Goal: Task Accomplishment & Management: Complete application form

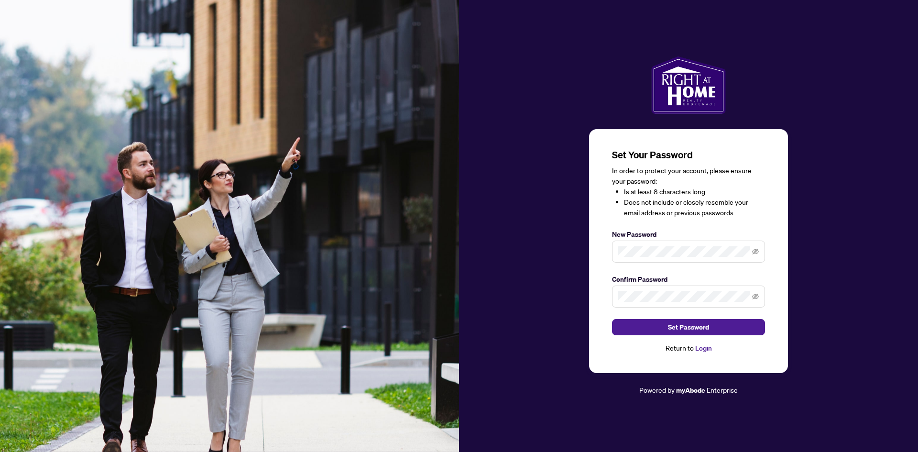
click at [645, 291] on span at bounding box center [688, 297] width 153 height 22
click at [726, 330] on button "Set Password" at bounding box center [688, 327] width 153 height 16
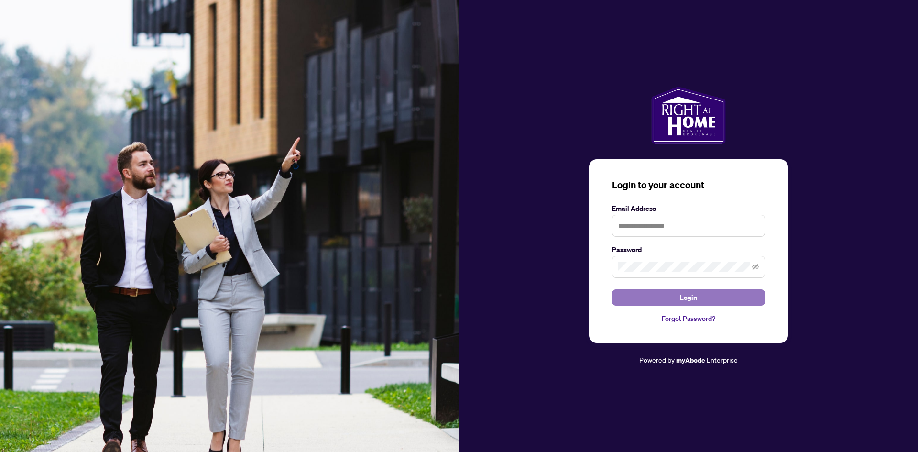
drag, startPoint x: 705, startPoint y: 298, endPoint x: 727, endPoint y: 310, distance: 25.0
click at [705, 298] on button "Login" at bounding box center [688, 297] width 153 height 16
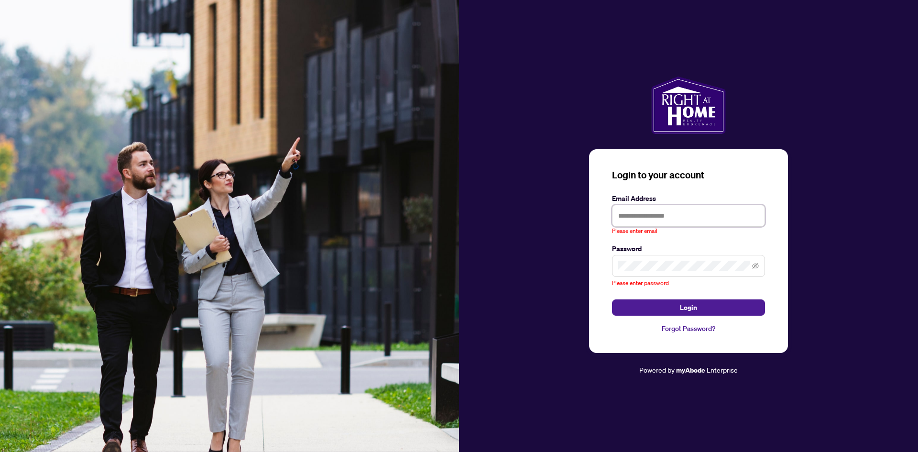
drag, startPoint x: 657, startPoint y: 213, endPoint x: 681, endPoint y: 210, distance: 23.6
click at [657, 213] on input "text" at bounding box center [688, 216] width 153 height 22
type input "**********"
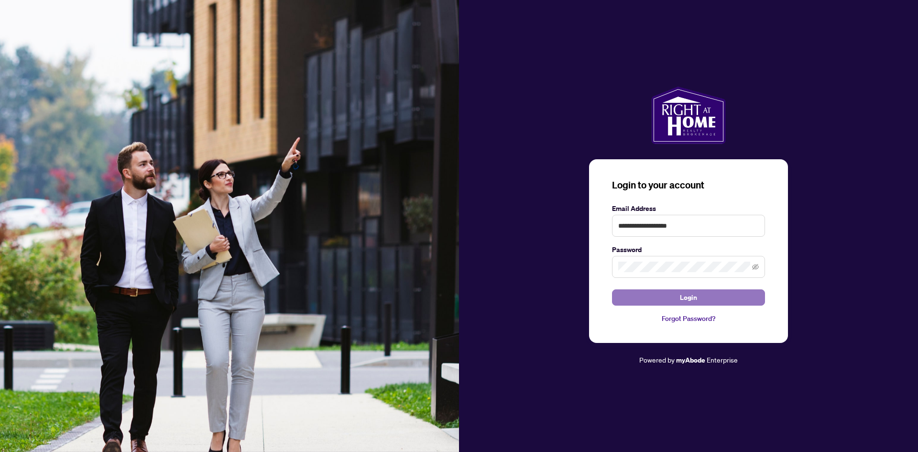
click at [714, 292] on button "Login" at bounding box center [688, 297] width 153 height 16
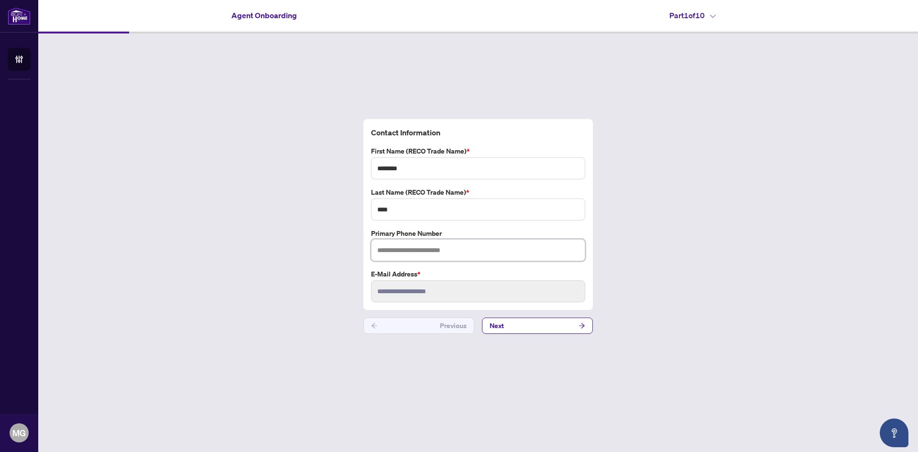
click at [419, 251] on input "text" at bounding box center [478, 250] width 214 height 22
type input "**********"
click at [570, 326] on button "Next" at bounding box center [537, 326] width 111 height 16
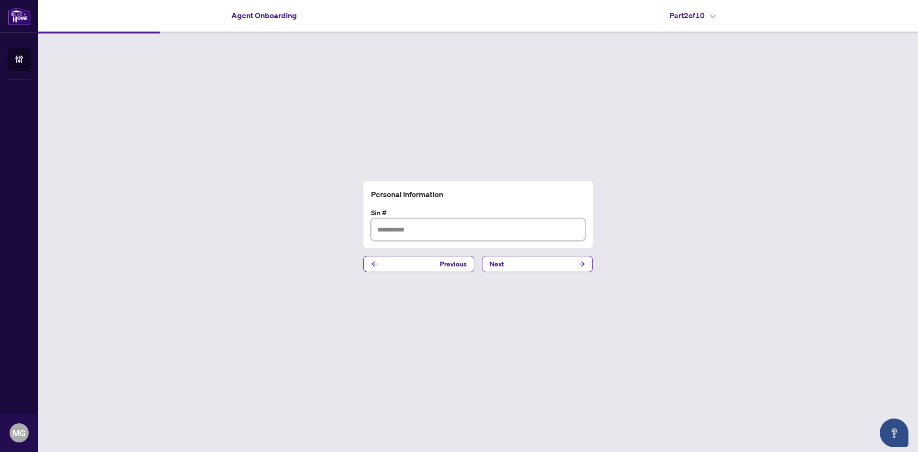
click at [452, 231] on input "text" at bounding box center [478, 230] width 214 height 22
type input "*********"
click at [512, 265] on button "Next" at bounding box center [537, 264] width 111 height 16
click at [433, 228] on input "text" at bounding box center [478, 230] width 214 height 22
click at [543, 232] on input "text" at bounding box center [478, 230] width 214 height 22
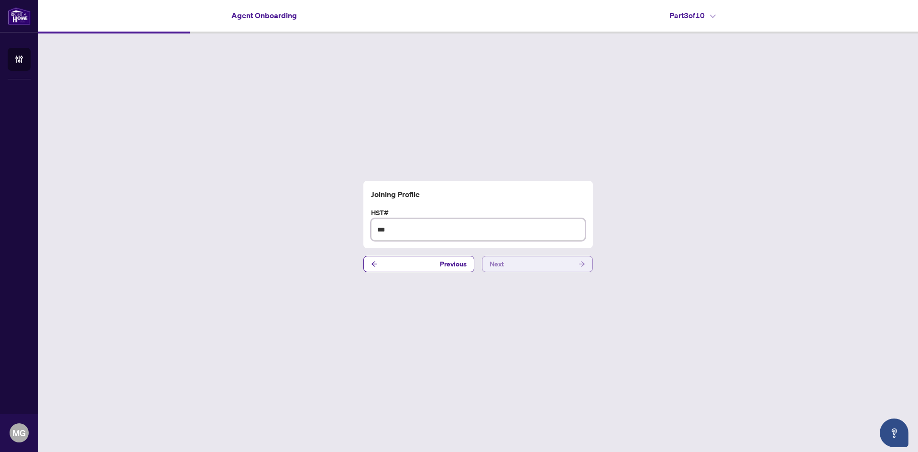
type input "***"
click at [548, 265] on button "Next" at bounding box center [537, 264] width 111 height 16
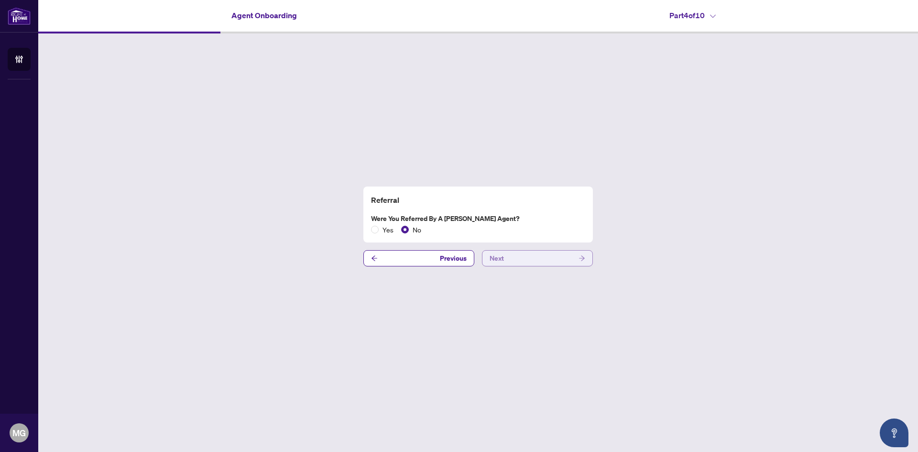
click at [558, 260] on button "Next" at bounding box center [537, 258] width 111 height 16
click at [505, 255] on button "Next" at bounding box center [537, 258] width 111 height 16
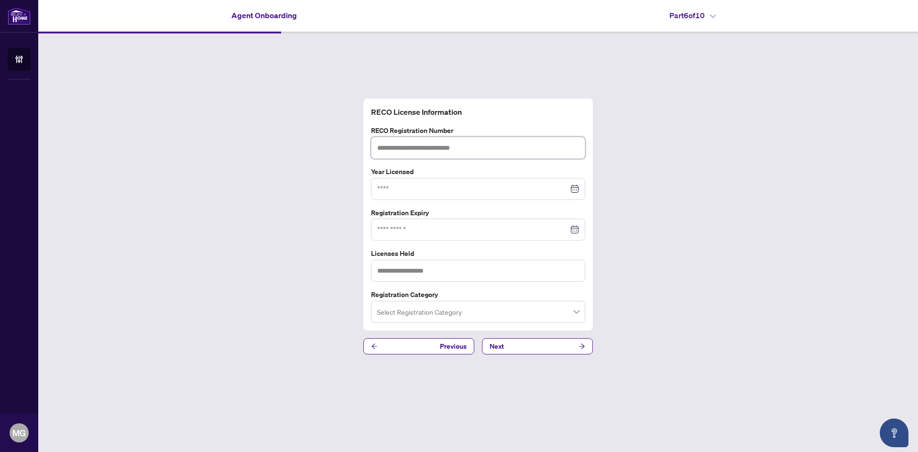
drag, startPoint x: 422, startPoint y: 150, endPoint x: 566, endPoint y: 279, distance: 193.4
click at [425, 151] on input "text" at bounding box center [478, 148] width 214 height 22
paste input "*******"
type input "*******"
click at [462, 342] on span "Previous" at bounding box center [453, 346] width 27 height 15
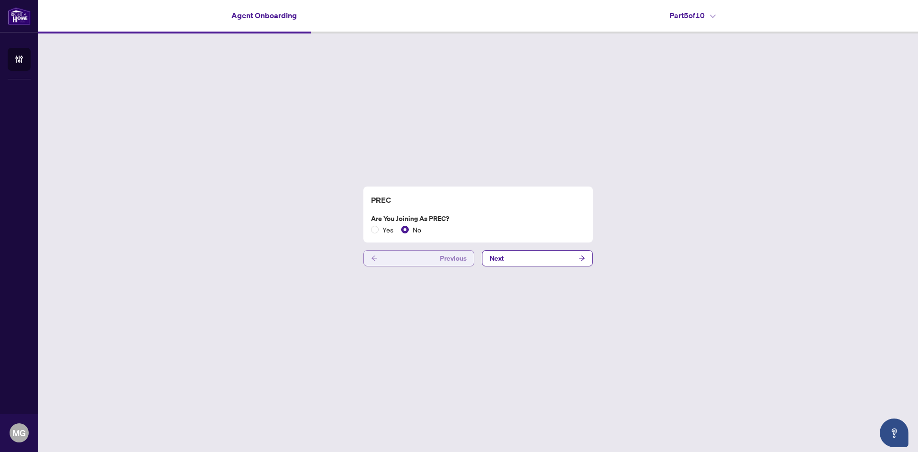
click at [457, 257] on span "Previous" at bounding box center [453, 258] width 27 height 15
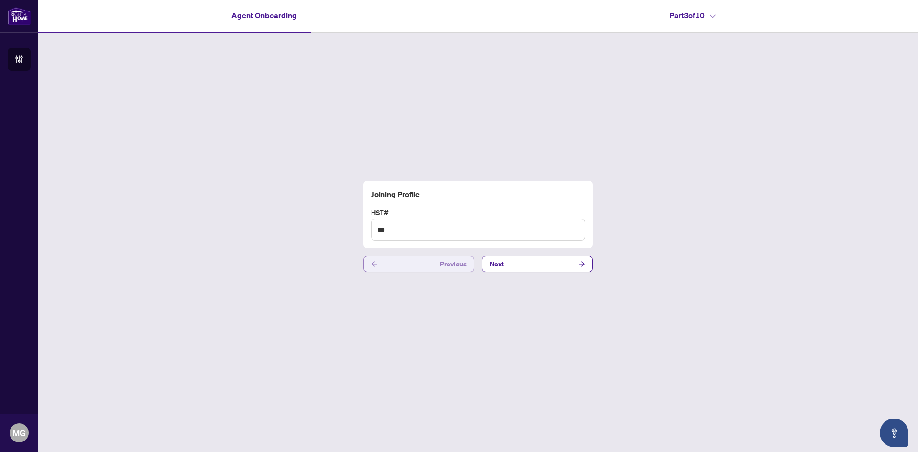
click at [453, 266] on span "Previous" at bounding box center [453, 263] width 27 height 15
click at [455, 264] on span "Previous" at bounding box center [453, 263] width 27 height 15
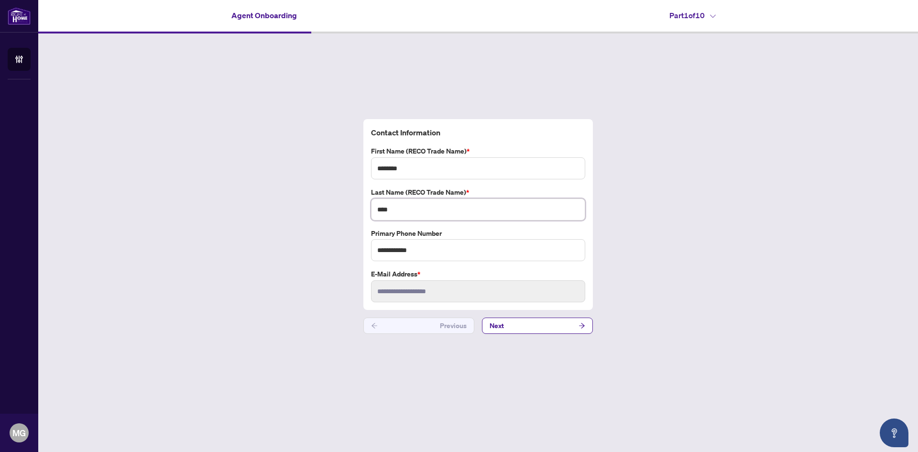
click at [451, 204] on input "****" at bounding box center [478, 210] width 214 height 22
type input "**********"
click at [547, 327] on button "Next" at bounding box center [537, 326] width 111 height 16
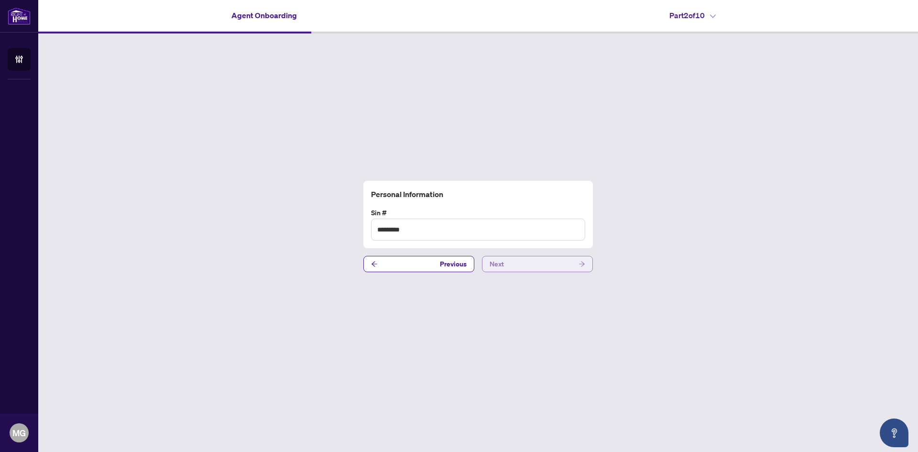
click at [538, 263] on button "Next" at bounding box center [537, 264] width 111 height 16
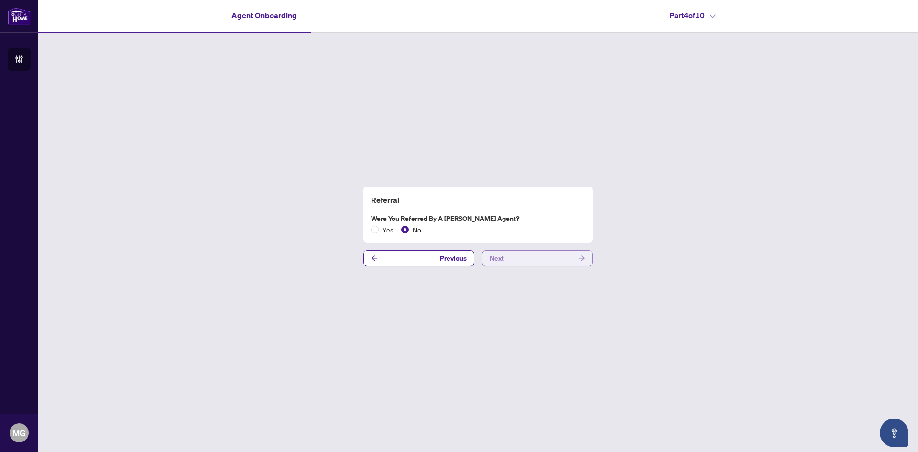
click at [538, 263] on button "Next" at bounding box center [537, 258] width 111 height 16
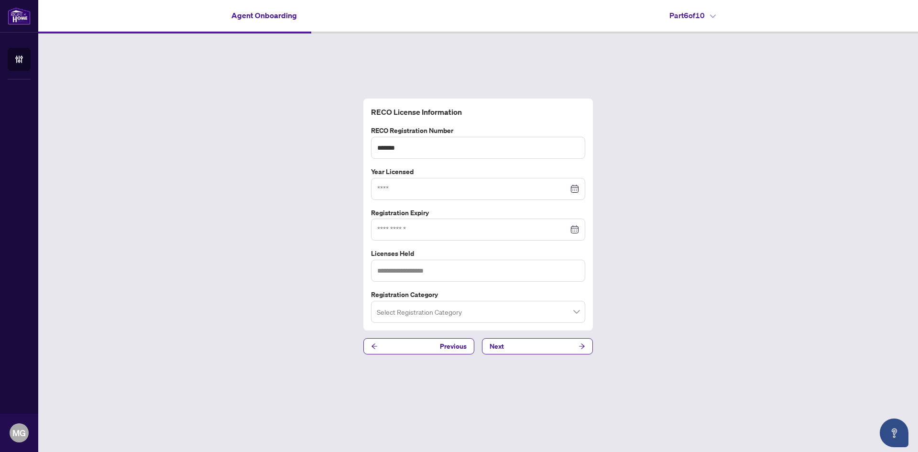
click at [576, 189] on div at bounding box center [478, 189] width 202 height 11
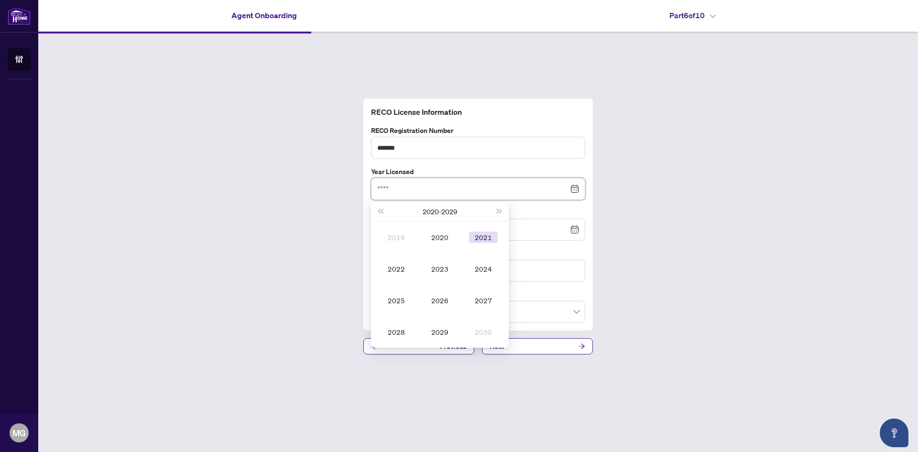
type input "****"
click at [436, 270] on div "2023" at bounding box center [440, 268] width 29 height 11
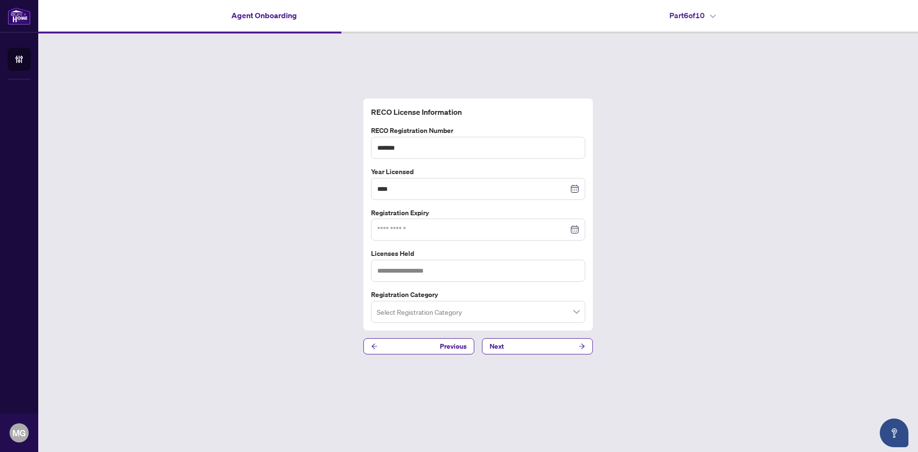
click at [574, 228] on div at bounding box center [478, 229] width 202 height 11
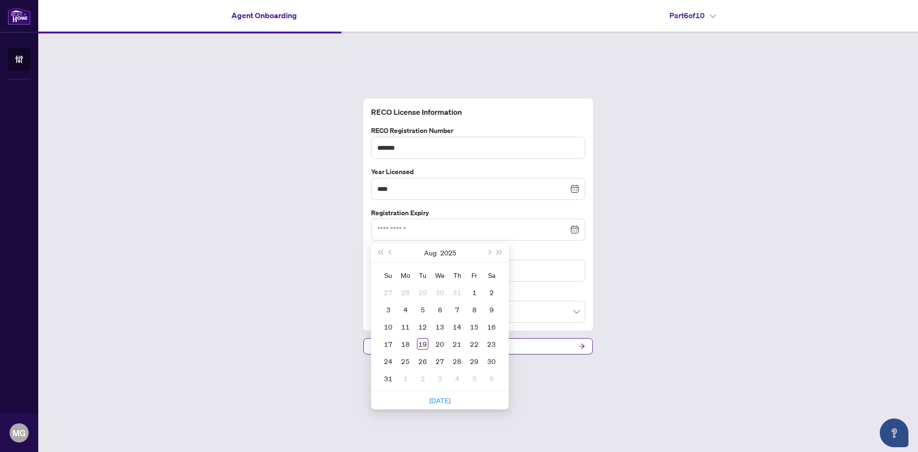
click at [695, 212] on div "RECO License Information RECO Registration Number ******* Year Licensed **** [D…" at bounding box center [478, 226] width 880 height 386
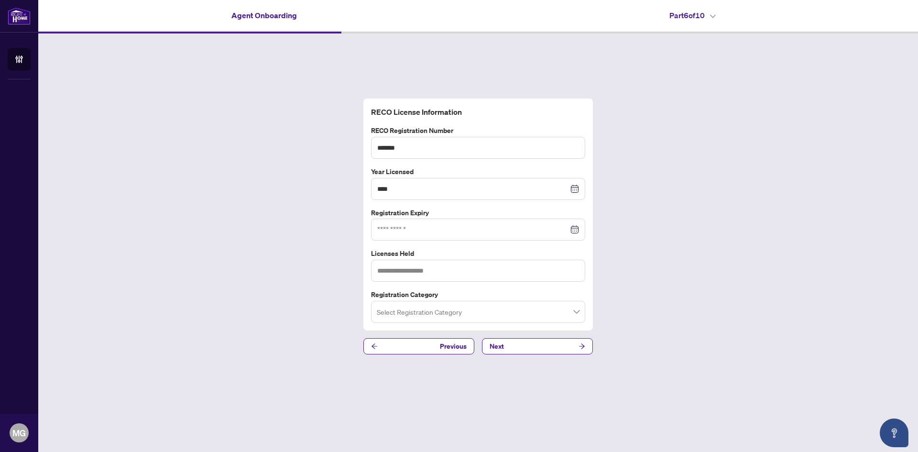
click at [573, 227] on div at bounding box center [478, 229] width 202 height 11
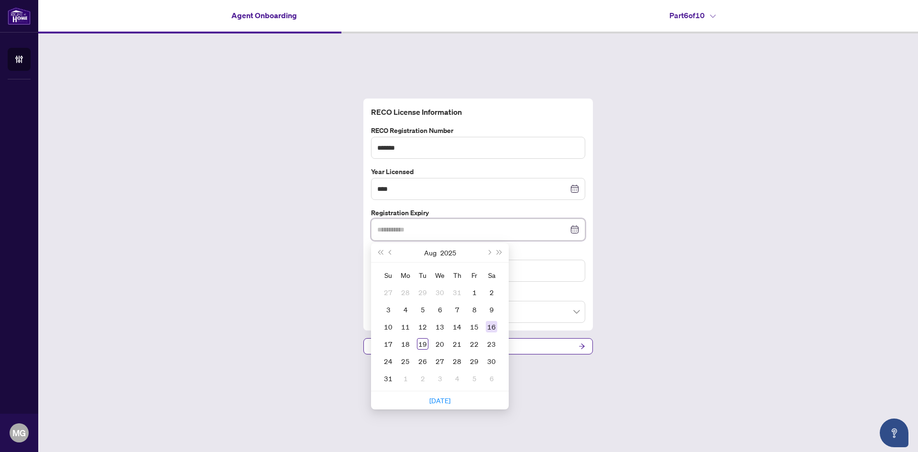
type input "**********"
click at [486, 189] on input "****" at bounding box center [472, 189] width 191 height 11
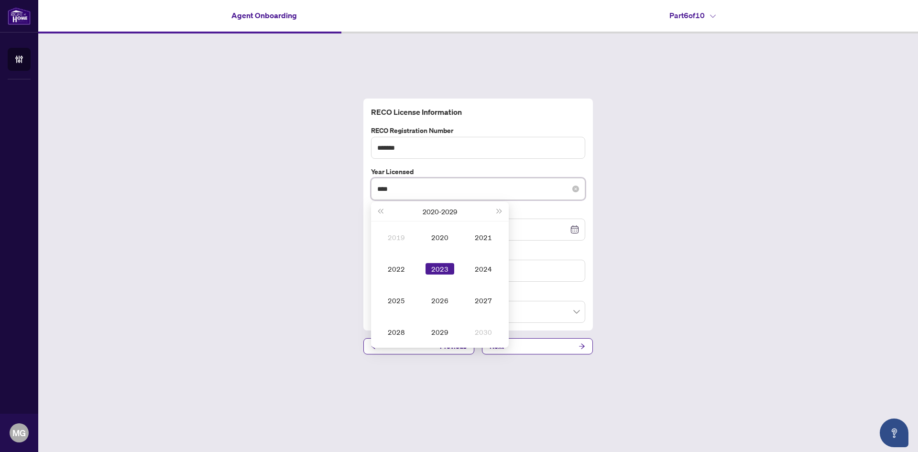
click at [487, 189] on input "****" at bounding box center [472, 189] width 191 height 11
click at [662, 252] on div "RECO License Information RECO Registration Number ******* Year Licensed **** [D…" at bounding box center [478, 226] width 880 height 386
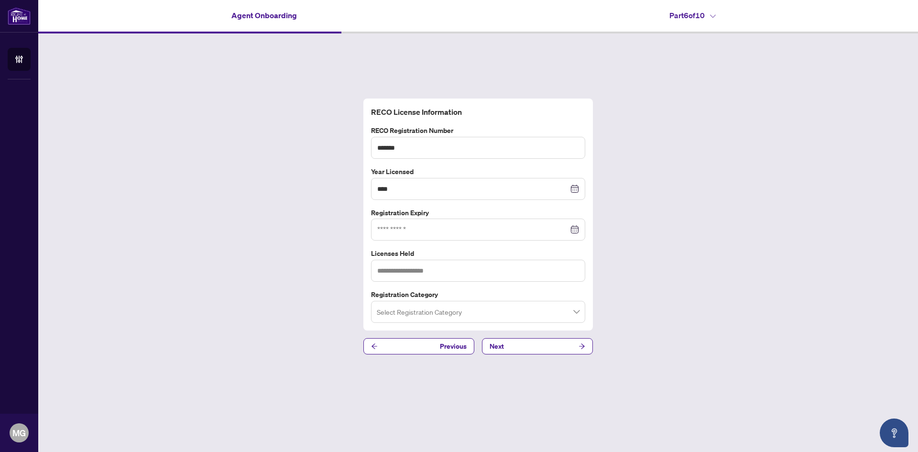
click at [573, 230] on div at bounding box center [478, 229] width 202 height 11
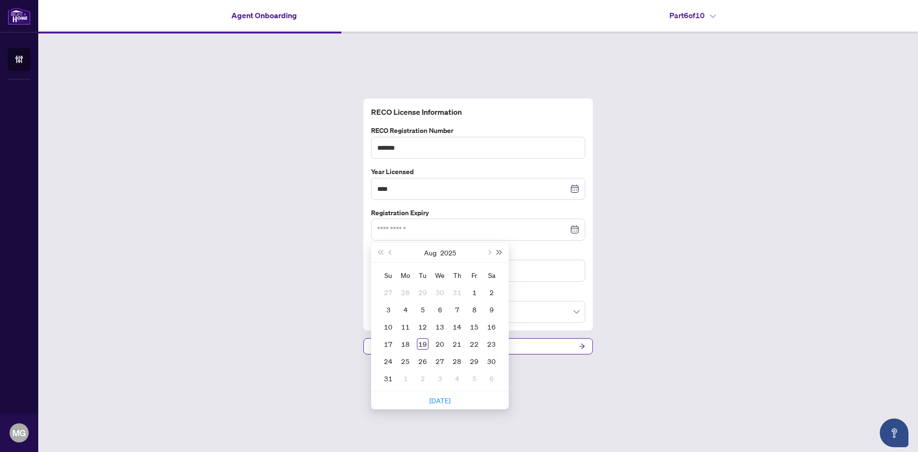
click at [497, 252] on span "Next year (Control + right)" at bounding box center [499, 252] width 5 height 5
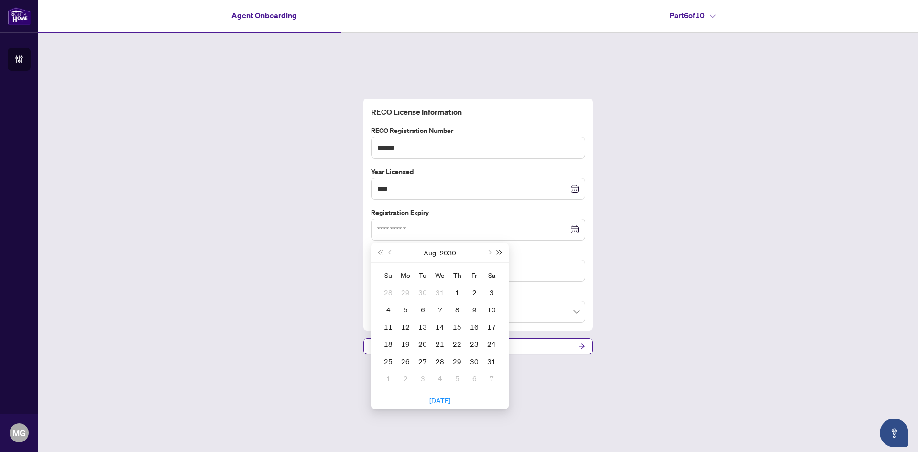
click at [497, 252] on span "Next year (Control + right)" at bounding box center [499, 252] width 5 height 5
click at [385, 254] on button "Last year (Control + left)" at bounding box center [380, 252] width 11 height 19
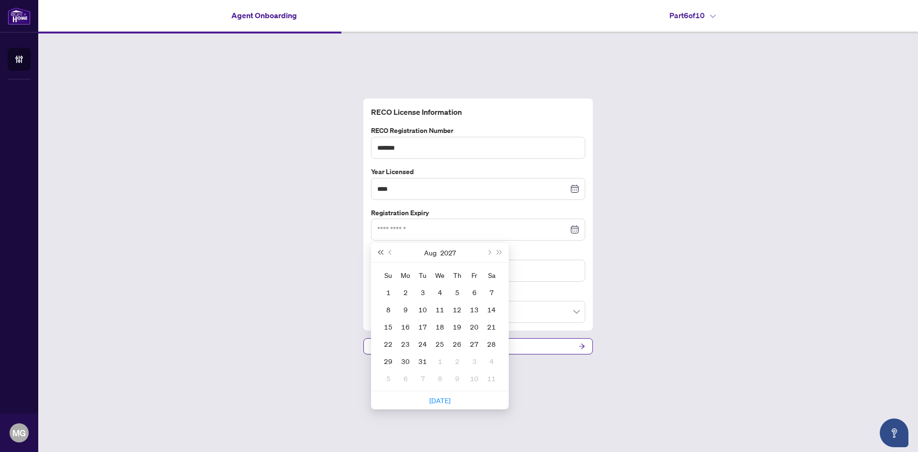
click at [385, 254] on button "Last year (Control + left)" at bounding box center [380, 252] width 11 height 19
click at [495, 253] on button "Next year (Control + right)" at bounding box center [500, 252] width 11 height 19
type input "**********"
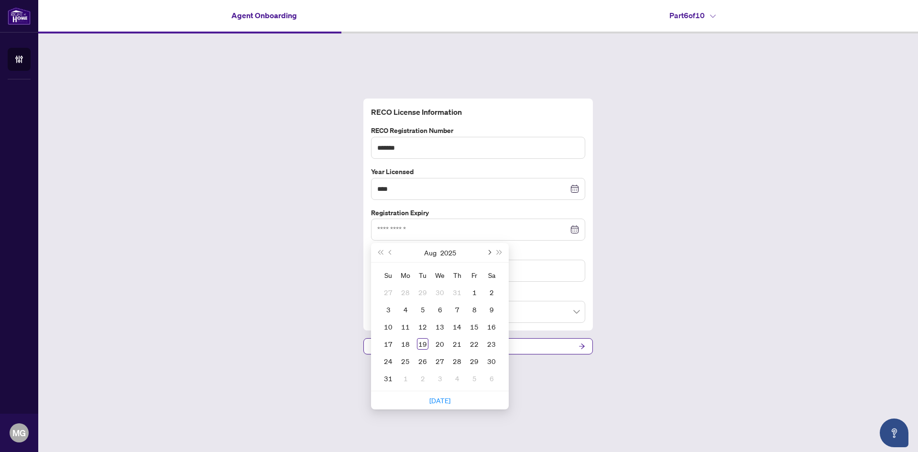
click at [489, 254] on span "Next month (PageDown)" at bounding box center [488, 252] width 5 height 5
type input "**********"
click at [454, 346] on div "23" at bounding box center [457, 343] width 11 height 11
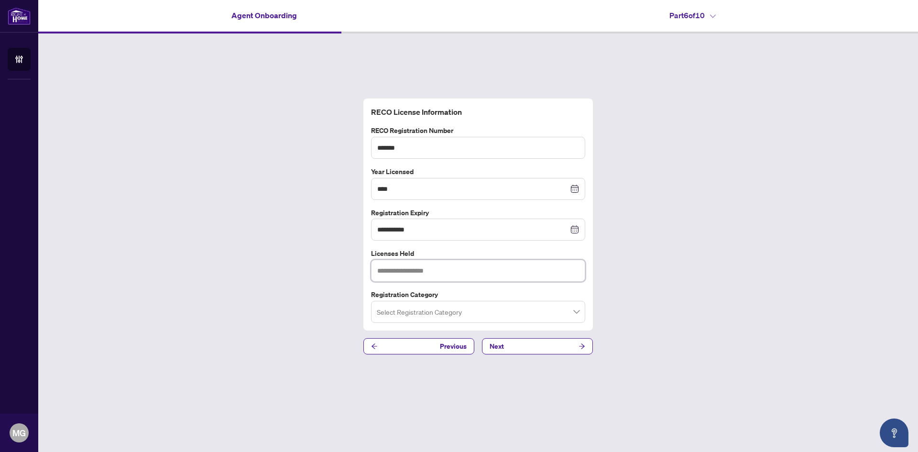
click at [427, 266] on input "text" at bounding box center [478, 271] width 214 height 22
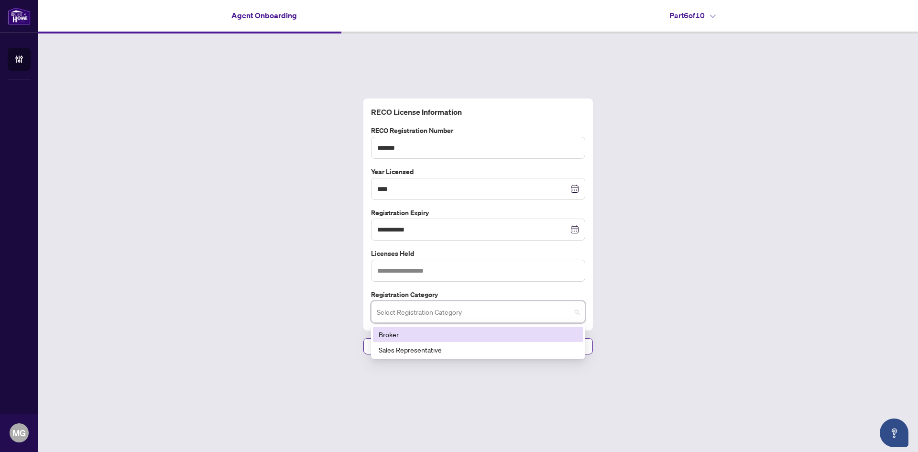
click at [563, 318] on input "search" at bounding box center [474, 313] width 194 height 21
click at [438, 350] on div "Sales Representative" at bounding box center [478, 349] width 199 height 11
click at [421, 266] on input "text" at bounding box center [478, 271] width 214 height 22
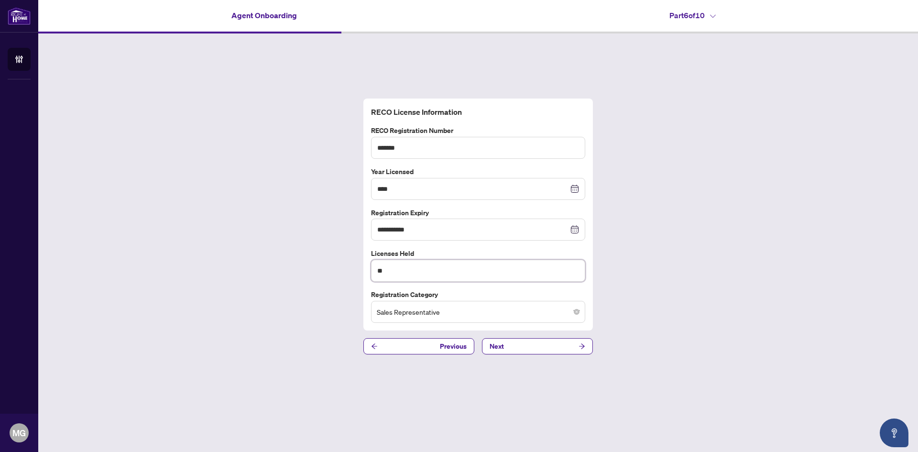
type input "*"
type input "**********"
click at [552, 344] on button "Next" at bounding box center [537, 346] width 111 height 16
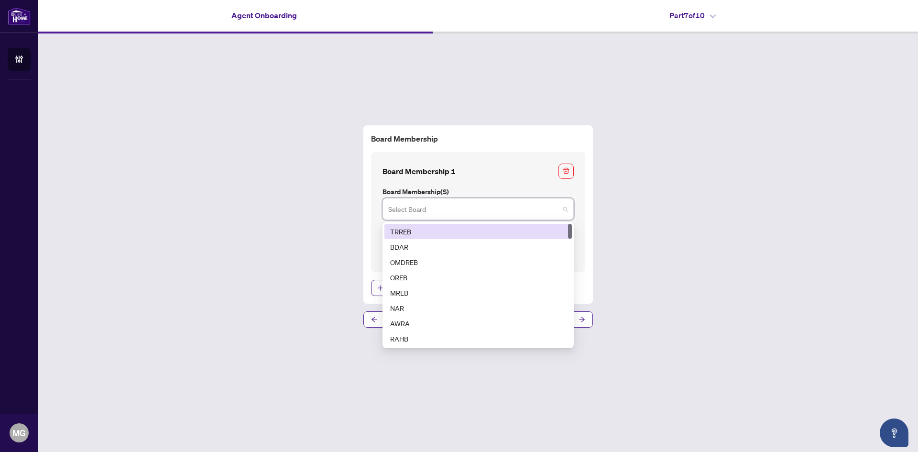
click at [526, 209] on input "search" at bounding box center [473, 210] width 171 height 21
drag, startPoint x: 475, startPoint y: 203, endPoint x: 619, endPoint y: 236, distance: 148.3
click at [475, 203] on input "search" at bounding box center [473, 210] width 171 height 21
click at [417, 215] on input "search" at bounding box center [473, 210] width 171 height 21
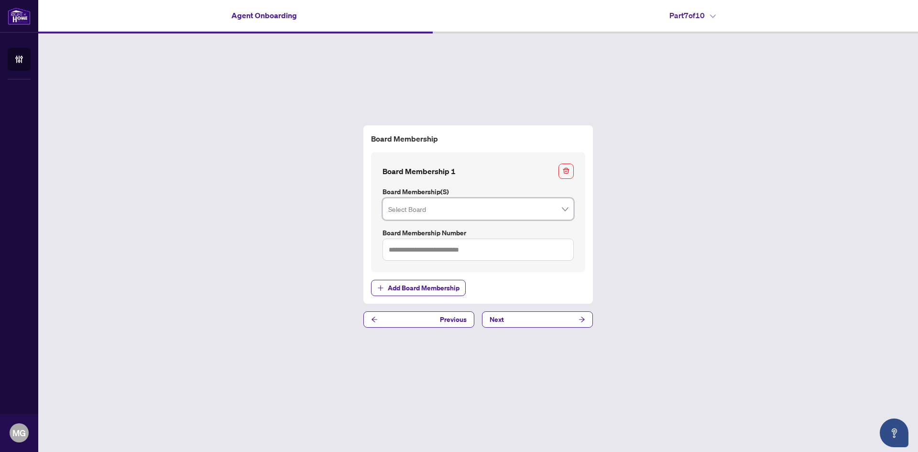
click at [673, 231] on div "Board Membership Board Membership 1 Board Membership(s) Select Board 1 2 TRREB …" at bounding box center [478, 226] width 880 height 386
click at [438, 210] on input "search" at bounding box center [473, 210] width 171 height 21
type input "***"
click at [765, 230] on div "Board Membership Board Membership 1 Board Membership(s) Select Board No data No…" at bounding box center [478, 226] width 880 height 386
click at [474, 209] on input "search" at bounding box center [473, 210] width 171 height 21
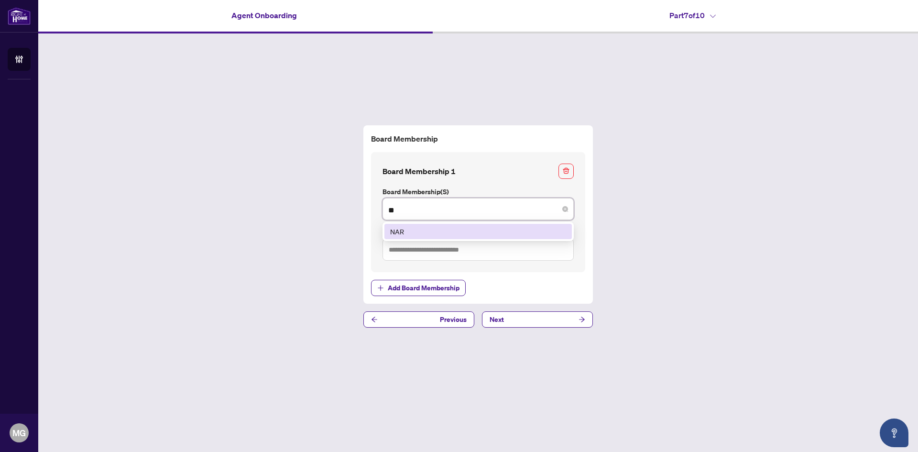
type input "**"
click at [789, 301] on div "Board Membership Board Membership 1 Board Membership(s) Select Board 6 NAR Boar…" at bounding box center [478, 226] width 880 height 386
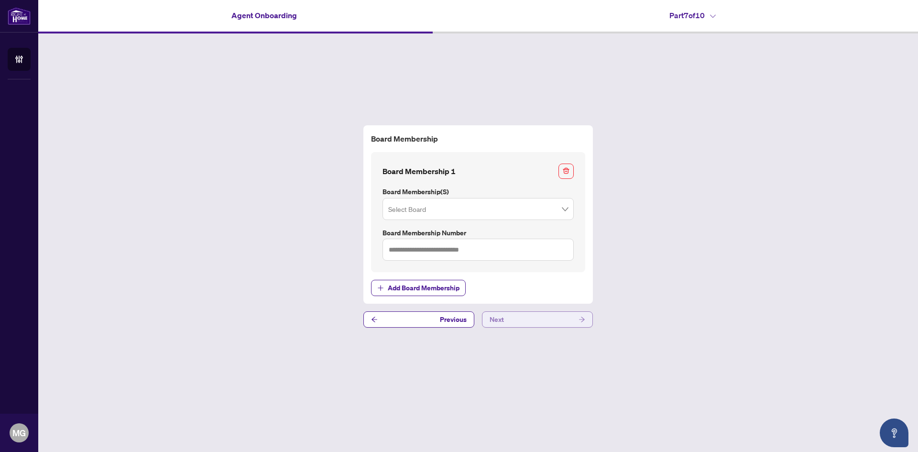
click at [536, 320] on button "Next" at bounding box center [537, 319] width 111 height 16
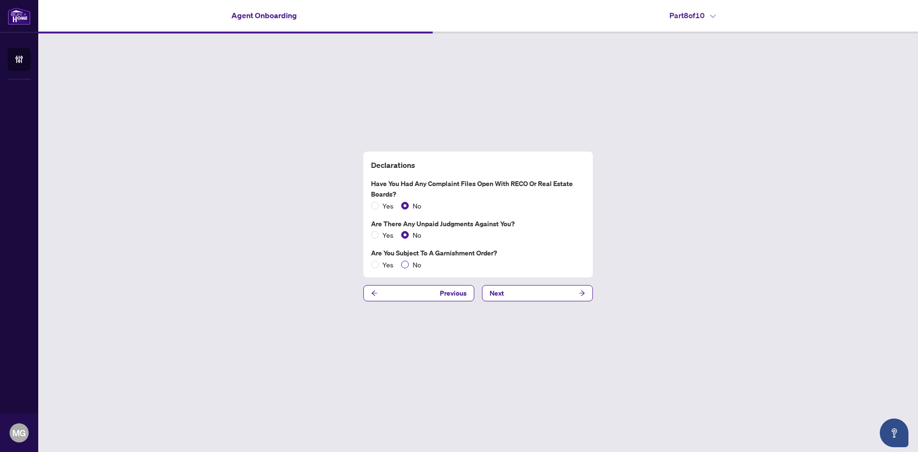
click at [409, 266] on span "No" at bounding box center [417, 264] width 16 height 11
click at [515, 297] on button "Next" at bounding box center [537, 293] width 111 height 16
click at [514, 296] on button "Next" at bounding box center [537, 293] width 111 height 16
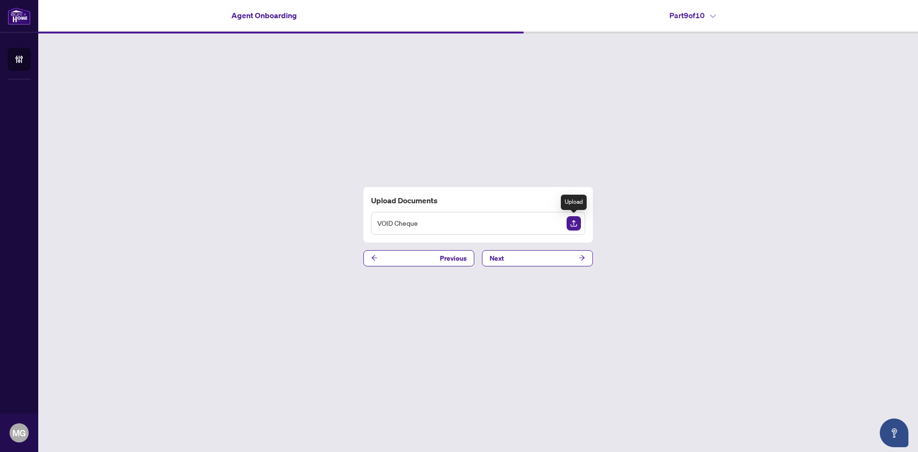
click at [574, 222] on img "Upload Document" at bounding box center [574, 223] width 14 height 14
click at [462, 222] on div "VOID Cheque" at bounding box center [478, 223] width 214 height 23
click at [403, 218] on span "VOID Cheque" at bounding box center [397, 223] width 41 height 11
click at [579, 224] on img "Upload Document" at bounding box center [574, 223] width 14 height 14
click at [578, 221] on img "Upload Document" at bounding box center [574, 223] width 14 height 14
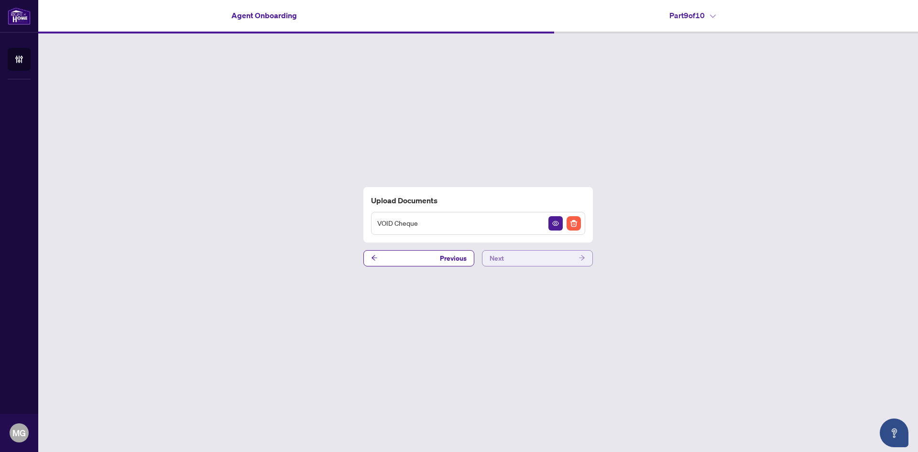
click at [518, 262] on button "Next" at bounding box center [537, 258] width 111 height 16
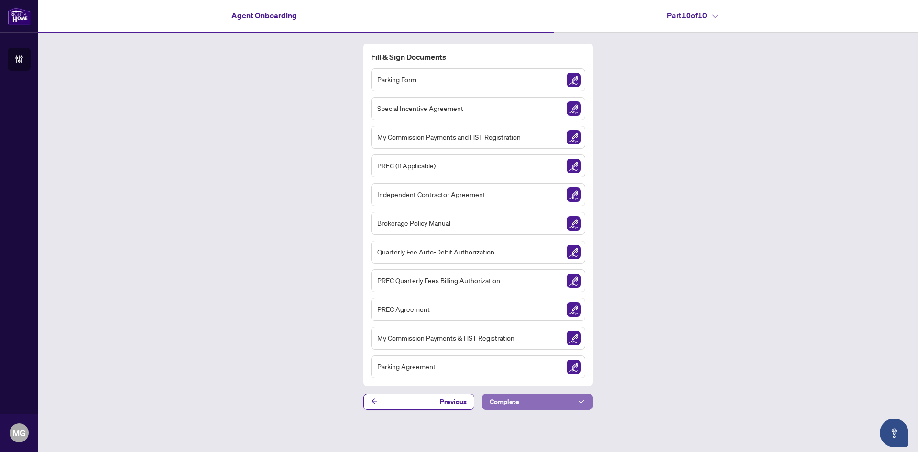
click at [516, 402] on span "Complete" at bounding box center [505, 401] width 30 height 15
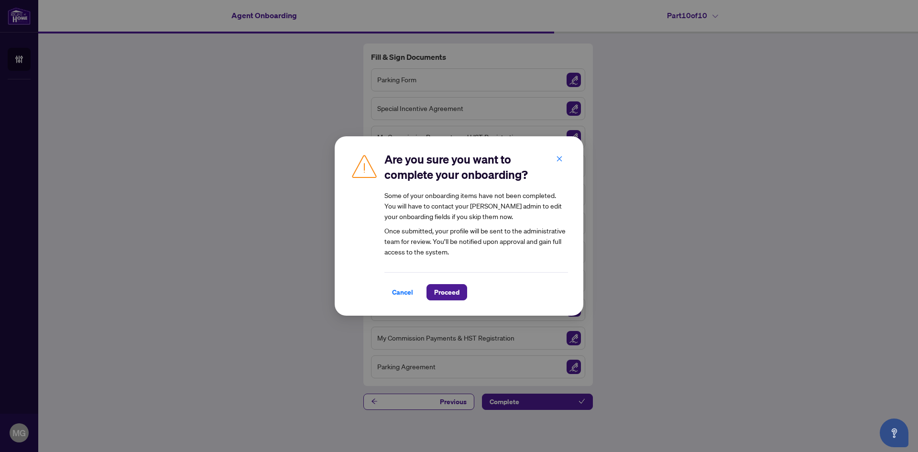
drag, startPoint x: 405, startPoint y: 294, endPoint x: 423, endPoint y: 304, distance: 21.0
click at [406, 296] on span "Cancel" at bounding box center [402, 292] width 21 height 15
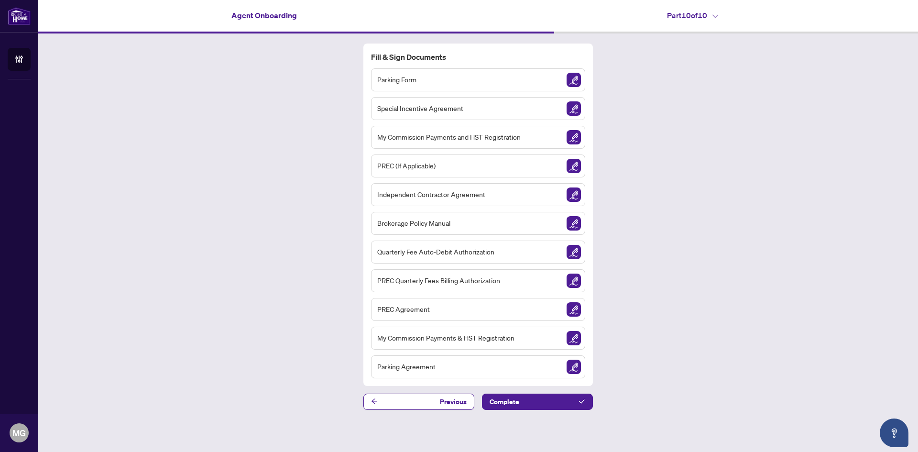
click at [573, 77] on img "Sign Document" at bounding box center [574, 80] width 14 height 14
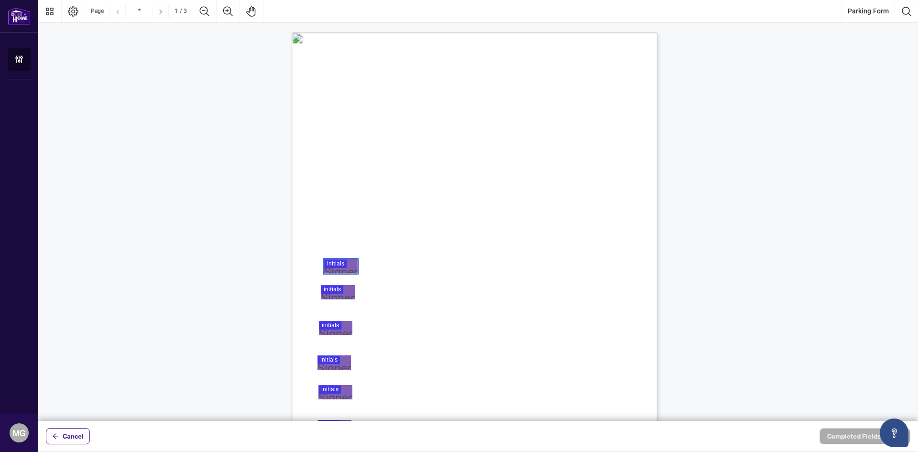
click at [340, 265] on div at bounding box center [478, 210] width 880 height 421
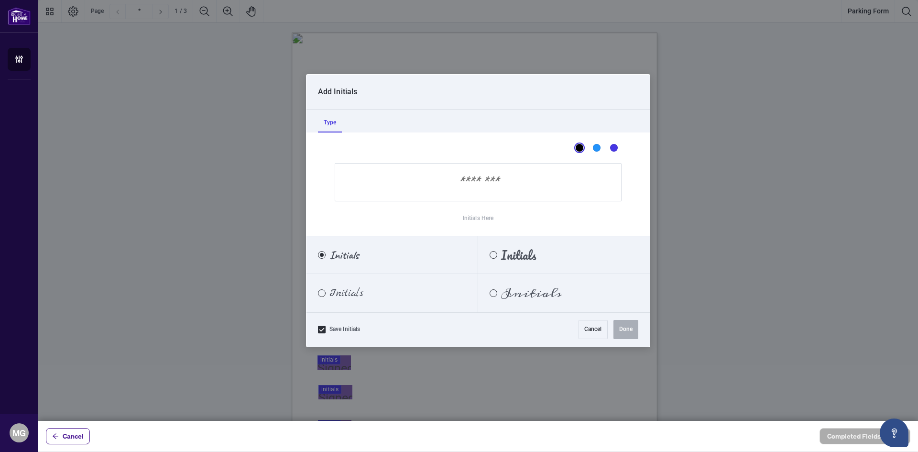
click at [477, 219] on label "Initials Here" at bounding box center [478, 218] width 31 height 19
click at [434, 183] on input "Initials Here" at bounding box center [478, 182] width 287 height 38
type input "**"
click at [631, 327] on button "Done" at bounding box center [626, 329] width 25 height 19
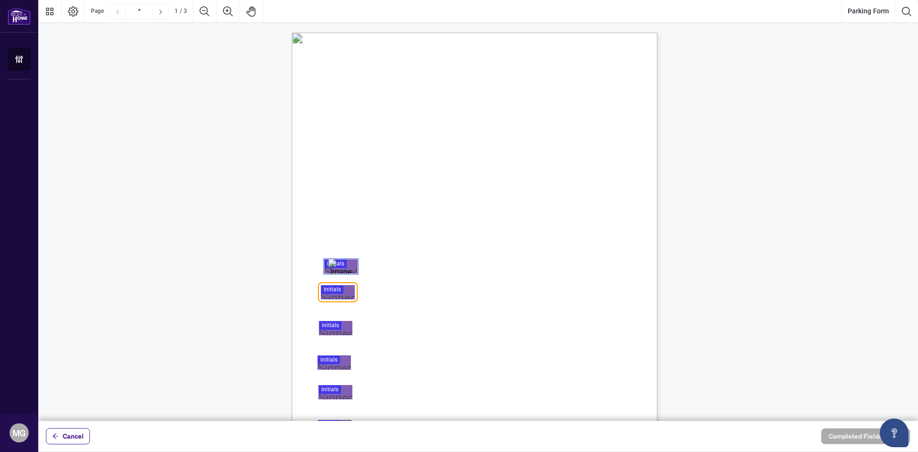
click at [341, 288] on div at bounding box center [478, 210] width 880 height 421
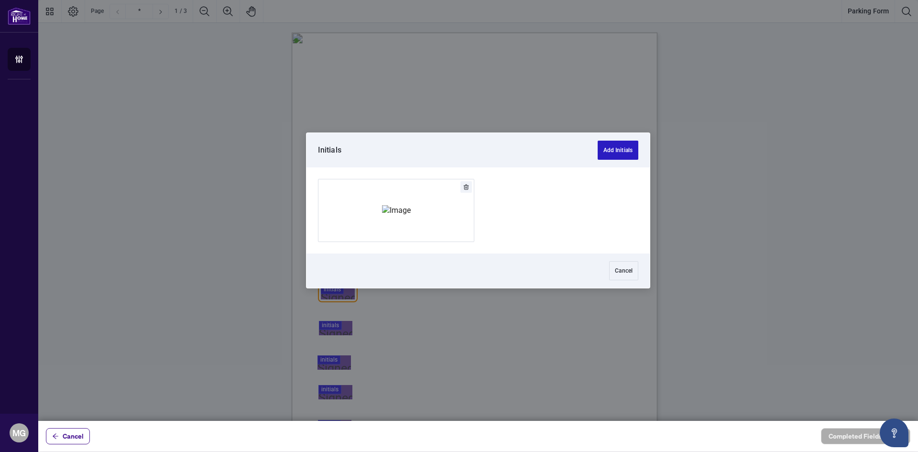
click at [614, 152] on button "Add Initials" at bounding box center [618, 150] width 41 height 19
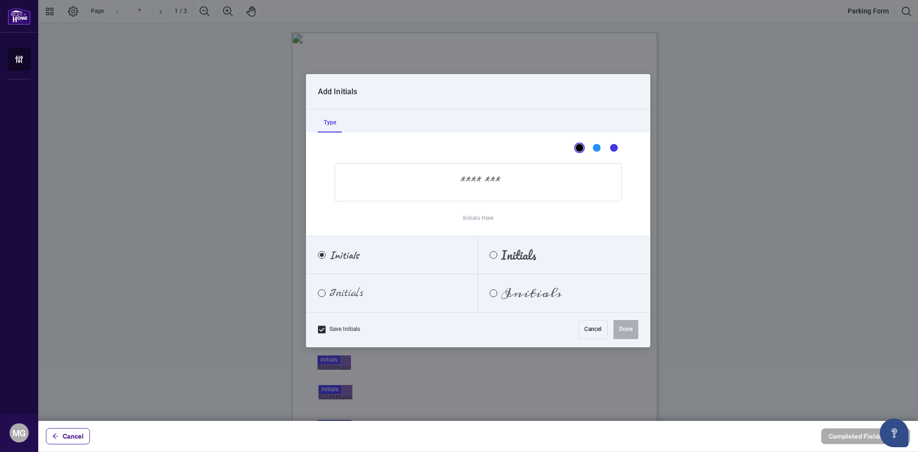
click at [485, 177] on input "Initials Here" at bounding box center [478, 182] width 287 height 38
type input "**"
click at [628, 328] on button "Done" at bounding box center [626, 329] width 25 height 19
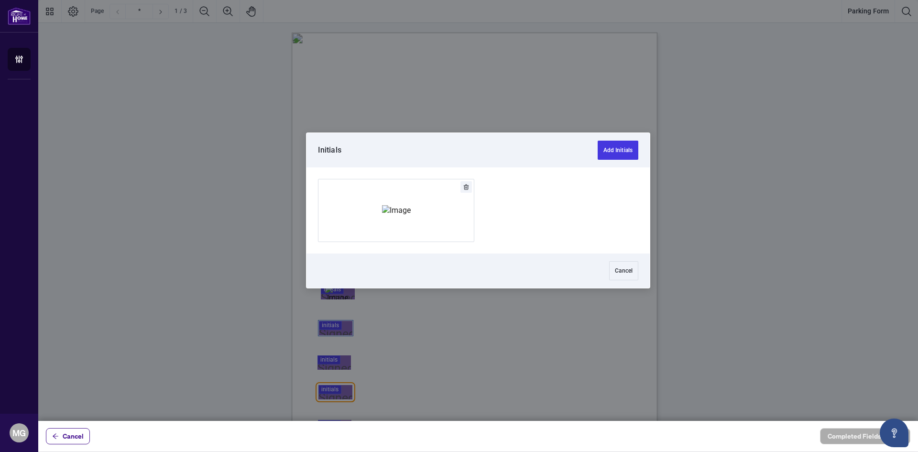
click at [337, 324] on div at bounding box center [478, 210] width 880 height 421
click at [411, 213] on img "Add Signature" at bounding box center [396, 210] width 29 height 11
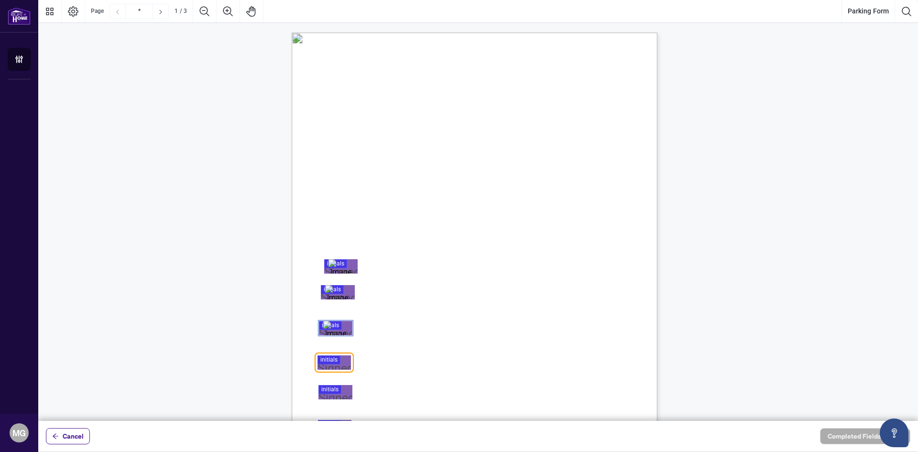
click at [340, 361] on div at bounding box center [478, 210] width 880 height 421
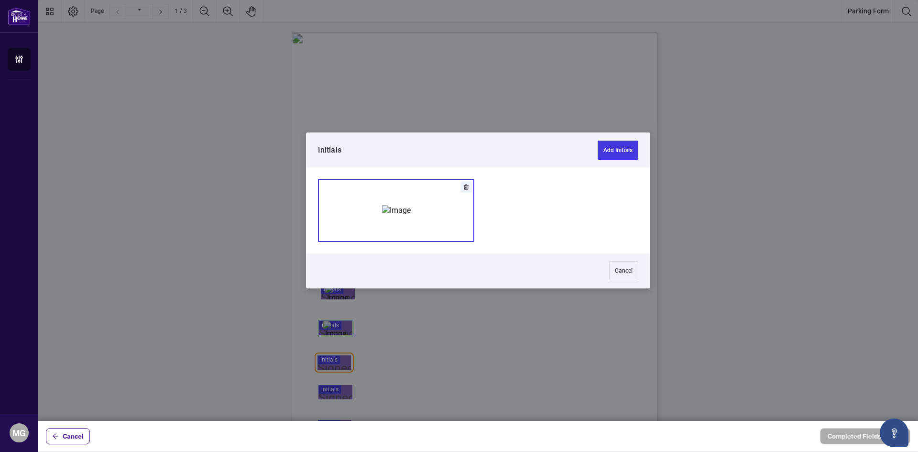
click at [409, 205] on img "Add Signature" at bounding box center [396, 210] width 29 height 11
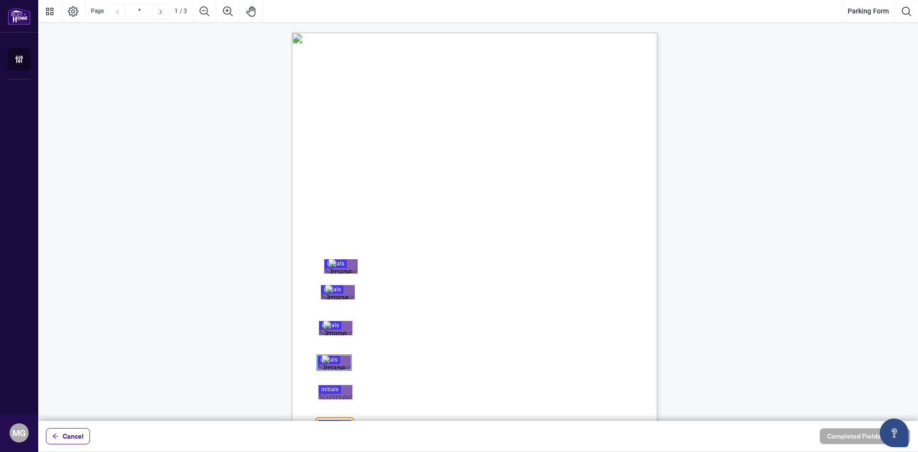
click at [341, 395] on div at bounding box center [478, 210] width 880 height 421
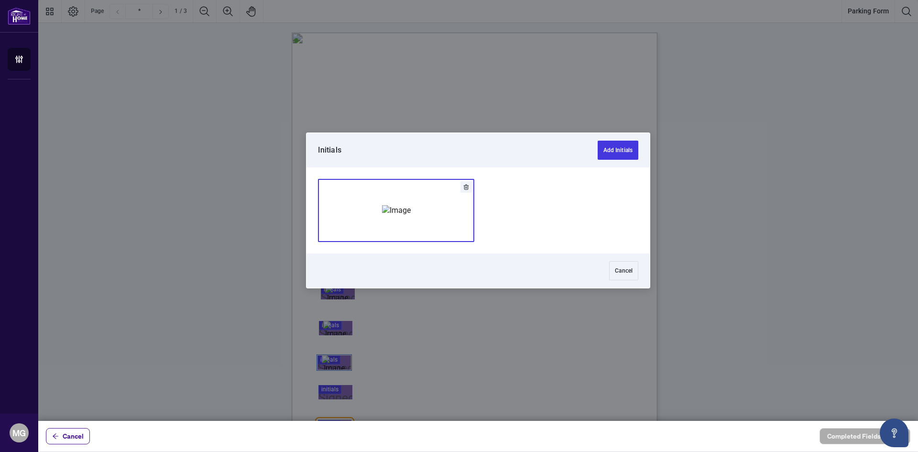
click at [394, 213] on img "Add Signature" at bounding box center [396, 210] width 29 height 11
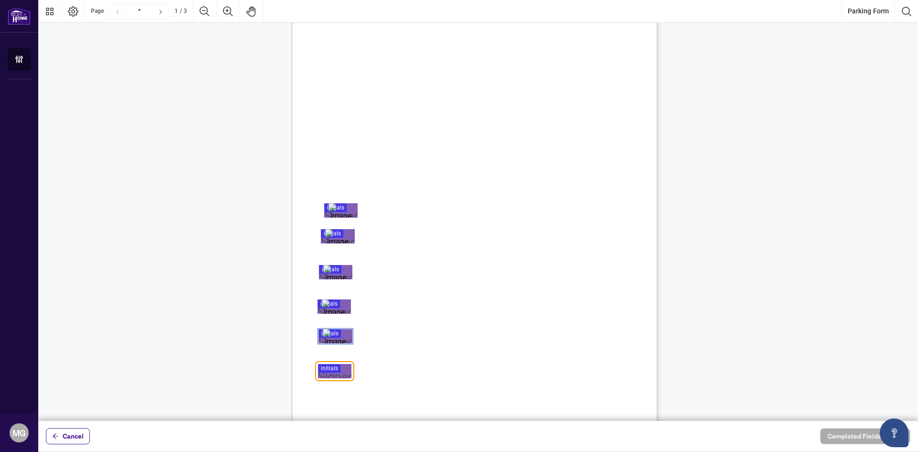
scroll to position [143, 0]
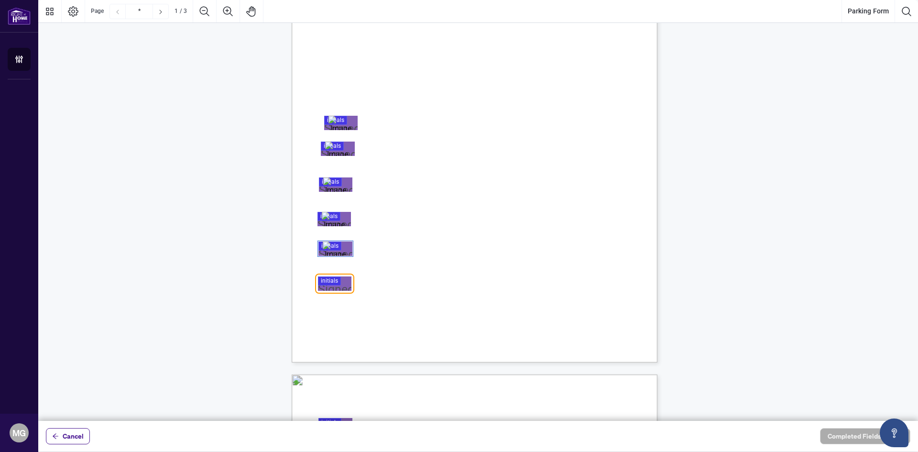
click at [329, 283] on div at bounding box center [478, 210] width 880 height 421
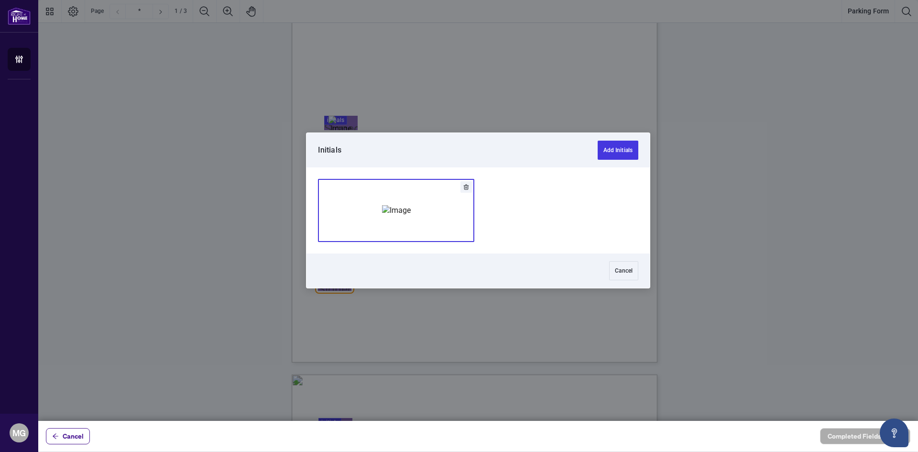
click at [395, 211] on img "Add Signature" at bounding box center [396, 210] width 29 height 11
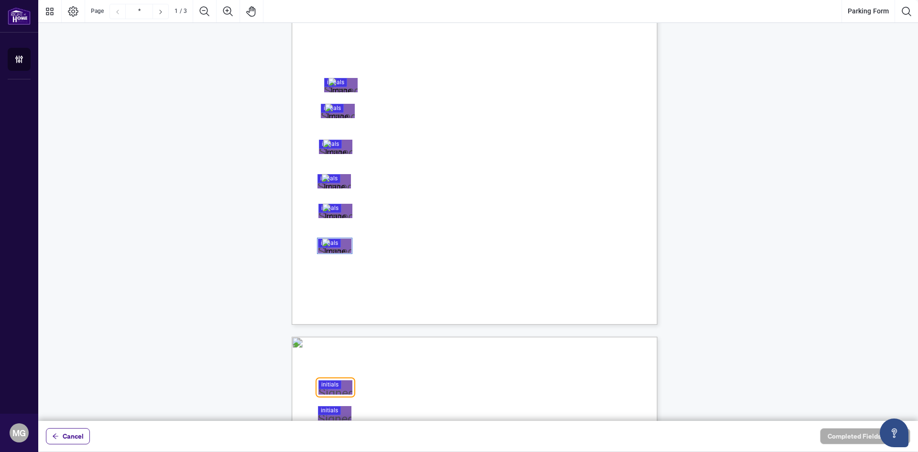
scroll to position [287, 0]
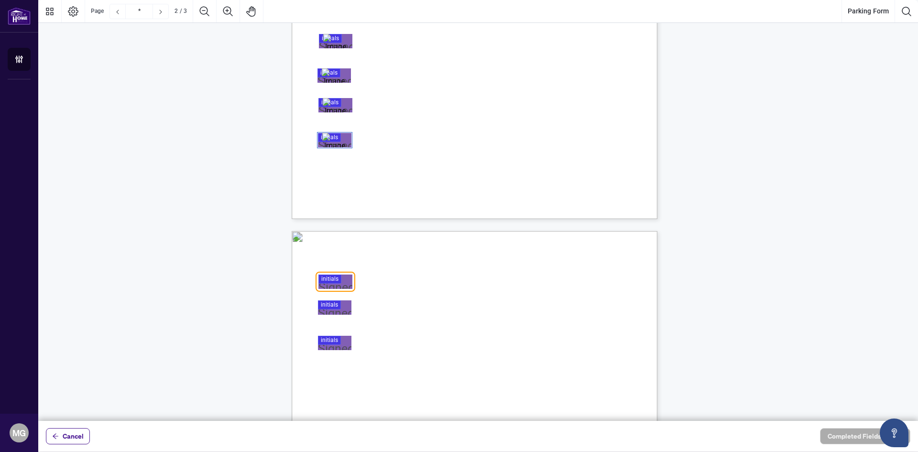
click at [336, 280] on div at bounding box center [478, 210] width 880 height 421
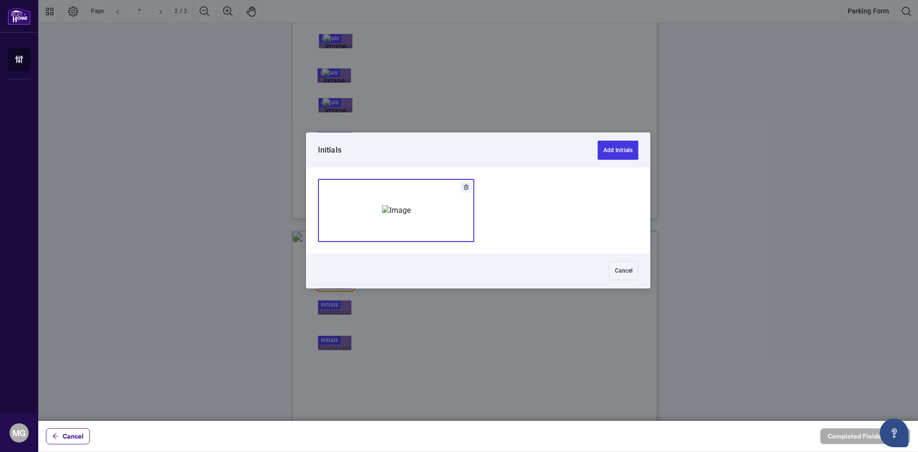
click at [382, 216] on img "Add Signature" at bounding box center [396, 210] width 29 height 11
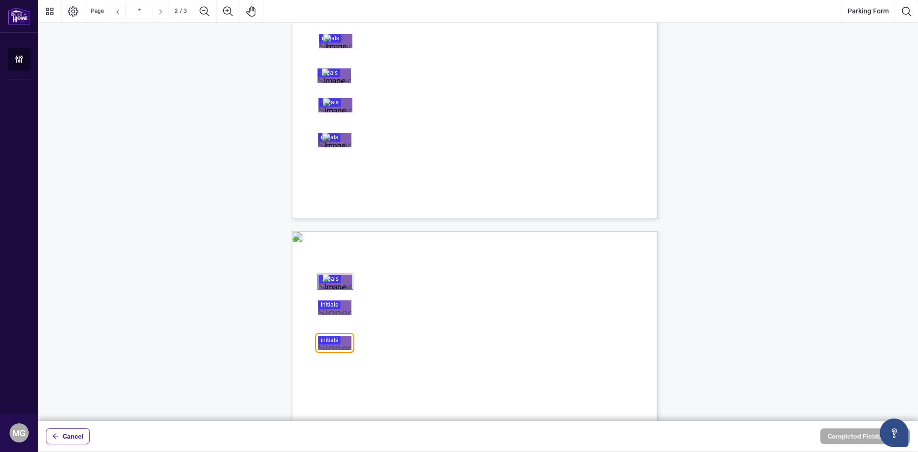
click at [329, 307] on div at bounding box center [478, 210] width 880 height 421
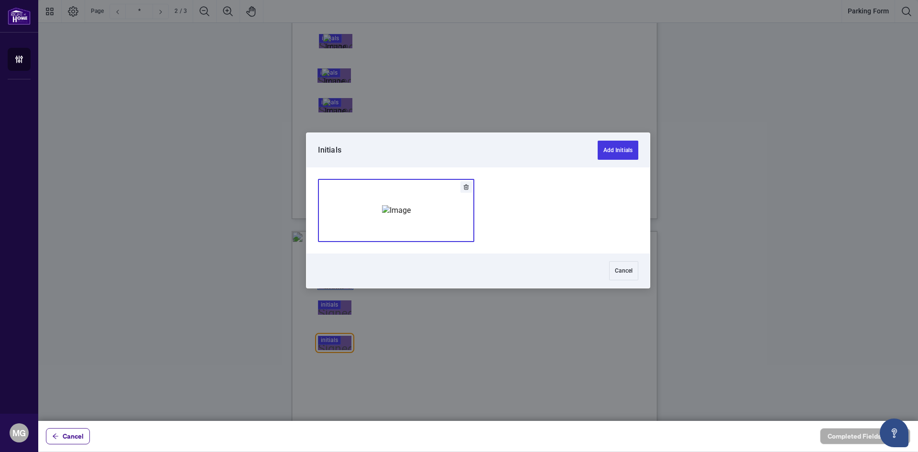
click at [393, 216] on img "Add Signature" at bounding box center [396, 210] width 29 height 11
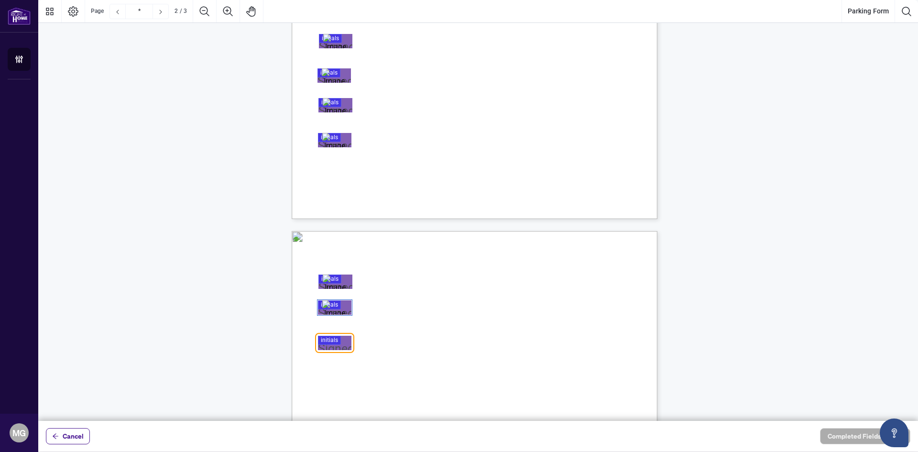
click at [323, 337] on div at bounding box center [478, 210] width 880 height 421
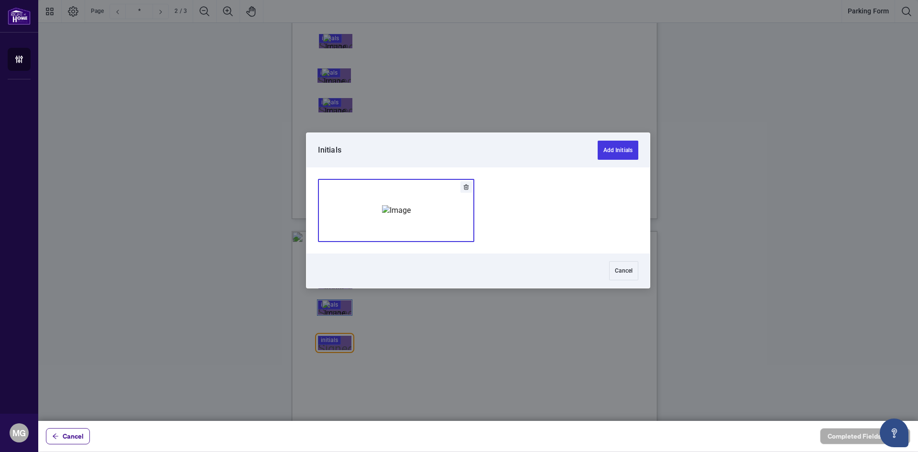
click at [390, 216] on img "Add Signature" at bounding box center [396, 210] width 29 height 11
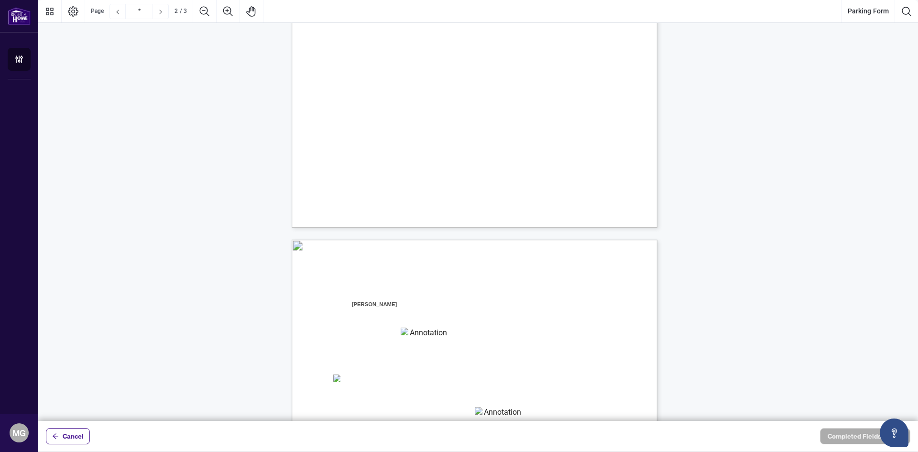
type input "*"
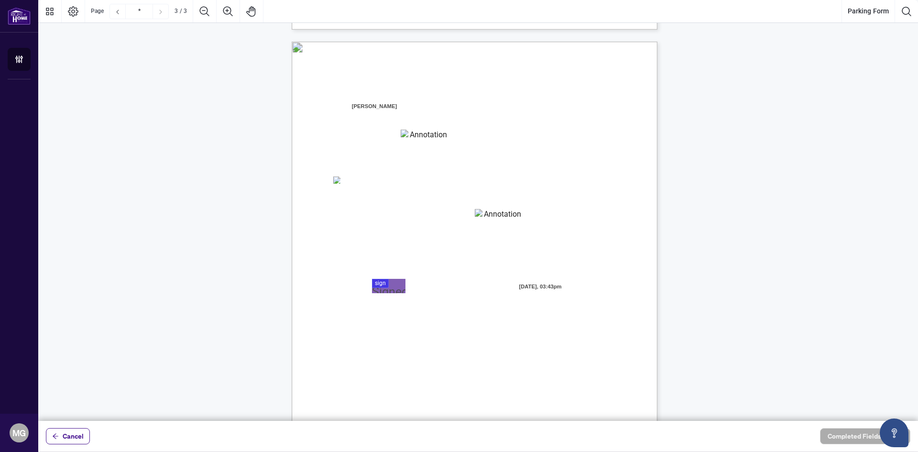
scroll to position [978, 0]
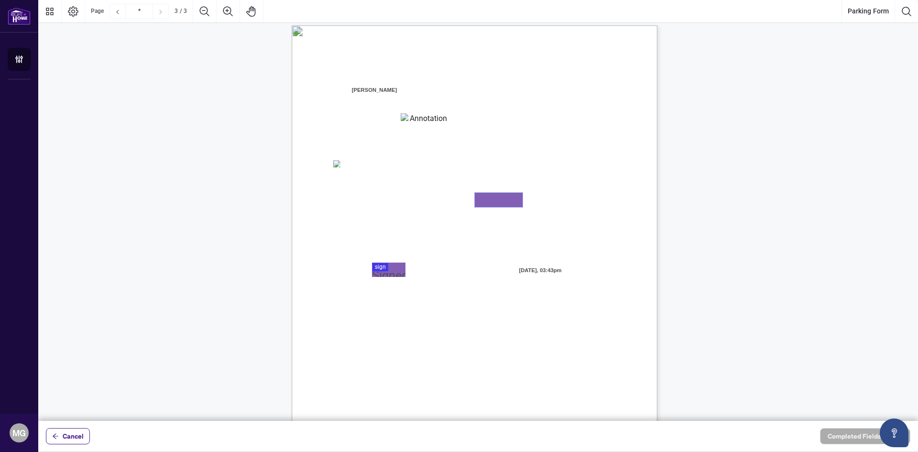
click at [515, 196] on textarea "01K2Z1ZKXT1SJSZDVVR0R48M8W" at bounding box center [499, 200] width 48 height 14
type textarea "***"
click at [382, 267] on div at bounding box center [478, 210] width 880 height 421
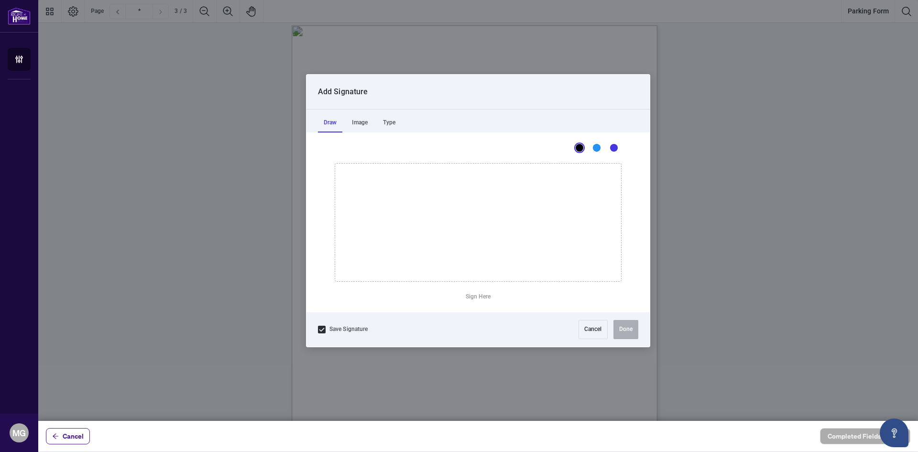
click at [382, 216] on icon "Drawing canvas" at bounding box center [478, 223] width 286 height 118
drag, startPoint x: 382, startPoint y: 215, endPoint x: 513, endPoint y: 199, distance: 131.7
click at [513, 199] on icon "Drawing canvas" at bounding box center [478, 223] width 286 height 118
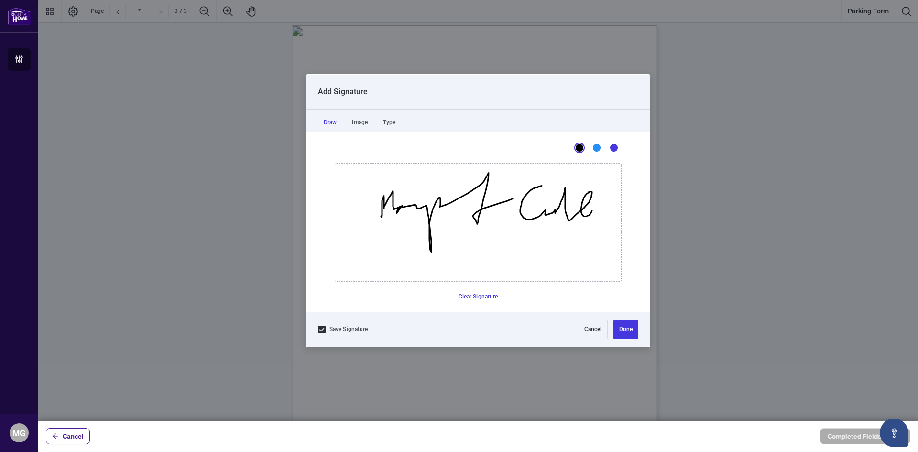
drag, startPoint x: 542, startPoint y: 186, endPoint x: 592, endPoint y: 210, distance: 55.6
click at [592, 210] on icon "Drawing canvas" at bounding box center [478, 223] width 286 height 118
click at [552, 203] on icon "Drawing canvas" at bounding box center [478, 223] width 286 height 118
click at [626, 325] on button "Done" at bounding box center [626, 329] width 25 height 19
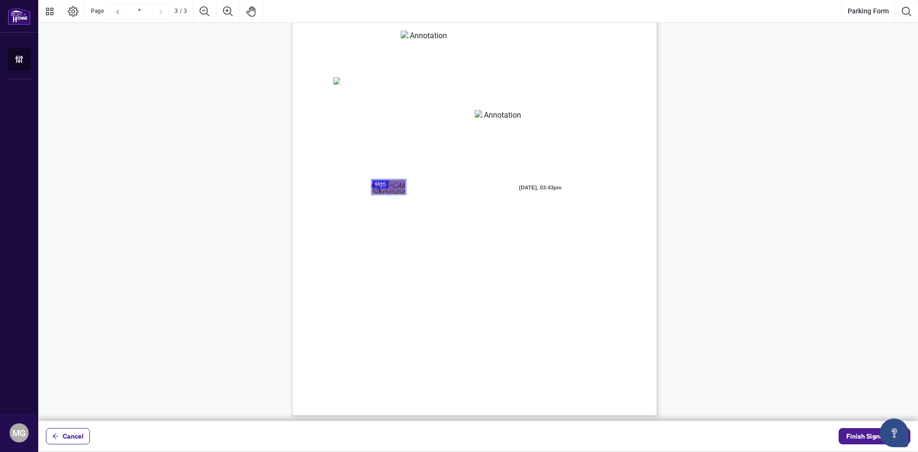
scroll to position [1066, 0]
click at [856, 436] on span "Finish Signing" at bounding box center [868, 436] width 43 height 15
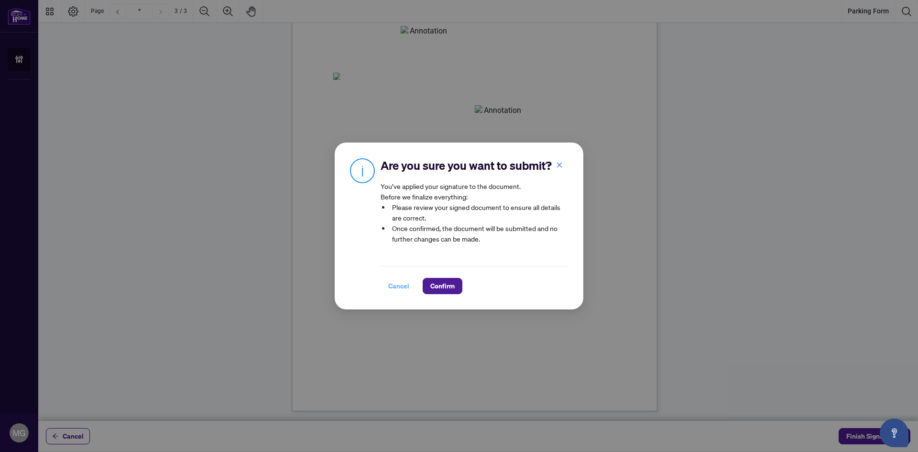
click at [398, 288] on span "Cancel" at bounding box center [398, 285] width 21 height 15
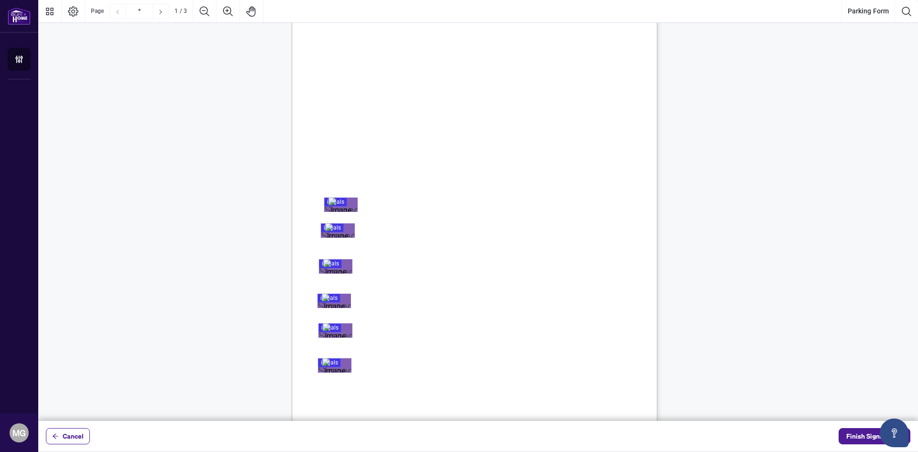
scroll to position [0, 0]
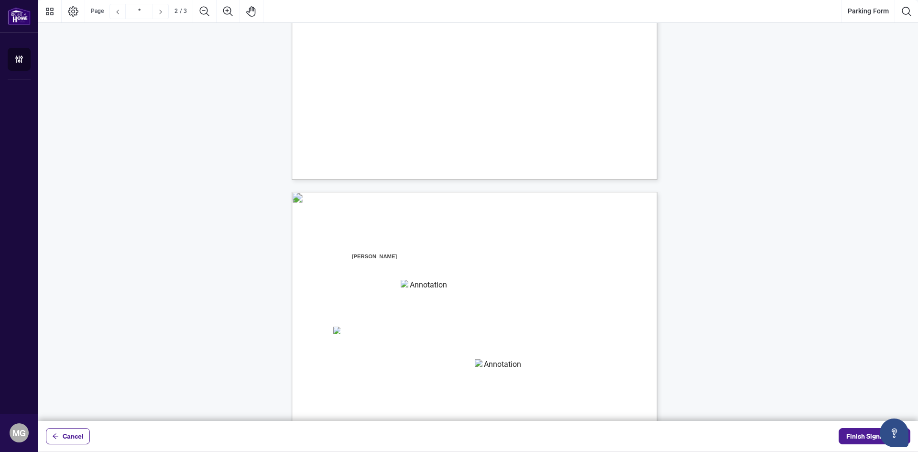
type input "*"
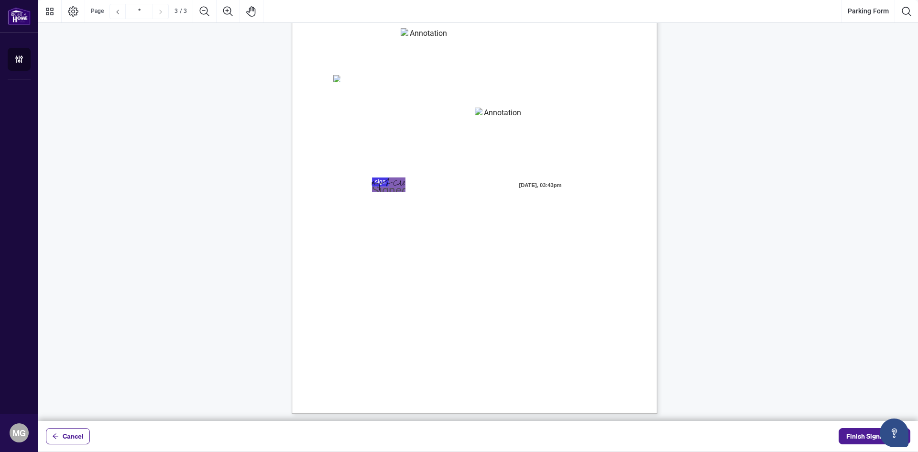
scroll to position [1066, 0]
click at [856, 435] on span "Finish Signing" at bounding box center [868, 436] width 43 height 15
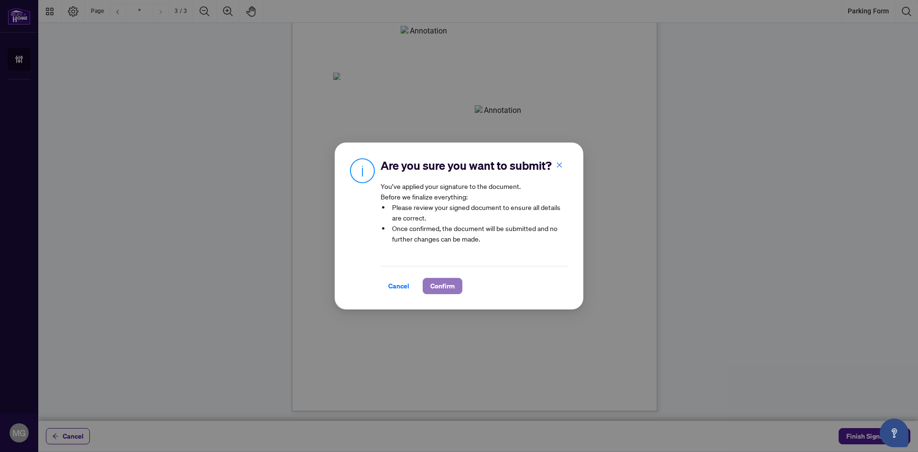
click at [454, 287] on span "Confirm" at bounding box center [442, 285] width 24 height 15
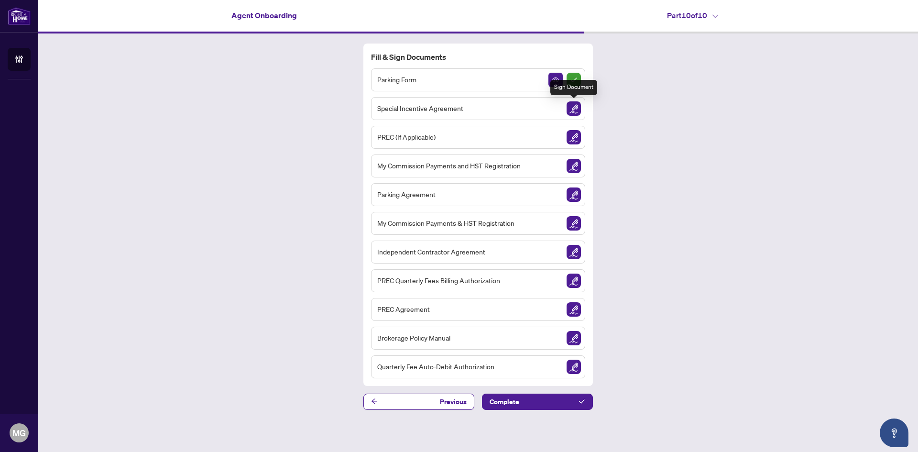
click at [575, 110] on img "Sign Document" at bounding box center [574, 108] width 14 height 14
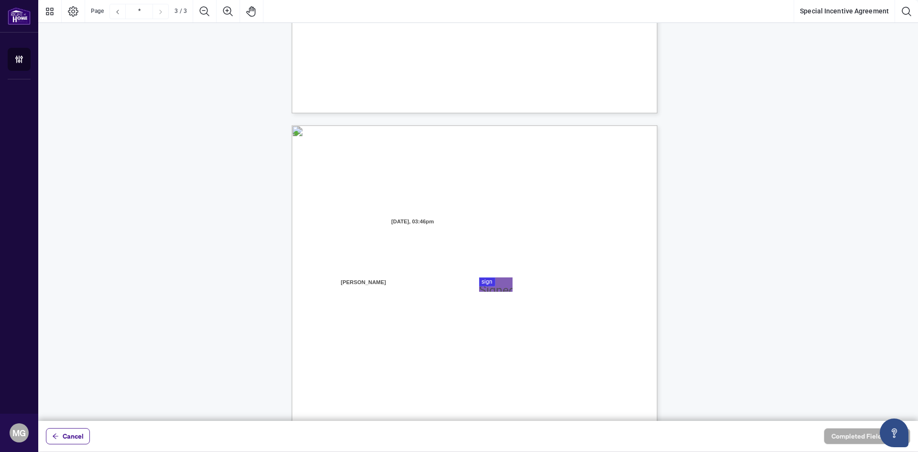
scroll to position [1004, 0]
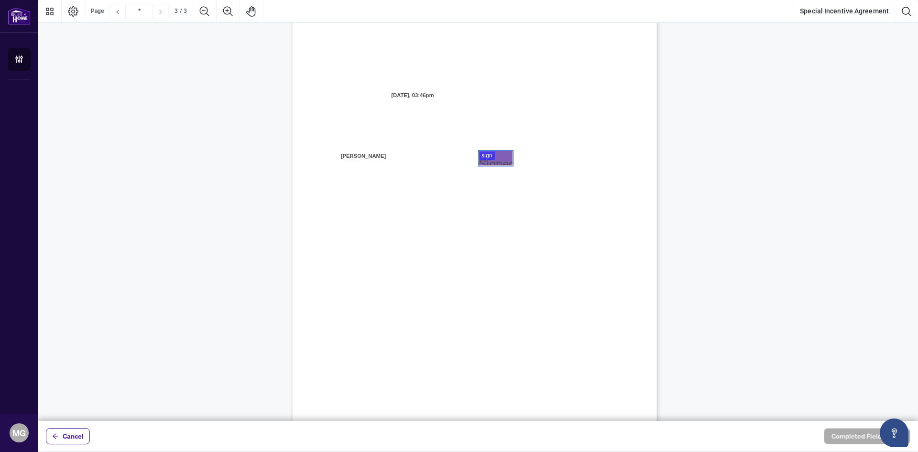
click at [481, 155] on div at bounding box center [478, 210] width 880 height 421
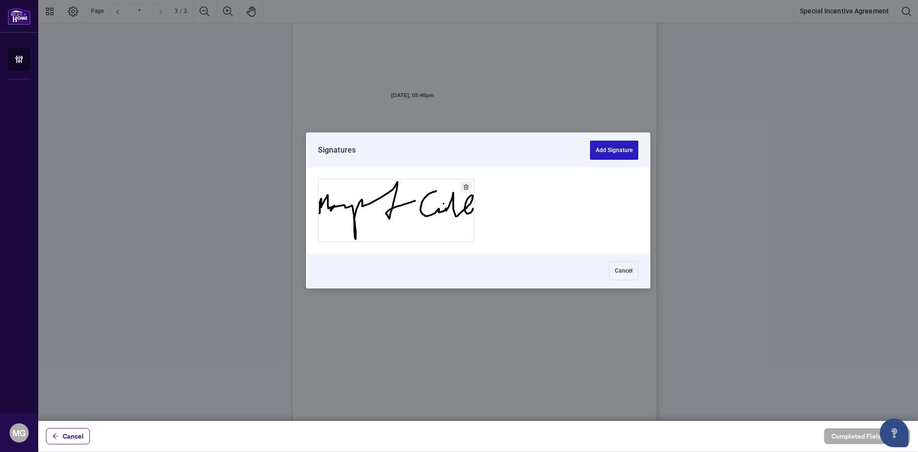
click at [617, 149] on button "Add Signature" at bounding box center [614, 150] width 48 height 19
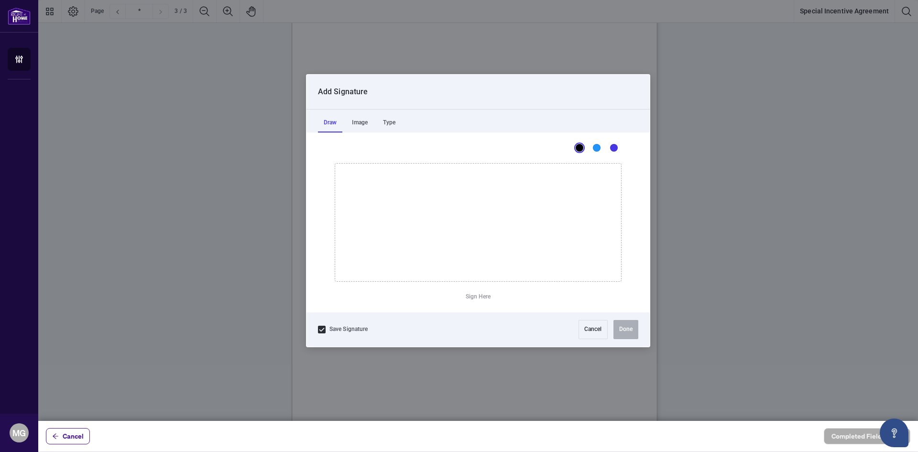
click at [400, 235] on icon "Drawing canvas" at bounding box center [478, 223] width 286 height 118
drag, startPoint x: 399, startPoint y: 236, endPoint x: 505, endPoint y: 215, distance: 108.3
click at [505, 215] on icon "Drawing canvas" at bounding box center [478, 223] width 286 height 118
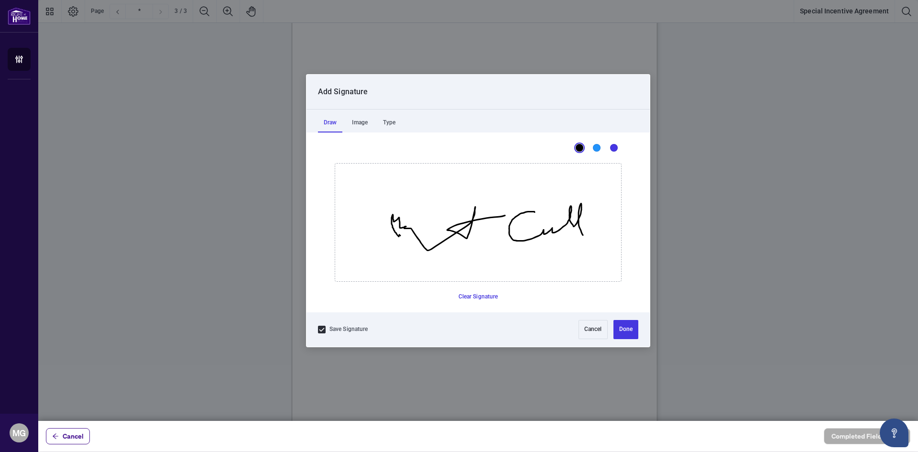
drag, startPoint x: 535, startPoint y: 212, endPoint x: 586, endPoint y: 232, distance: 55.4
click at [586, 232] on icon "Drawing canvas" at bounding box center [478, 223] width 286 height 118
click at [548, 220] on icon "Drawing canvas" at bounding box center [478, 223] width 286 height 118
click at [628, 327] on button "Done" at bounding box center [626, 329] width 25 height 19
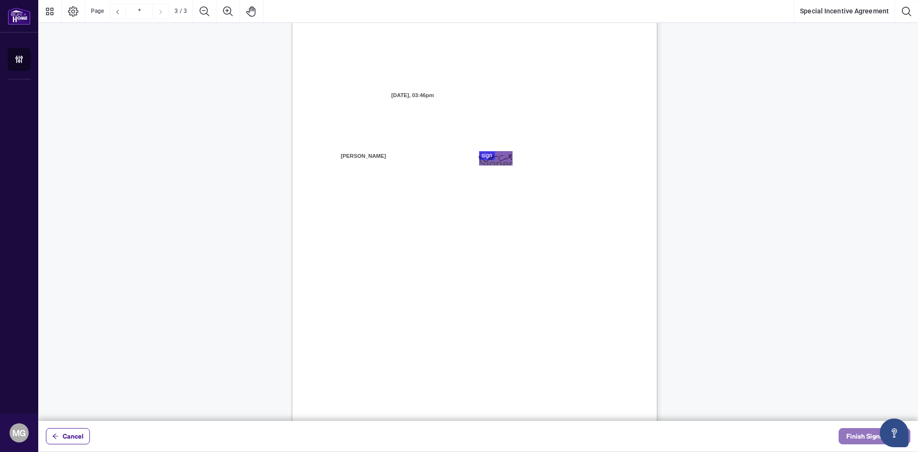
click at [857, 435] on span "Finish Signing" at bounding box center [868, 436] width 43 height 15
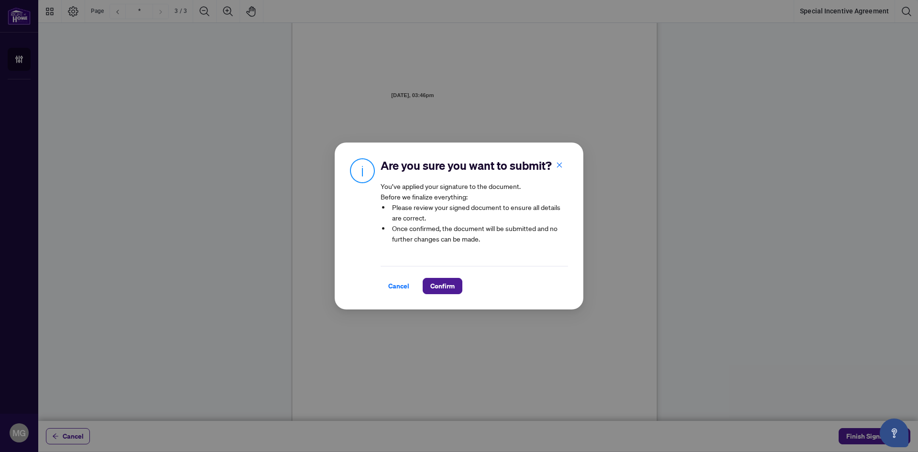
drag, startPoint x: 398, startPoint y: 285, endPoint x: 561, endPoint y: 289, distance: 162.7
click at [399, 286] on span "Cancel" at bounding box center [398, 285] width 21 height 15
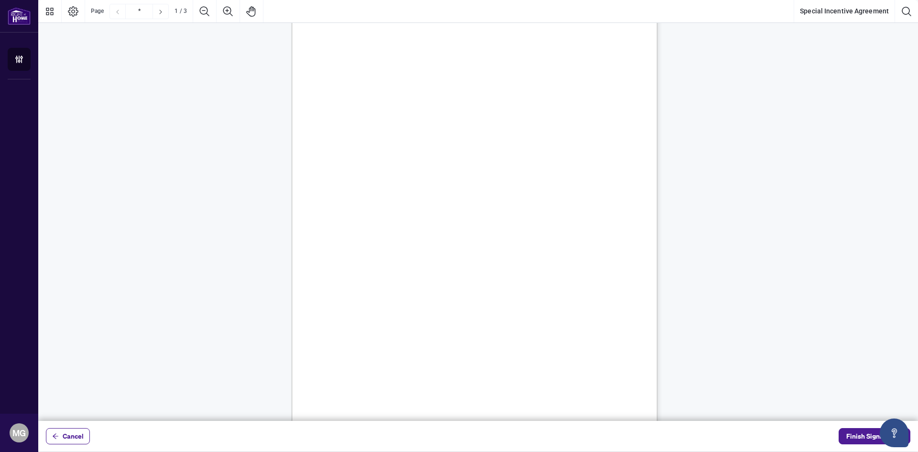
scroll to position [0, 0]
type input "*"
click at [858, 438] on span "Finish Signing" at bounding box center [868, 436] width 43 height 15
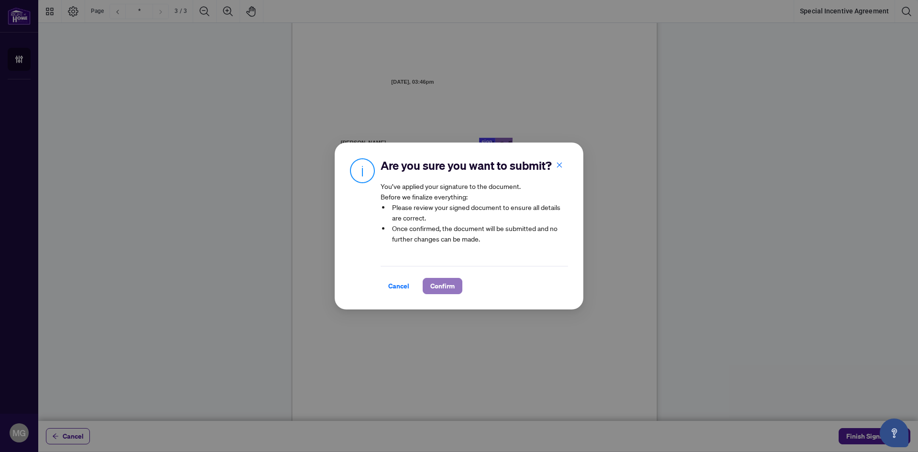
click at [441, 286] on span "Confirm" at bounding box center [442, 285] width 24 height 15
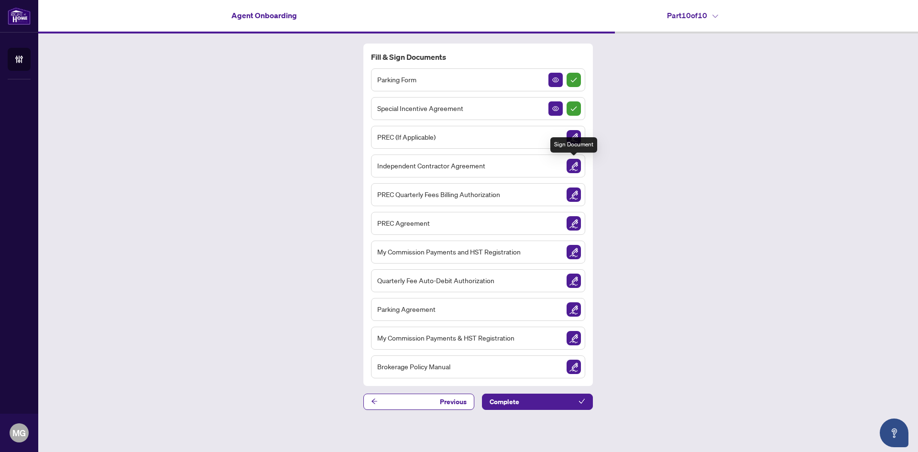
click at [577, 165] on img "Sign Document" at bounding box center [574, 166] width 14 height 14
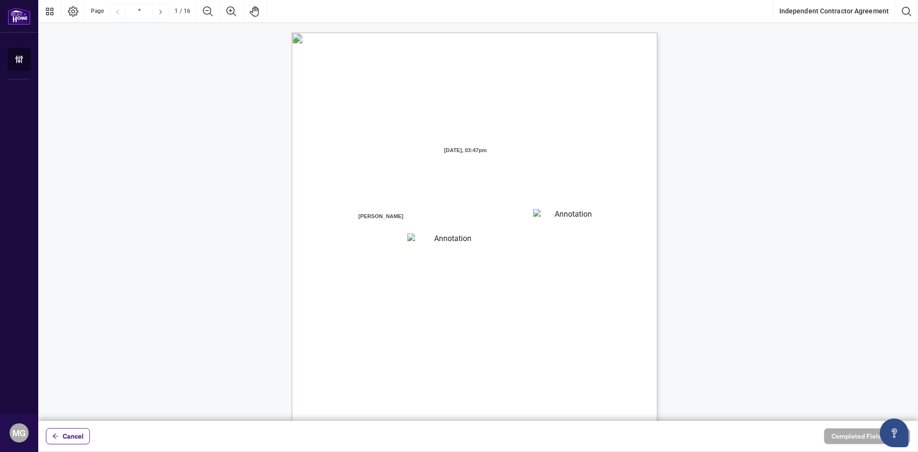
click at [549, 216] on textarea "01JXFF6X37T2KY3M55X76CWJVV" at bounding box center [569, 216] width 72 height 14
click at [544, 216] on textarea "01JXFF6X37T2KY3M55X76CWJVV" at bounding box center [569, 216] width 73 height 14
click at [423, 240] on textarea "01JXFF78M03DQW82NP57WBH2GZ" at bounding box center [449, 239] width 83 height 13
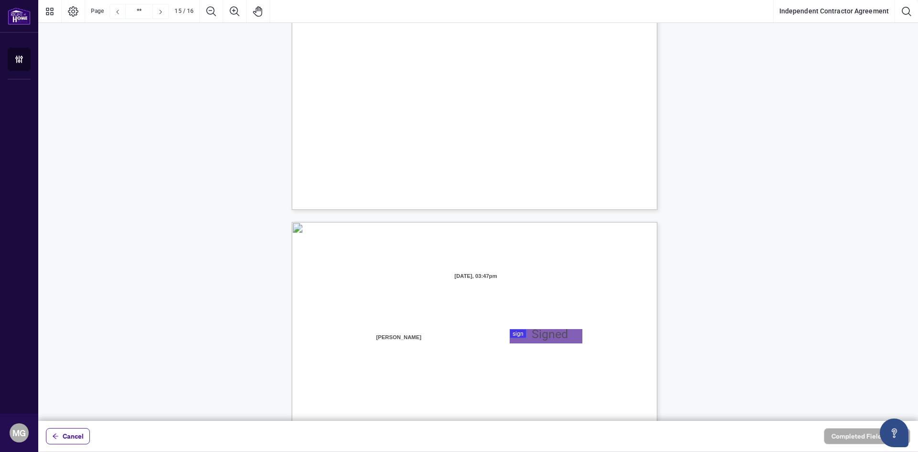
type input "**"
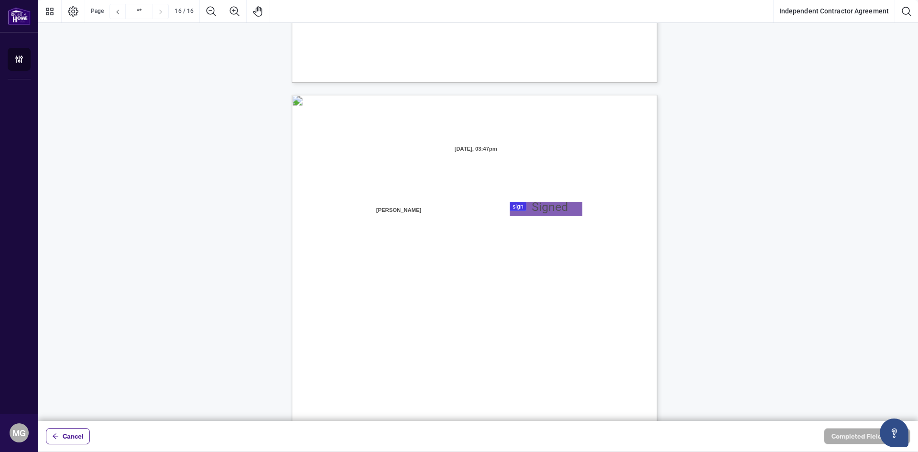
scroll to position [7249, 0]
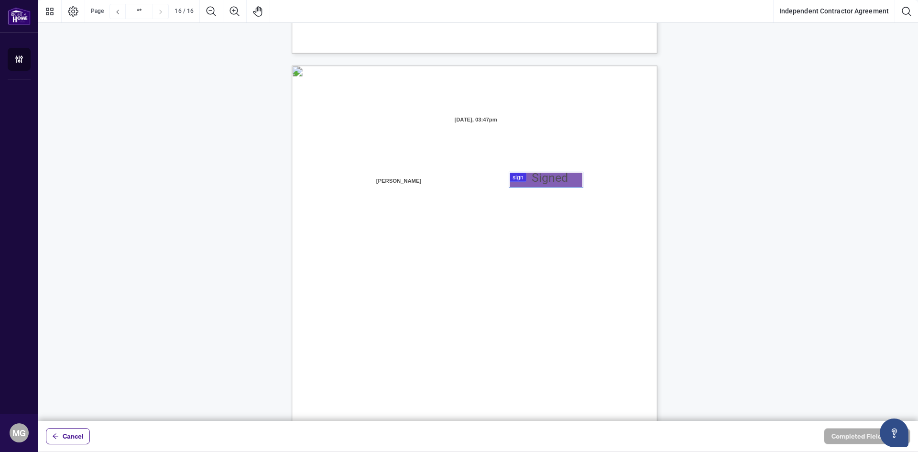
click at [514, 180] on div at bounding box center [478, 210] width 880 height 421
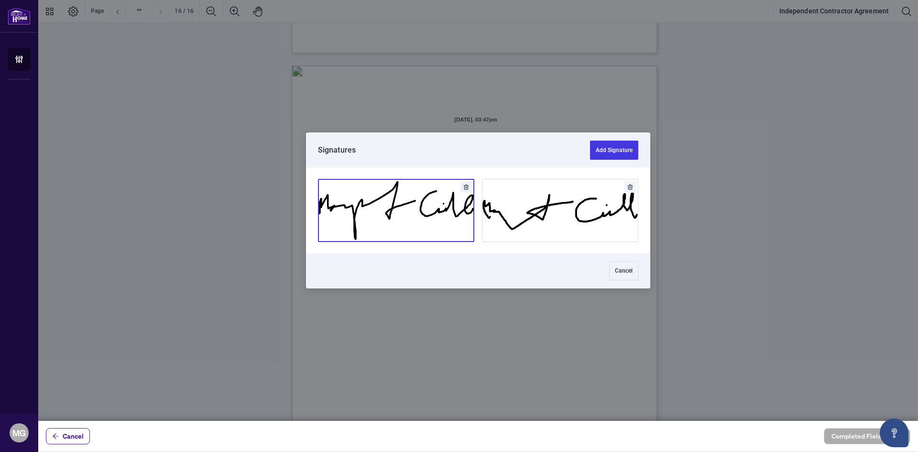
click at [420, 222] on button "Add Signature" at bounding box center [396, 210] width 155 height 62
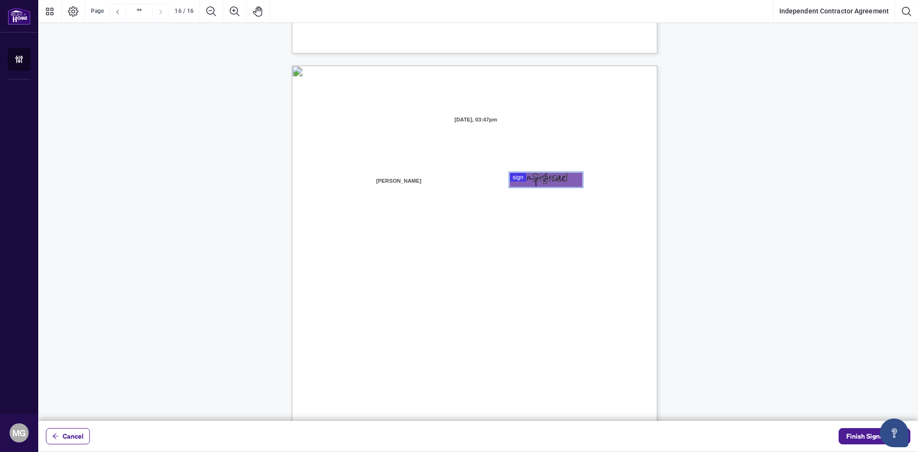
scroll to position [7297, 0]
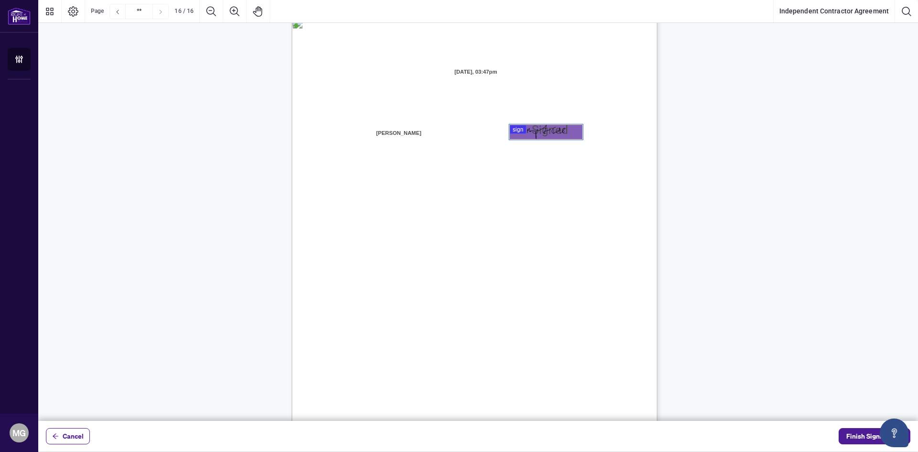
click at [379, 183] on div "IN WITNESS WHEREOF, the parties hereto, having read and understood the entire A…" at bounding box center [520, 314] width 457 height 592
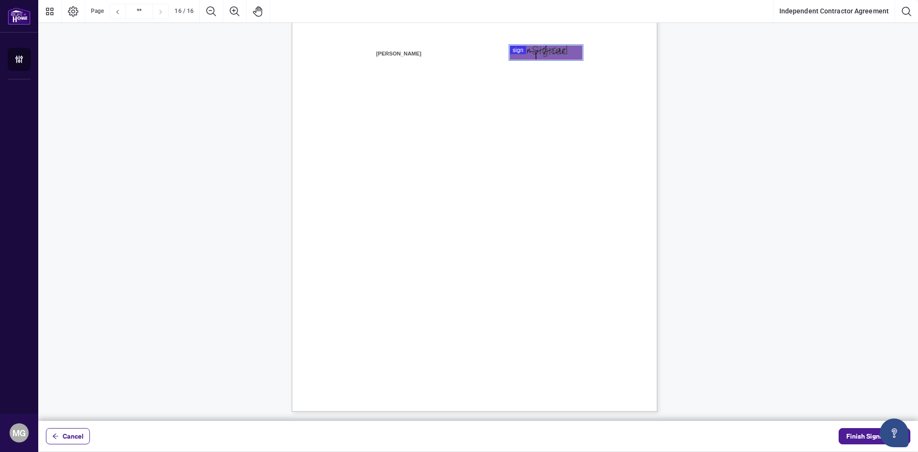
scroll to position [7377, 0]
click at [859, 436] on span "Finish Signing" at bounding box center [868, 436] width 43 height 15
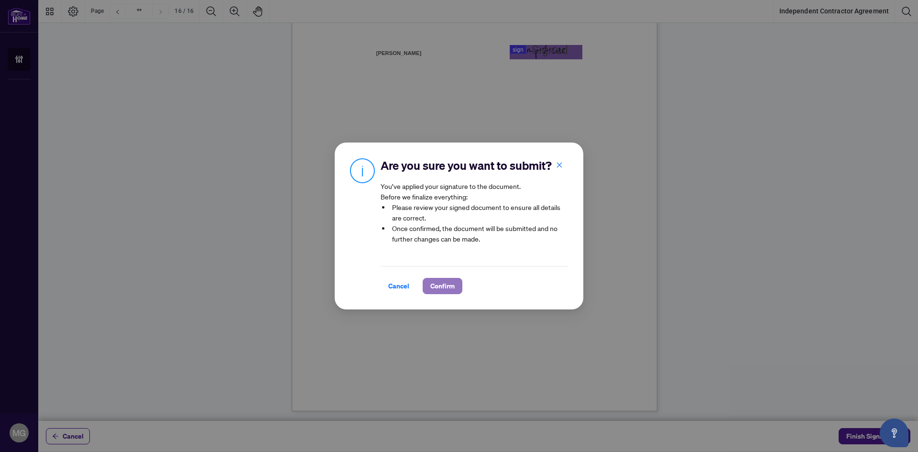
click at [435, 283] on span "Confirm" at bounding box center [442, 285] width 24 height 15
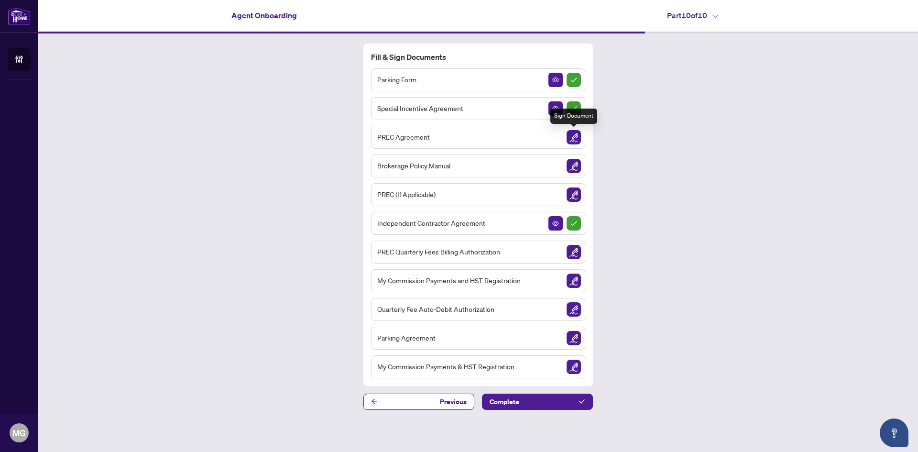
click at [577, 135] on img "Sign Document" at bounding box center [574, 137] width 14 height 14
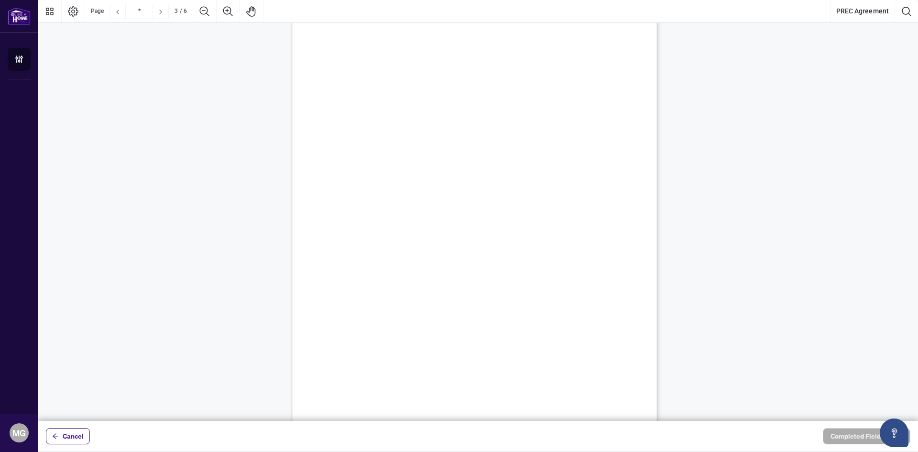
scroll to position [1339, 0]
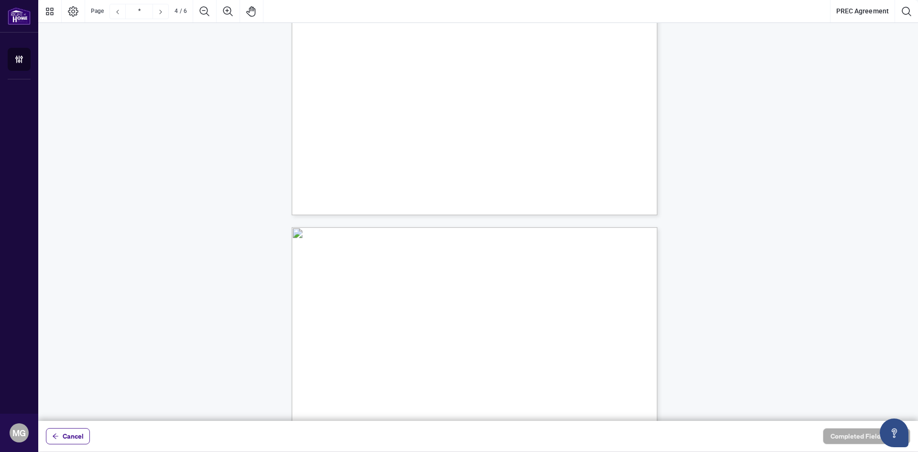
type input "*"
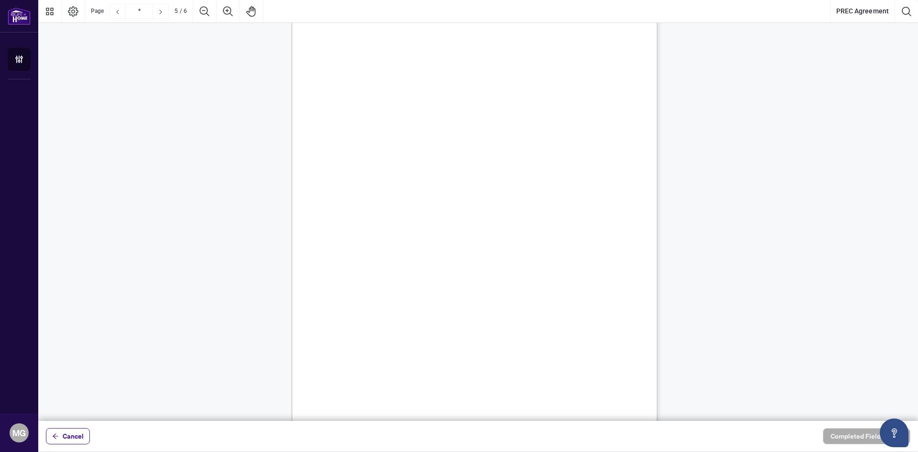
scroll to position [1961, 0]
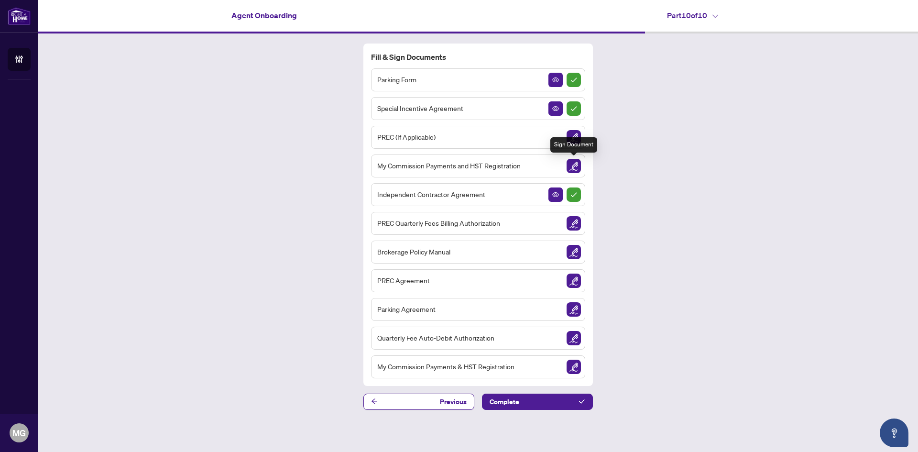
click at [572, 165] on img "Sign Document" at bounding box center [574, 166] width 14 height 14
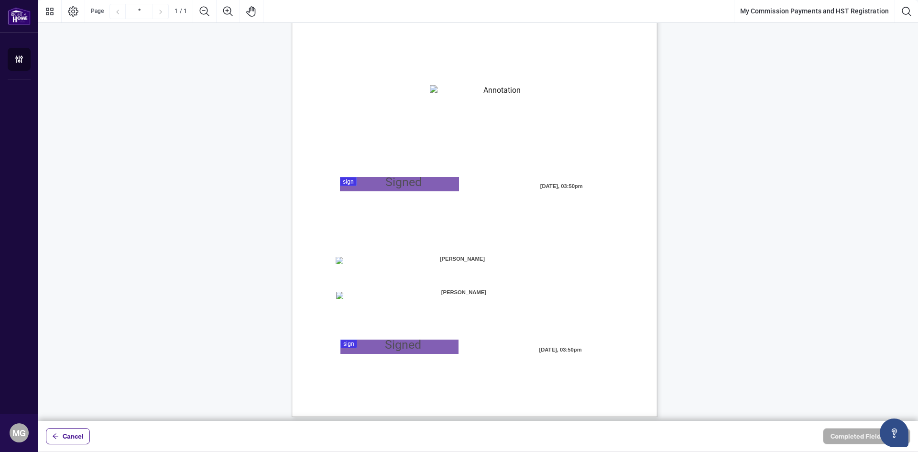
scroll to position [95, 0]
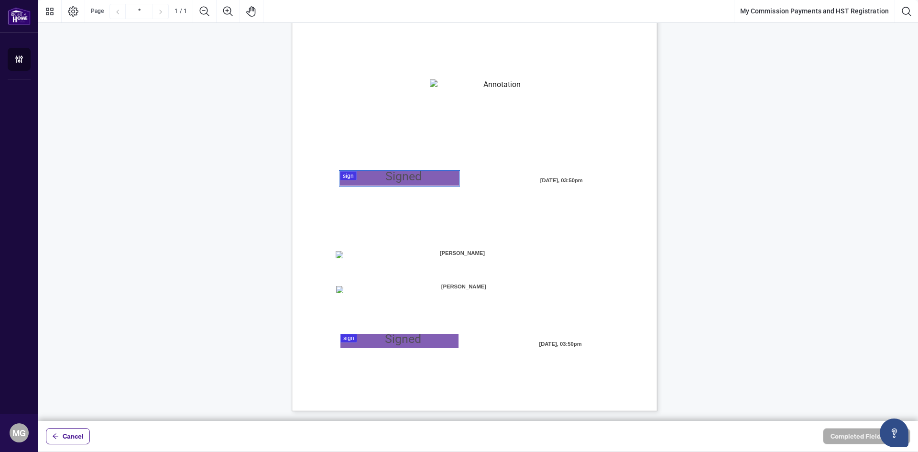
click at [349, 178] on div at bounding box center [478, 210] width 880 height 421
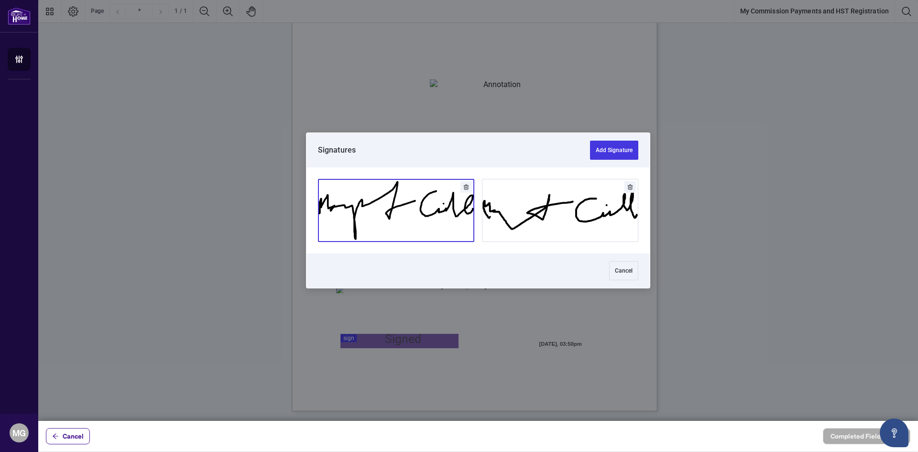
click at [397, 211] on button "Add Signature" at bounding box center [396, 210] width 155 height 62
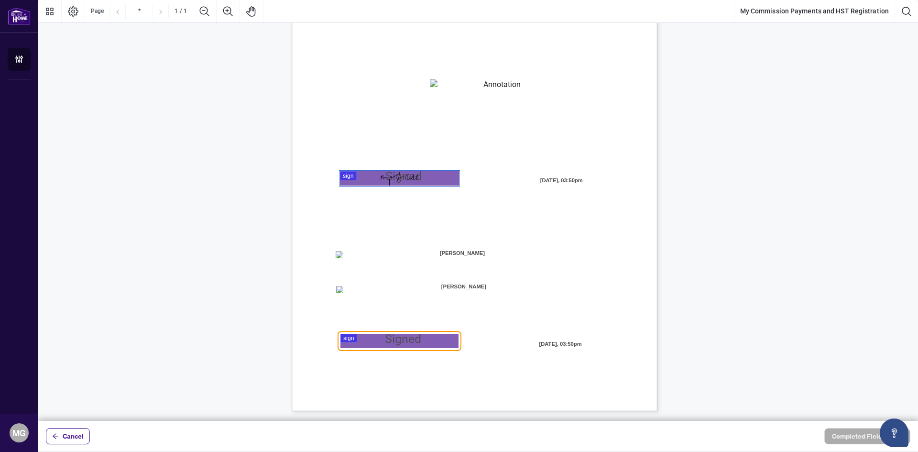
click at [360, 343] on div at bounding box center [478, 210] width 880 height 421
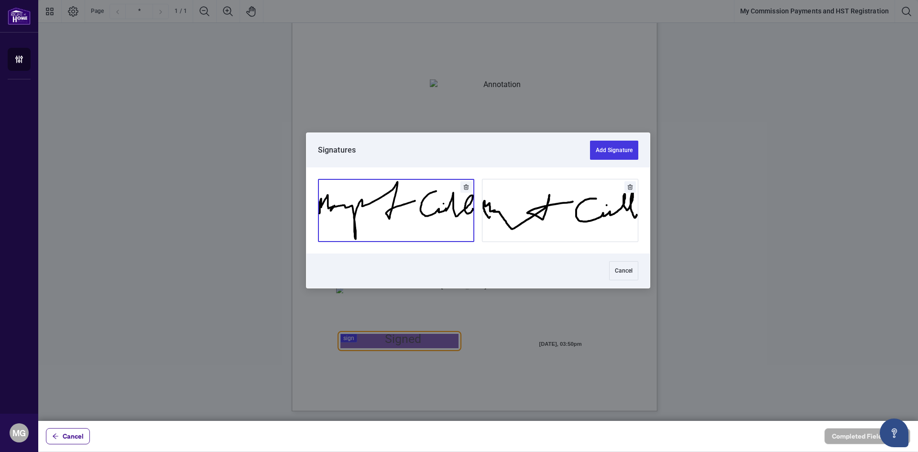
click at [364, 231] on button "Add Signature" at bounding box center [396, 210] width 155 height 62
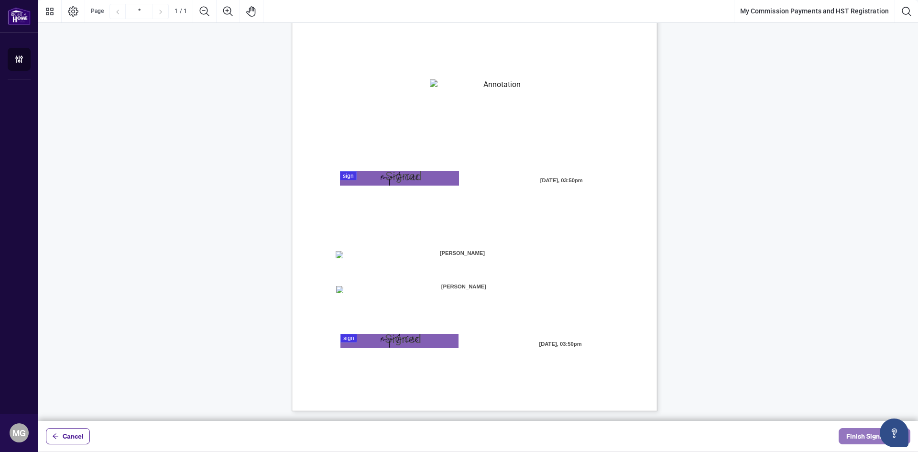
click at [851, 434] on span "Finish Signing" at bounding box center [868, 436] width 43 height 15
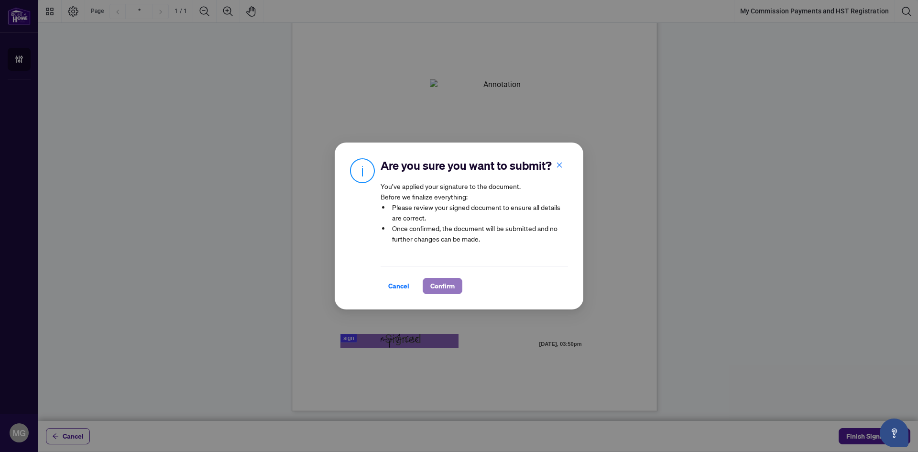
click at [440, 286] on span "Confirm" at bounding box center [442, 285] width 24 height 15
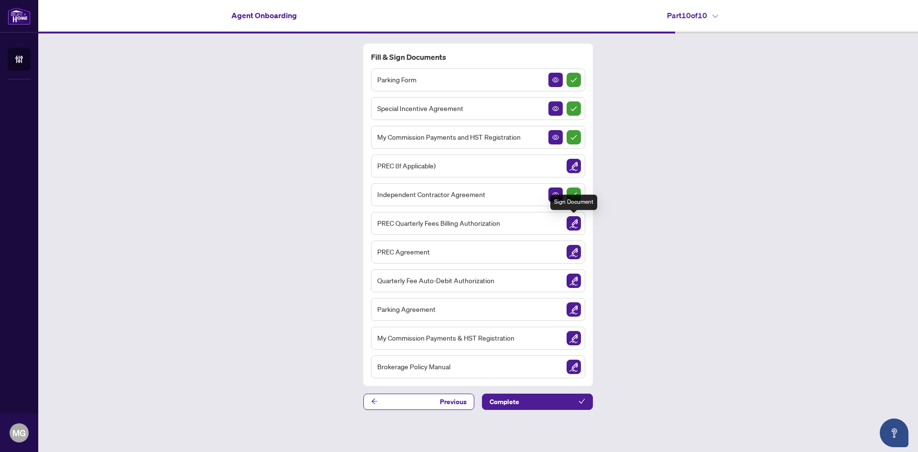
click at [571, 222] on img "Sign Document" at bounding box center [574, 223] width 14 height 14
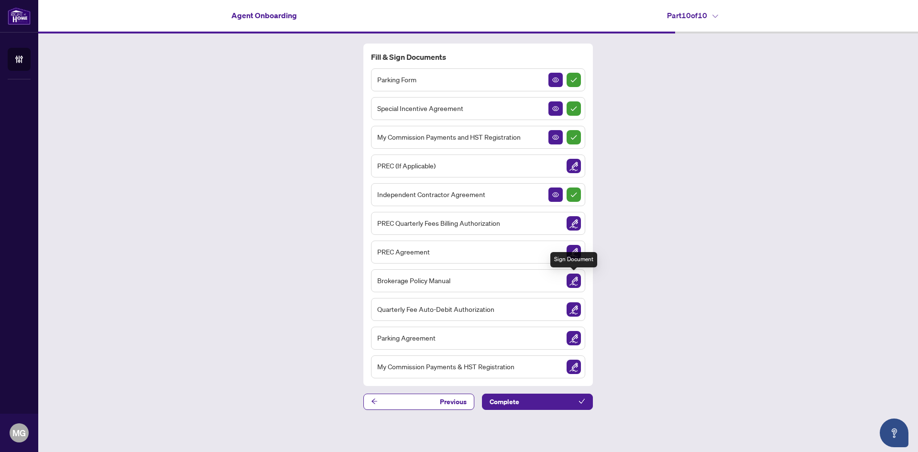
click at [574, 280] on img "Sign Document" at bounding box center [574, 281] width 14 height 14
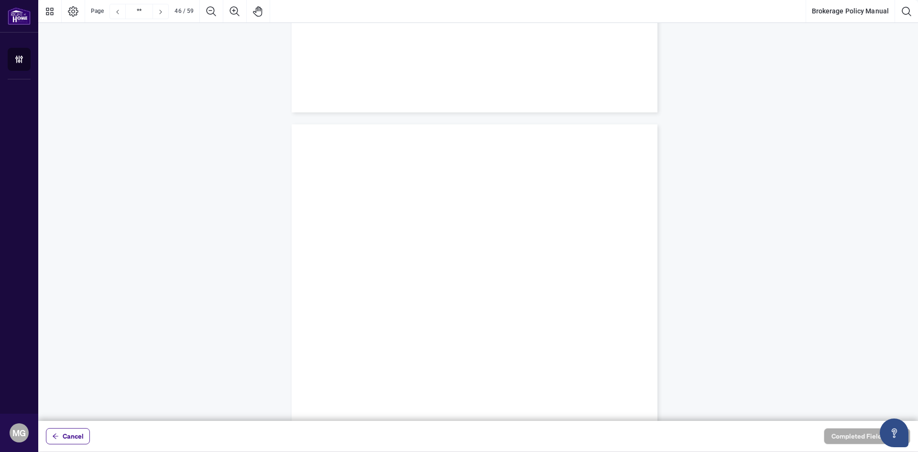
scroll to position [28254, 0]
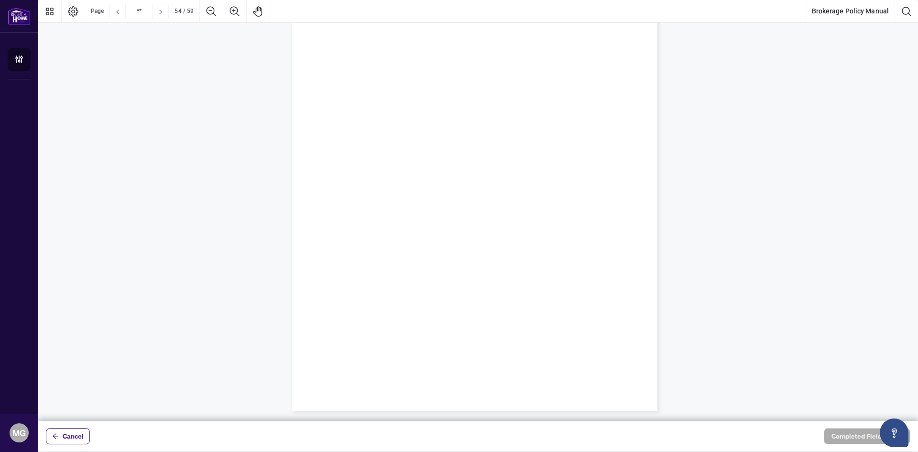
type input "**"
click at [416, 201] on div at bounding box center [478, 210] width 880 height 421
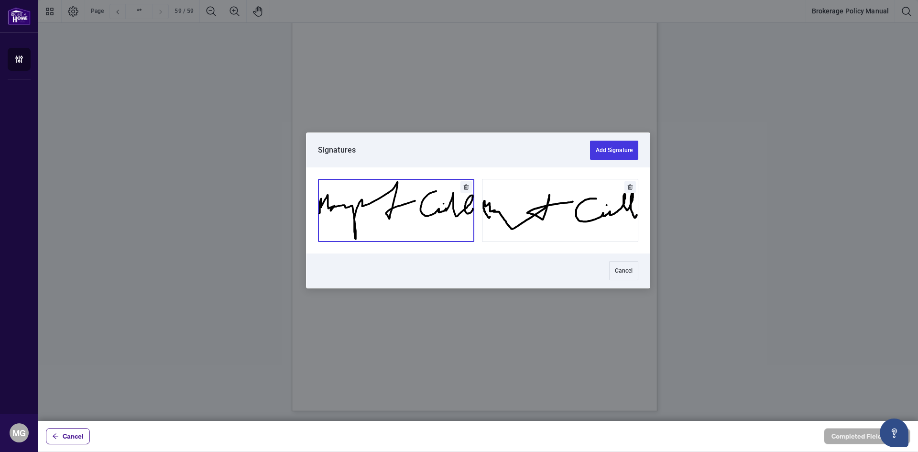
click at [420, 217] on button "Add Signature" at bounding box center [396, 210] width 155 height 62
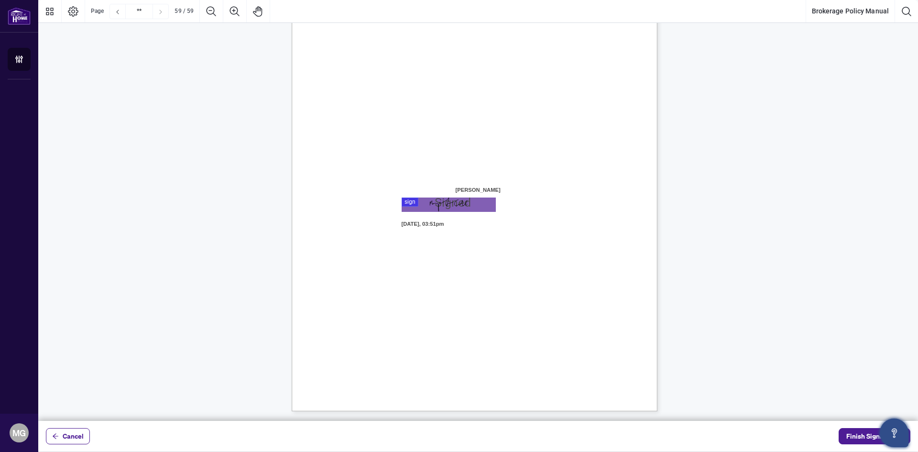
drag, startPoint x: 849, startPoint y: 434, endPoint x: 902, endPoint y: 428, distance: 52.9
click at [850, 434] on span "Finish Signing" at bounding box center [868, 436] width 43 height 15
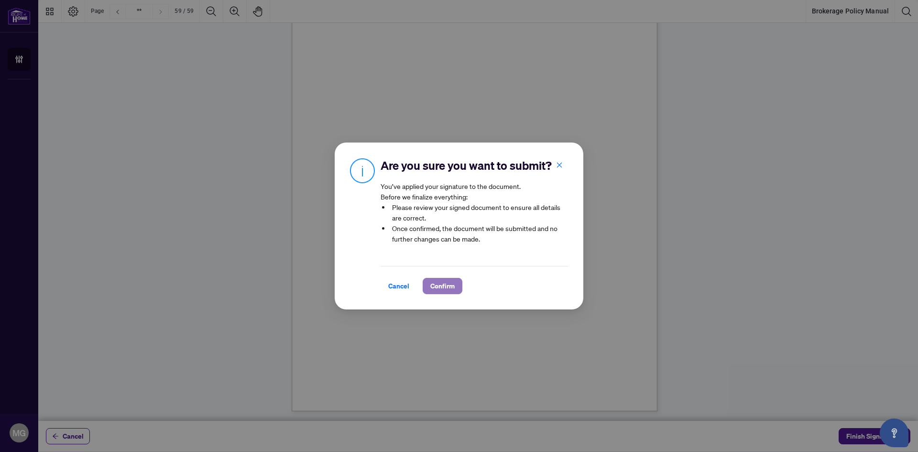
click at [448, 279] on span "Confirm" at bounding box center [442, 285] width 24 height 15
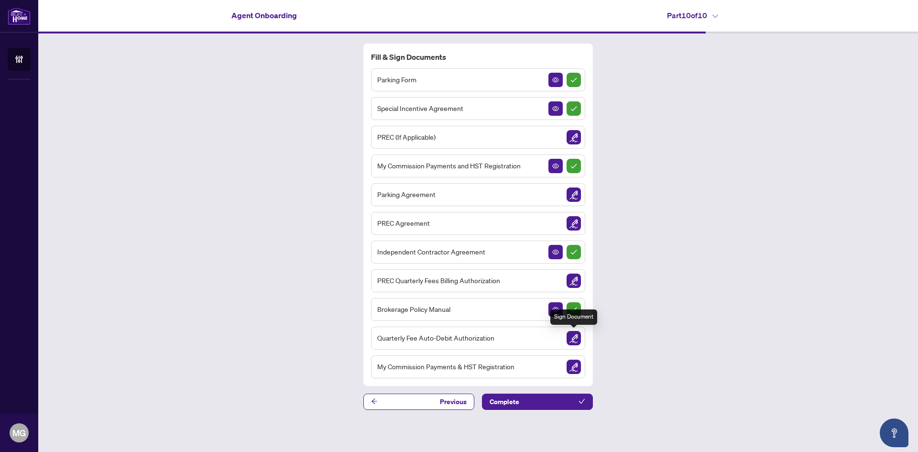
click at [577, 336] on img "Sign Document" at bounding box center [574, 338] width 14 height 14
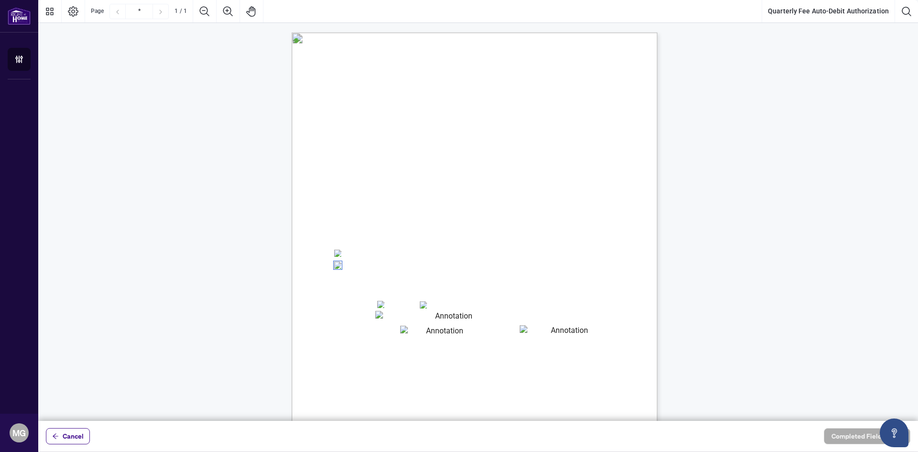
click at [403, 315] on textarea "01JYSW4HYESAXPM21WZ6KECHQG" at bounding box center [450, 317] width 150 height 12
click at [390, 314] on textarea "01JYSW4HYESAXPM21WZ6KECHQG" at bounding box center [450, 317] width 150 height 12
click at [387, 316] on textarea "01JYSW4HYESAXPM21WZ6KECHQG" at bounding box center [450, 317] width 150 height 12
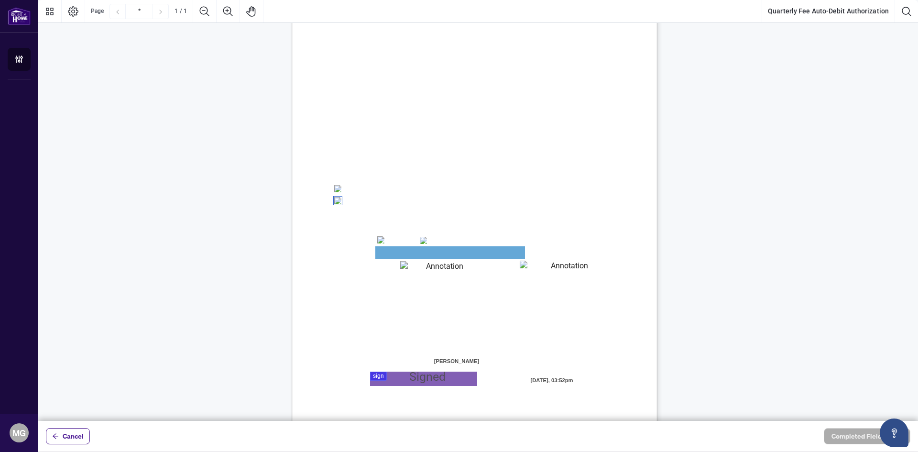
scroll to position [95, 0]
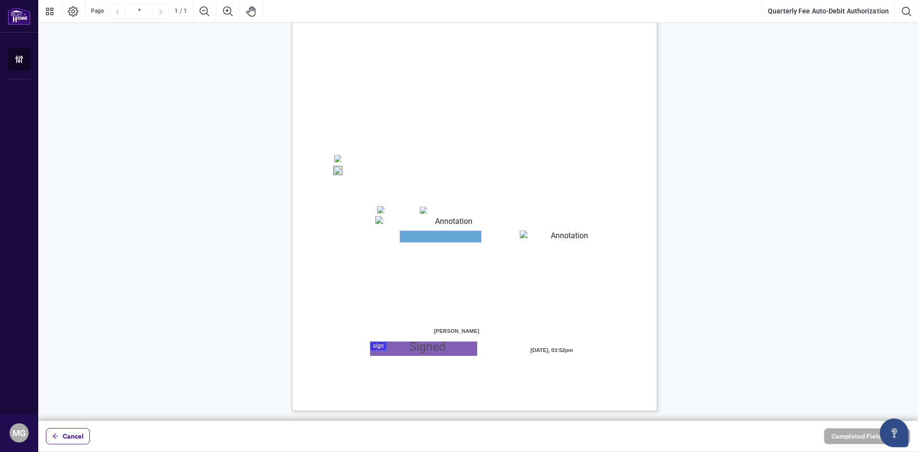
click at [438, 241] on textarea "01JYSW4QCPSE2KKHR1YE70ST69" at bounding box center [440, 236] width 81 height 11
click at [427, 239] on textarea "01JYSW4QCPSE2KKHR1YE70ST69" at bounding box center [440, 236] width 81 height 11
click at [543, 235] on textarea "01JYSW4XQ6ABCHVNDPYJ3WW6X0" at bounding box center [566, 237] width 92 height 12
click at [380, 347] on div at bounding box center [478, 210] width 880 height 421
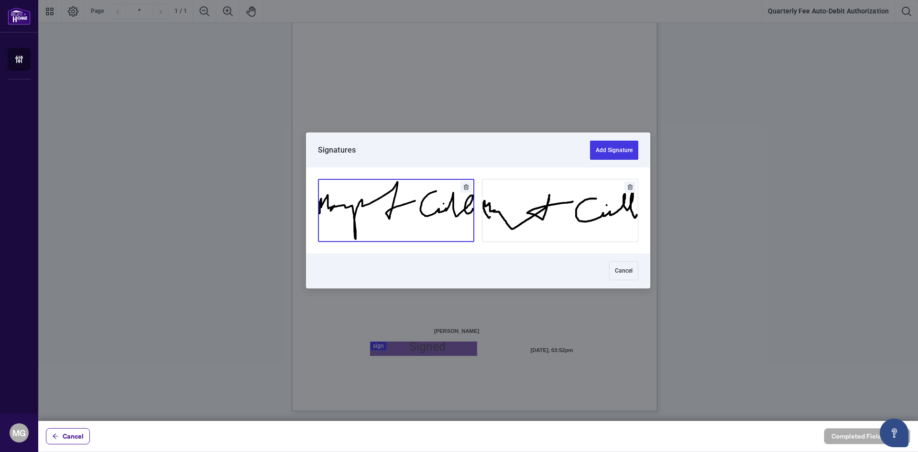
click at [418, 209] on button "Add Signature" at bounding box center [396, 210] width 155 height 62
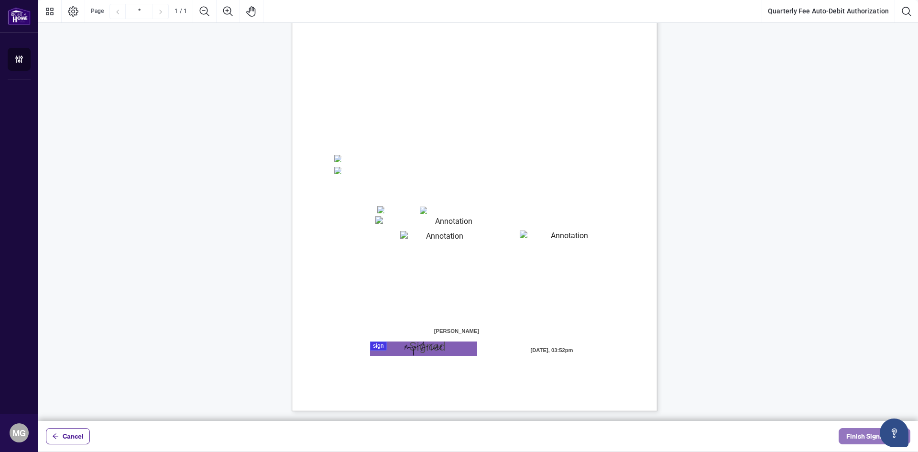
click at [860, 436] on span "Finish Signing" at bounding box center [868, 436] width 43 height 15
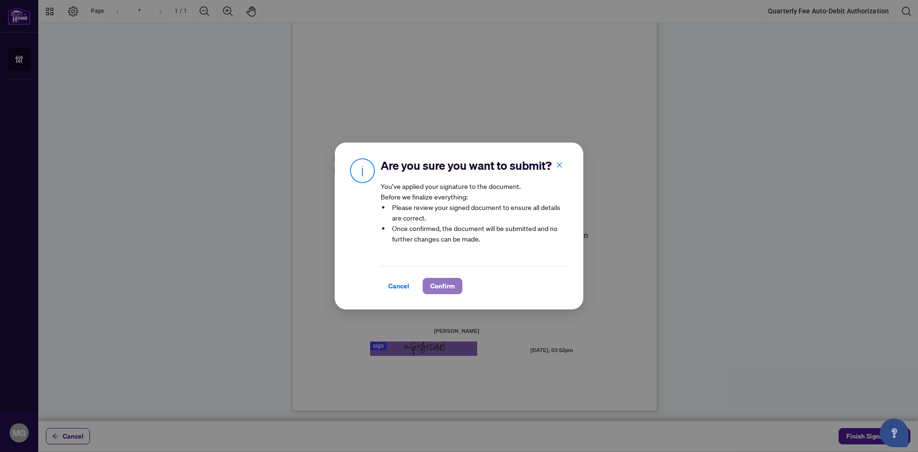
click at [452, 285] on span "Confirm" at bounding box center [442, 285] width 24 height 15
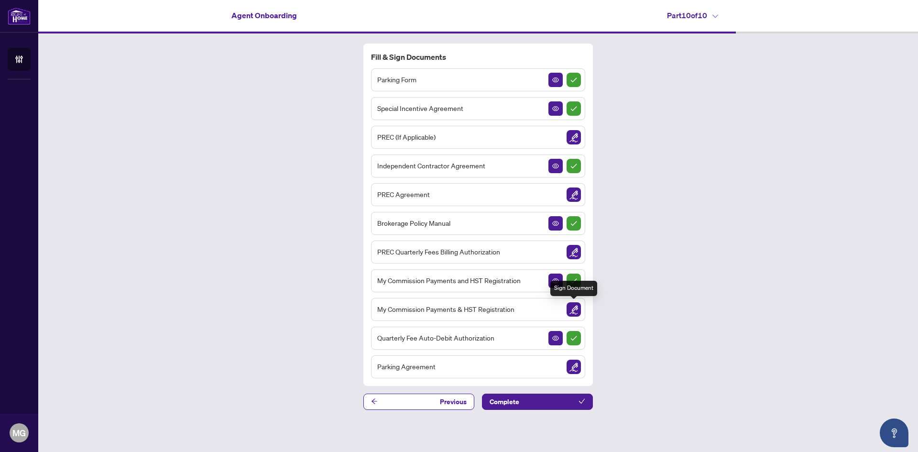
click at [576, 309] on img "Sign Document" at bounding box center [574, 309] width 14 height 14
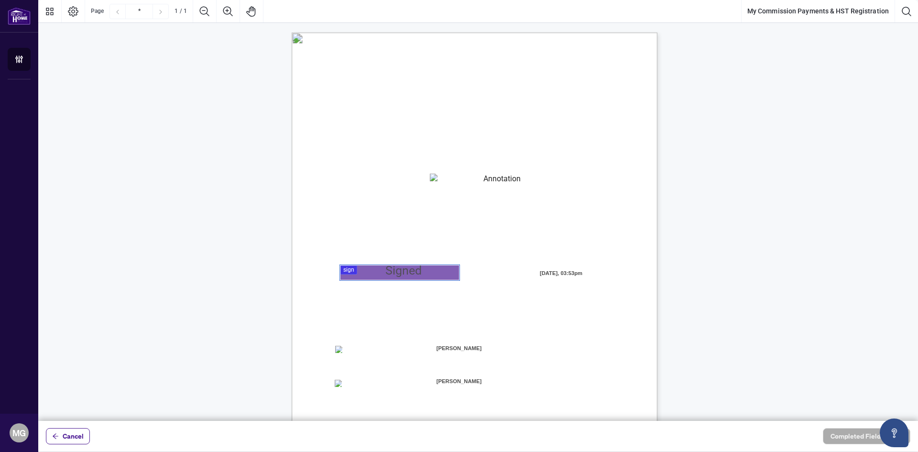
click at [418, 272] on div at bounding box center [478, 210] width 880 height 421
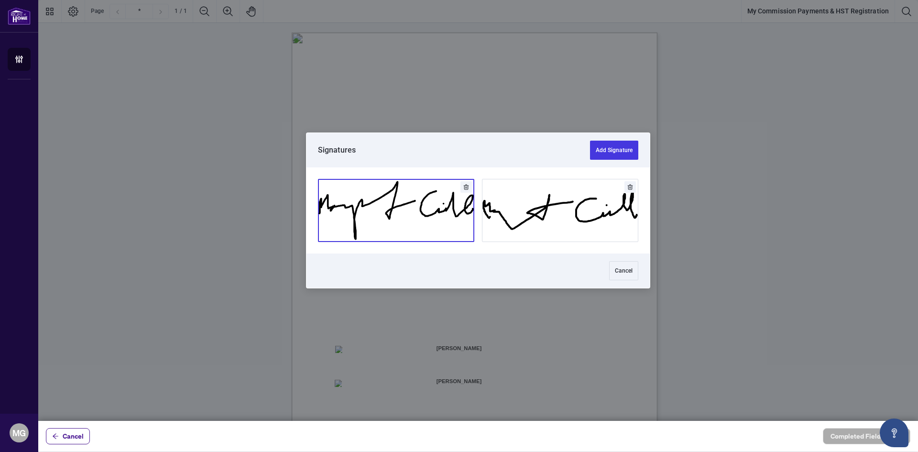
click at [416, 213] on button "Add Signature" at bounding box center [396, 210] width 155 height 62
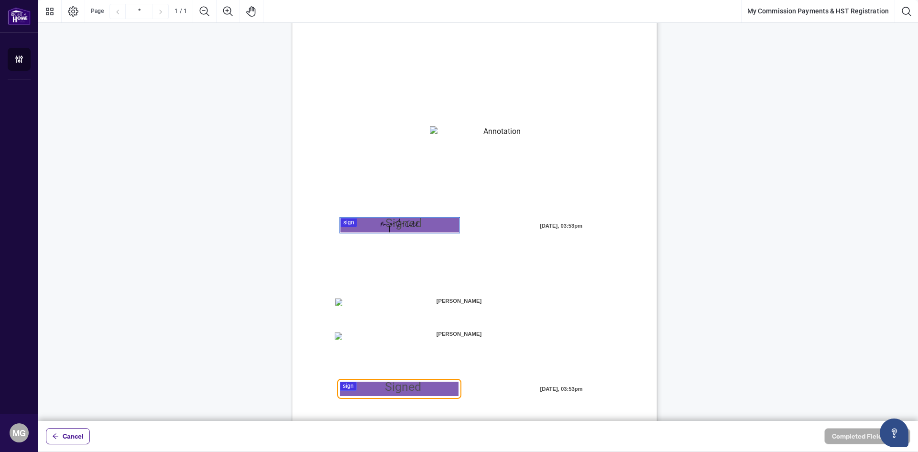
scroll to position [95, 0]
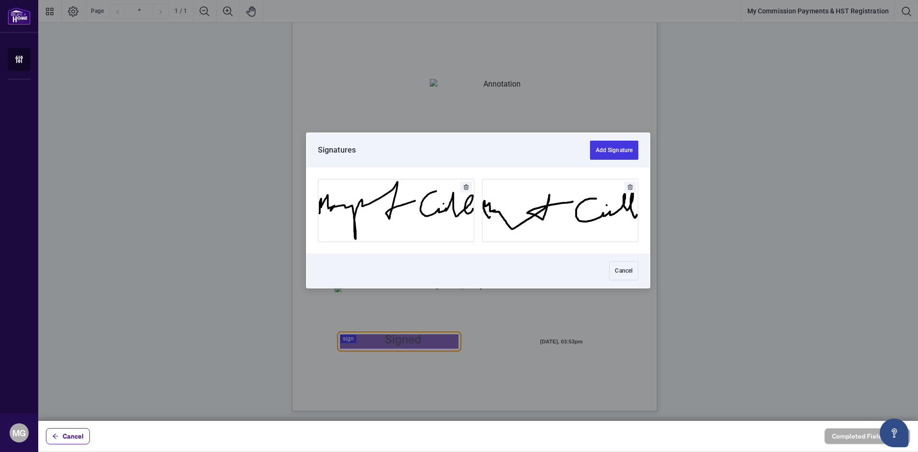
click at [386, 338] on div at bounding box center [478, 210] width 880 height 421
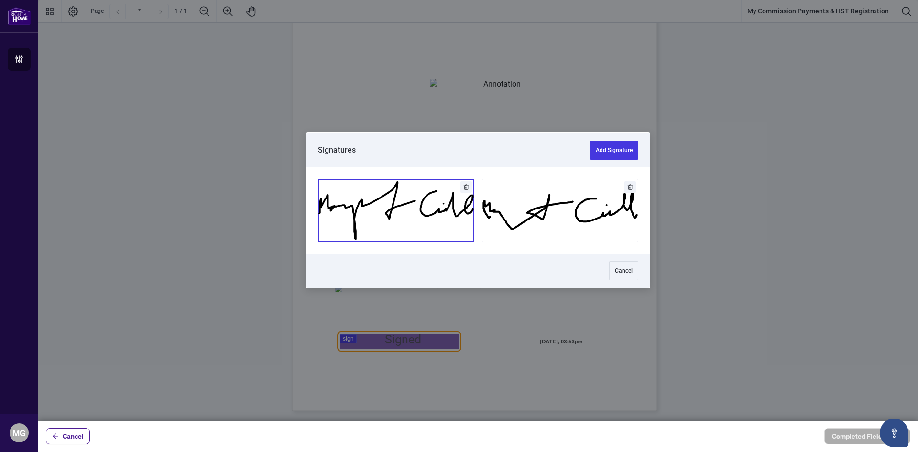
click at [410, 230] on button "Add Signature" at bounding box center [396, 210] width 155 height 62
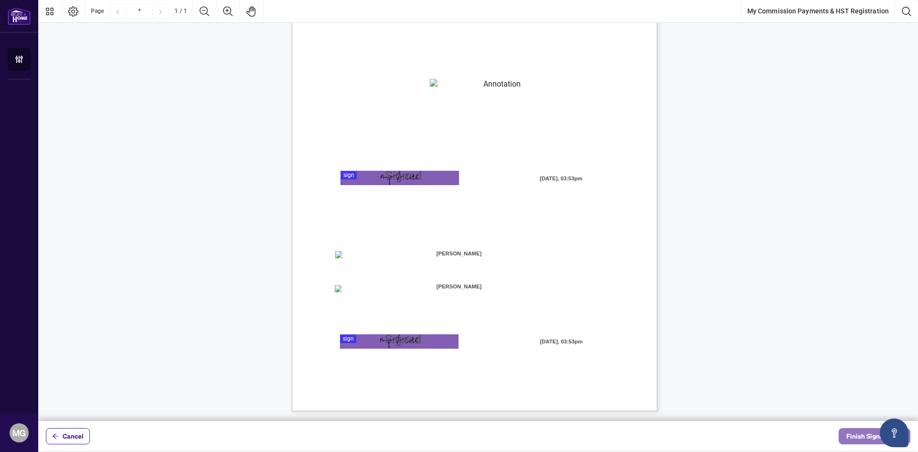
click at [855, 437] on span "Finish Signing" at bounding box center [868, 436] width 43 height 15
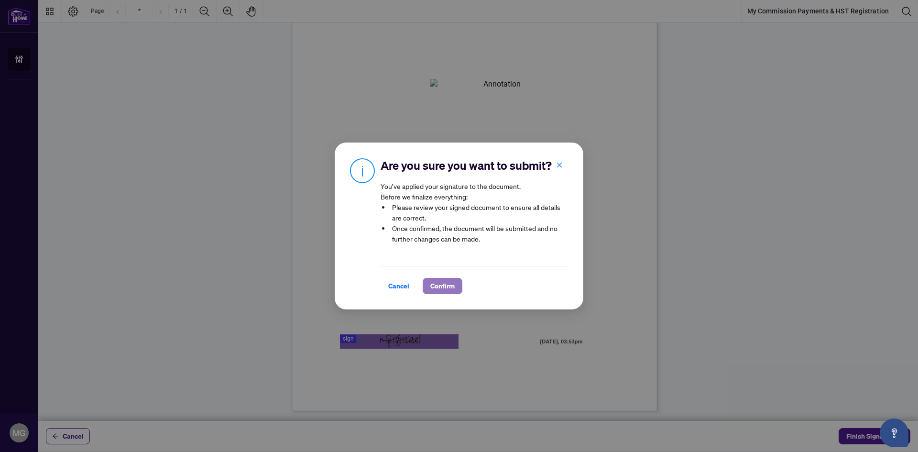
click at [446, 285] on span "Confirm" at bounding box center [442, 285] width 24 height 15
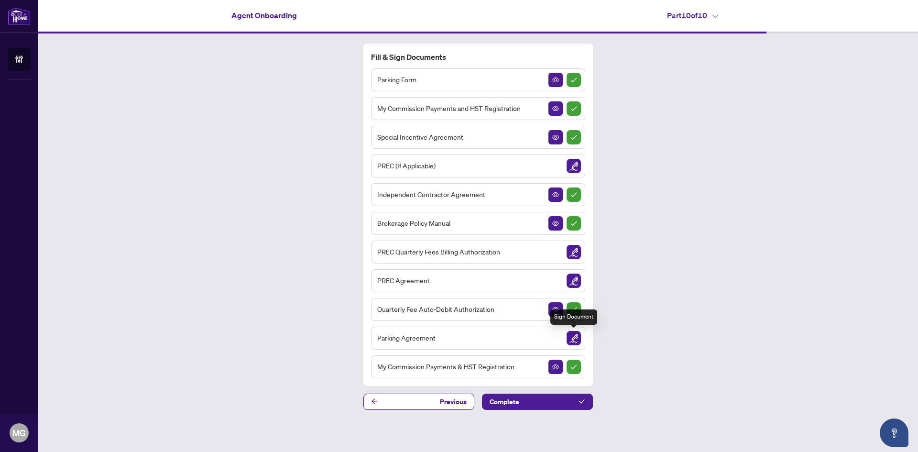
click at [575, 336] on img "Sign Document" at bounding box center [574, 338] width 14 height 14
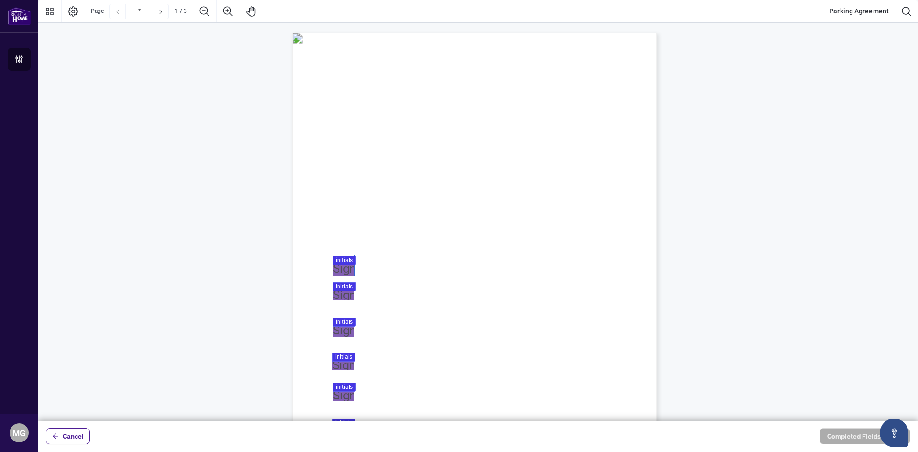
click at [342, 263] on div at bounding box center [478, 210] width 880 height 421
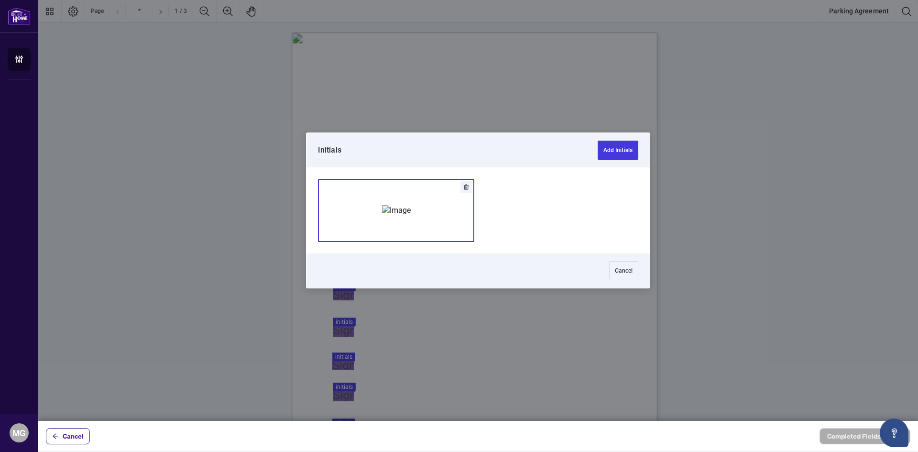
click at [397, 216] on img "Add Signature" at bounding box center [396, 210] width 29 height 11
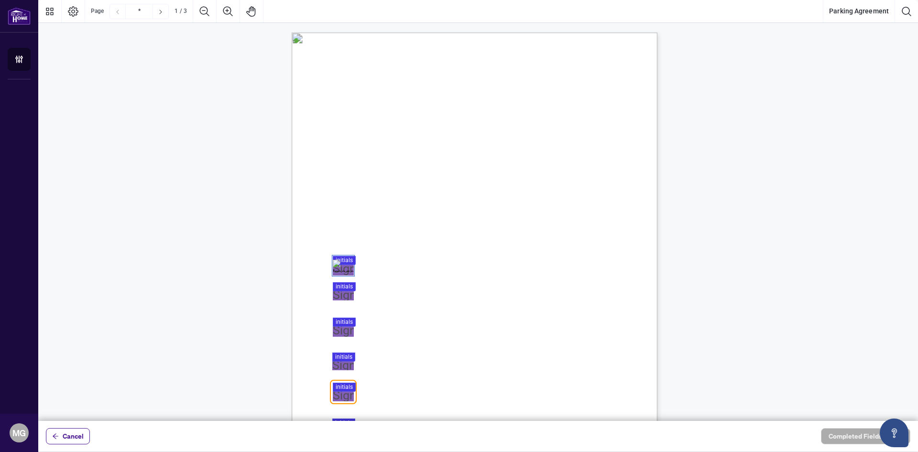
click at [339, 288] on div at bounding box center [478, 210] width 880 height 421
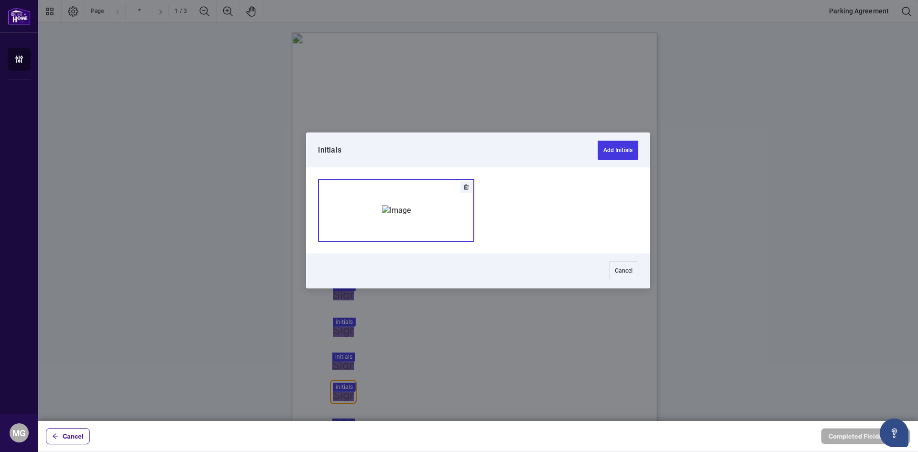
click at [407, 216] on img "Add Signature" at bounding box center [396, 210] width 29 height 11
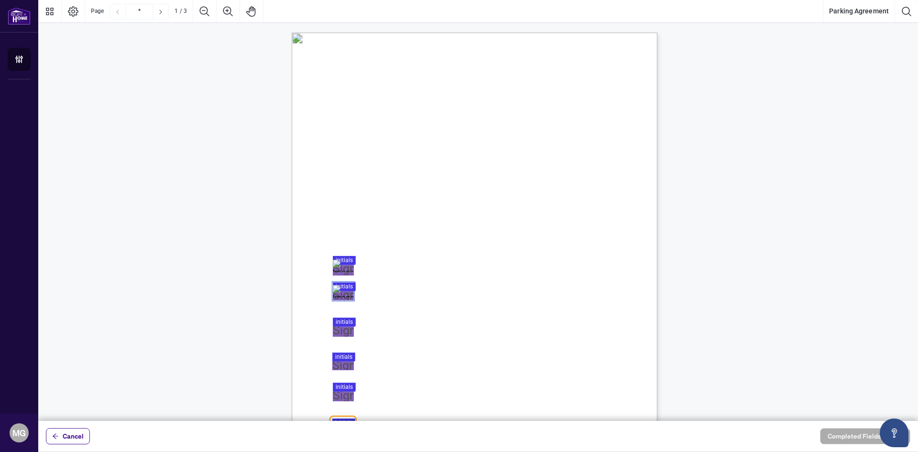
click at [340, 324] on div at bounding box center [478, 210] width 880 height 421
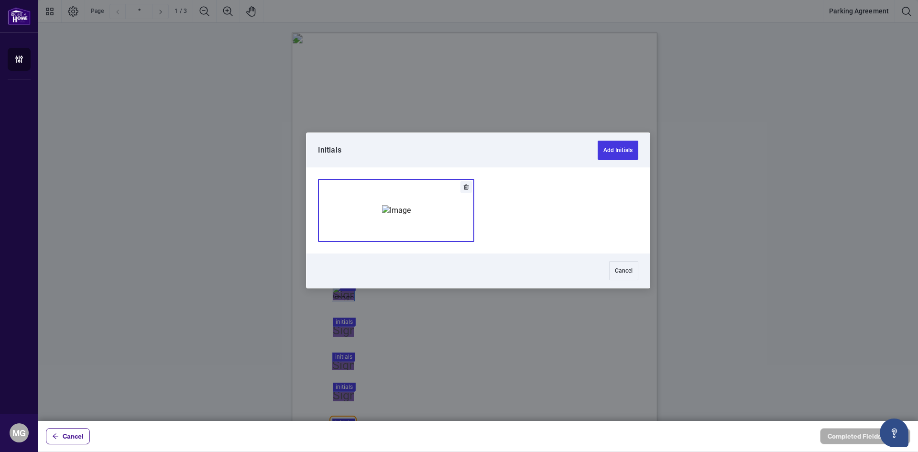
click at [397, 216] on img "Add Signature" at bounding box center [396, 210] width 29 height 11
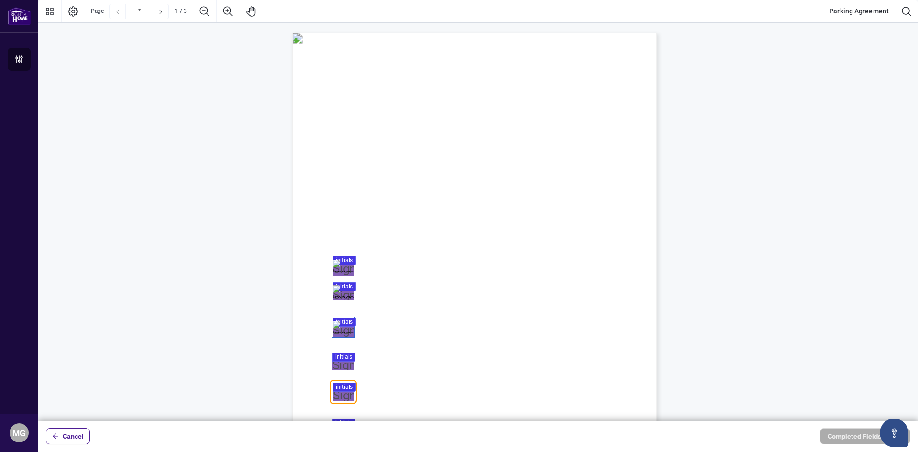
click at [338, 362] on div at bounding box center [478, 210] width 880 height 421
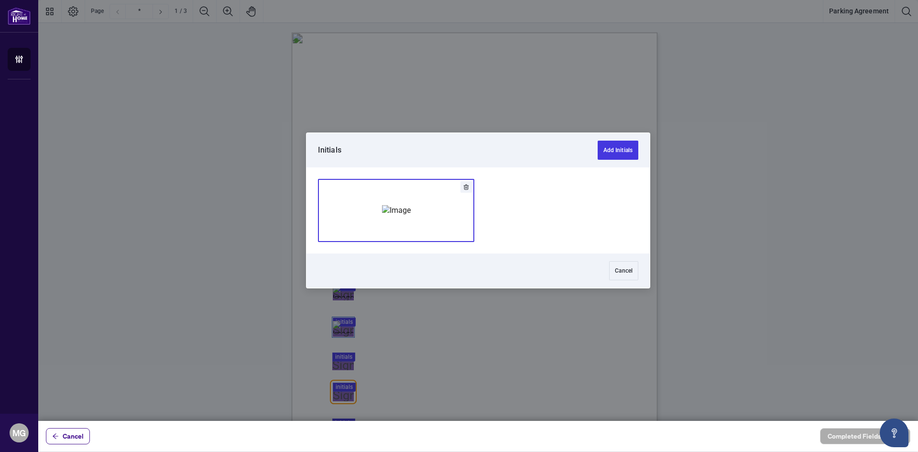
click at [411, 216] on img "Add Signature" at bounding box center [396, 210] width 29 height 11
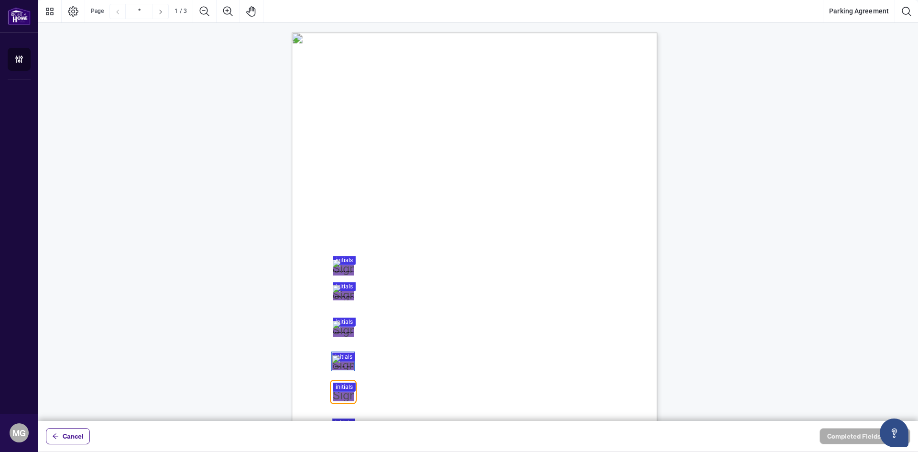
click at [346, 390] on div at bounding box center [478, 210] width 880 height 421
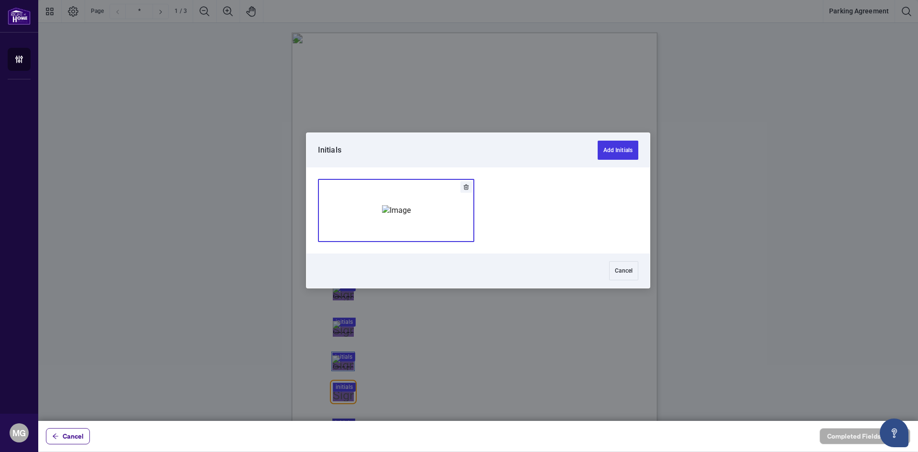
click at [434, 226] on button "Add Signature" at bounding box center [396, 210] width 155 height 62
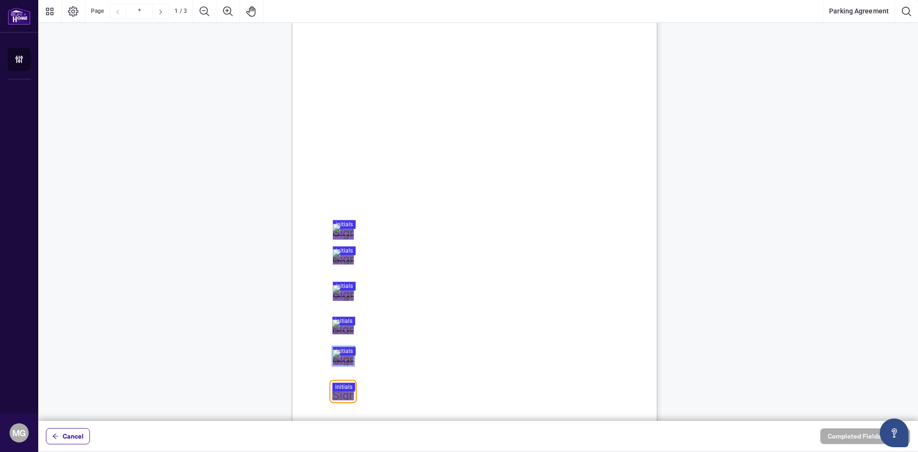
scroll to position [143, 0]
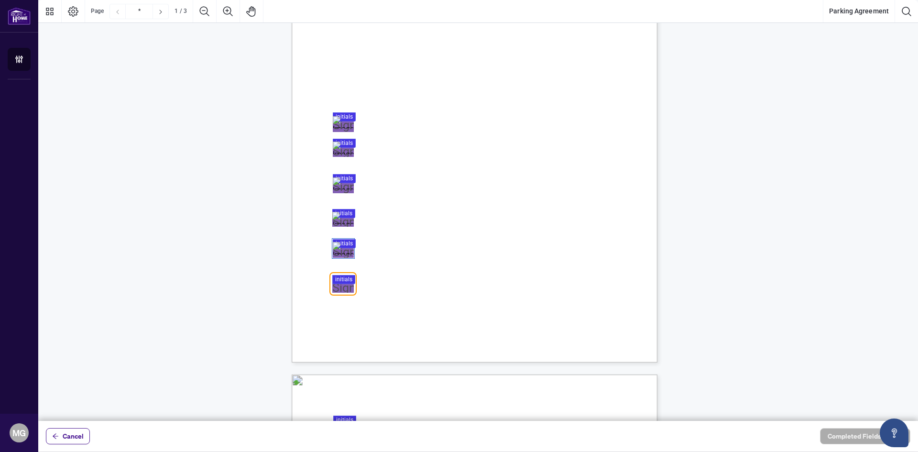
click at [342, 279] on div at bounding box center [478, 210] width 880 height 421
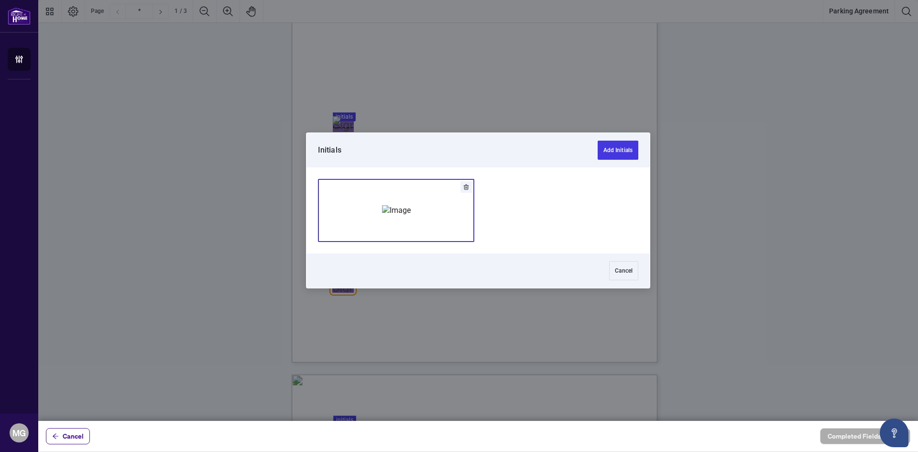
click at [396, 216] on img "Add Signature" at bounding box center [396, 210] width 29 height 11
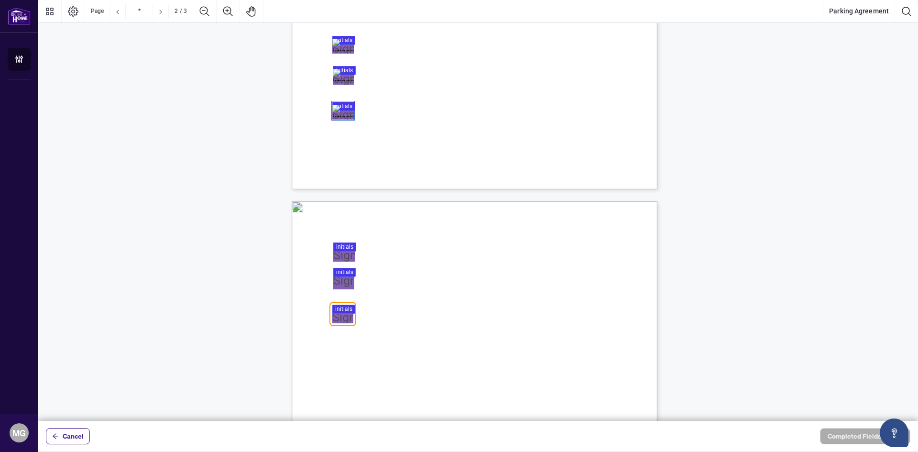
scroll to position [313, 0]
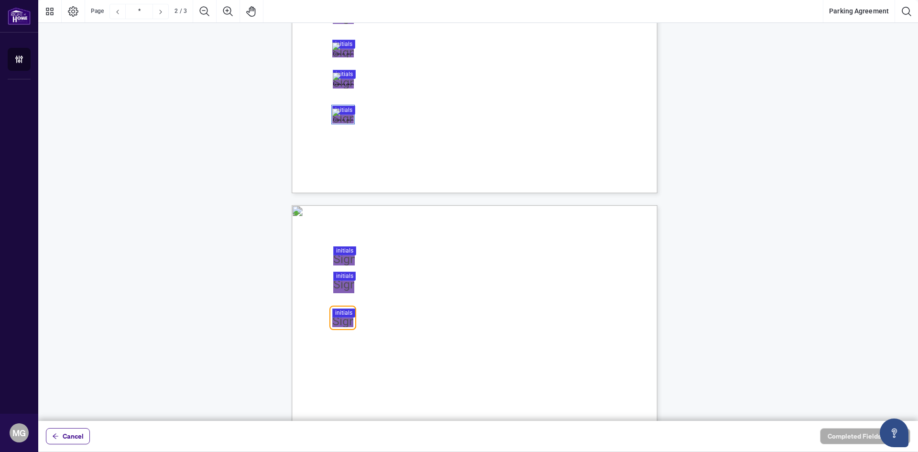
click at [349, 250] on div at bounding box center [478, 210] width 880 height 421
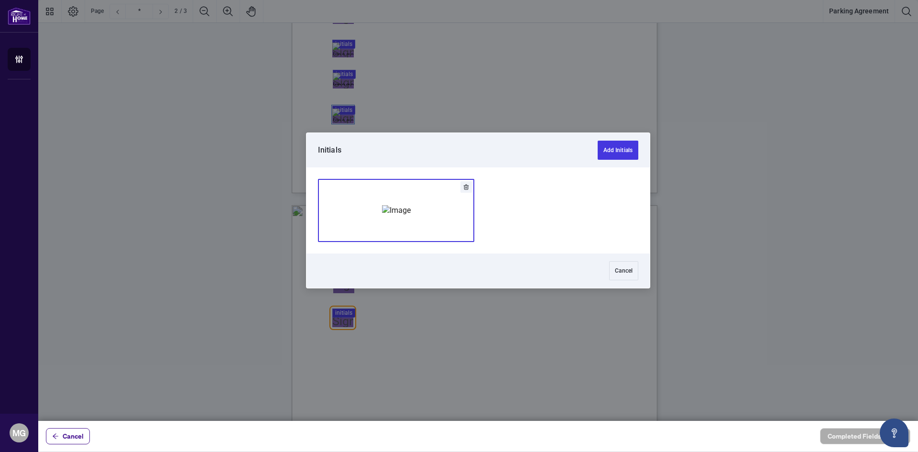
click at [411, 216] on img "Add Signature" at bounding box center [396, 210] width 29 height 11
click at [341, 284] on div at bounding box center [478, 210] width 880 height 421
click at [410, 216] on img "Add Signature" at bounding box center [396, 210] width 29 height 11
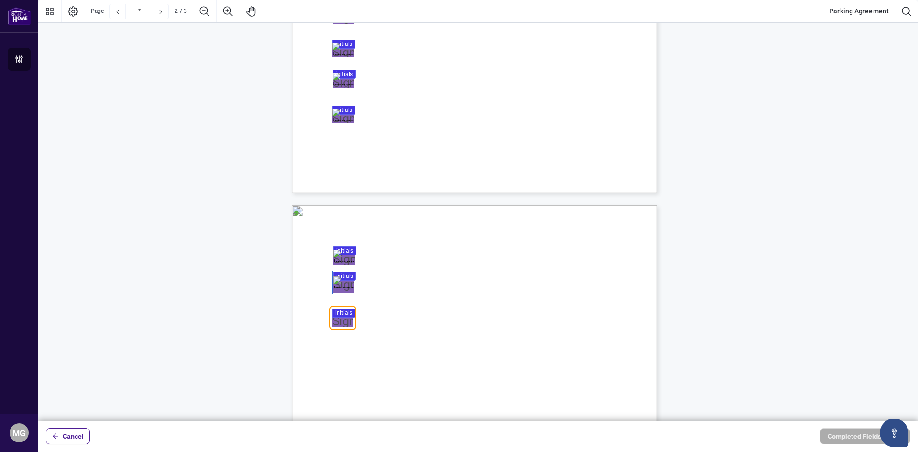
click at [338, 310] on div at bounding box center [478, 210] width 880 height 421
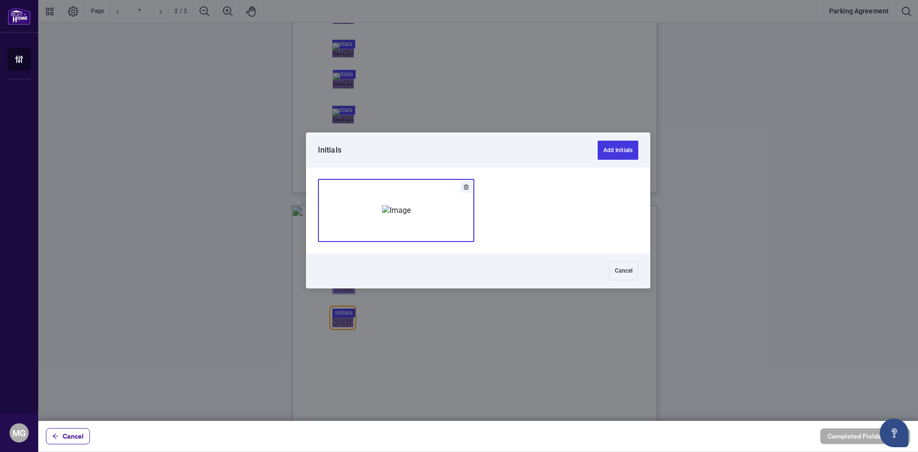
drag, startPoint x: 423, startPoint y: 216, endPoint x: 555, endPoint y: 299, distance: 155.8
click at [411, 216] on img "Add Signature" at bounding box center [396, 210] width 29 height 11
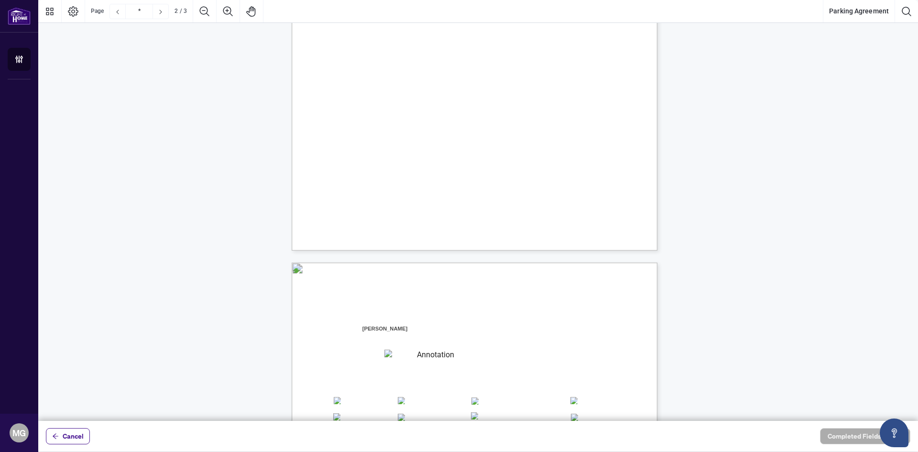
type input "*"
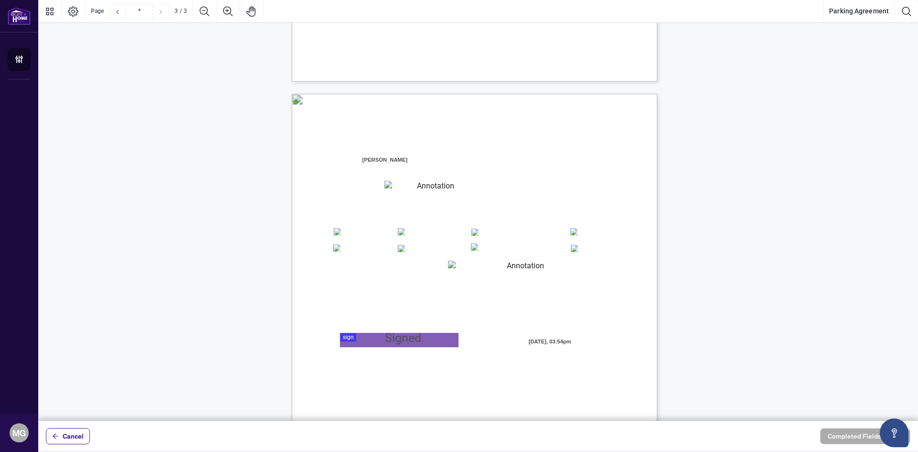
scroll to position [932, 0]
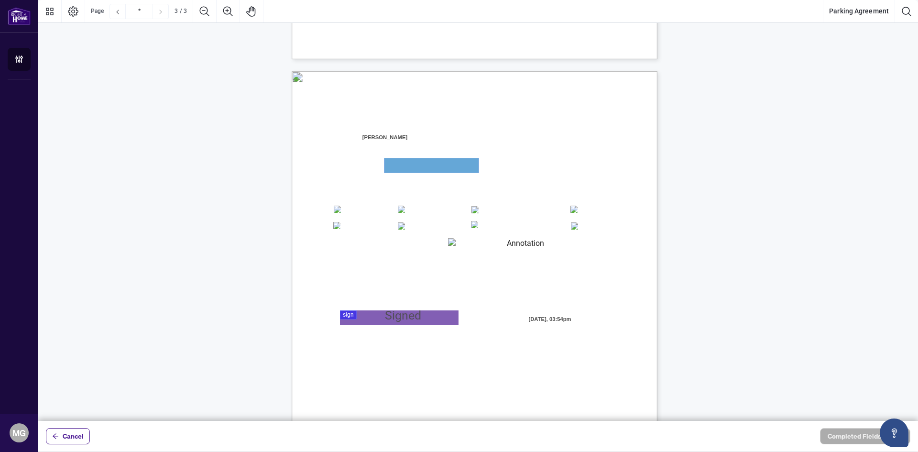
click at [406, 167] on textarea "01JYSWARJYMGGG773FD61HAS9J" at bounding box center [432, 165] width 94 height 14
drag, startPoint x: 467, startPoint y: 247, endPoint x: 483, endPoint y: 249, distance: 15.4
click at [471, 249] on textarea "01JYSWAYCD9WAFCE3KW1342CKC" at bounding box center [521, 245] width 147 height 14
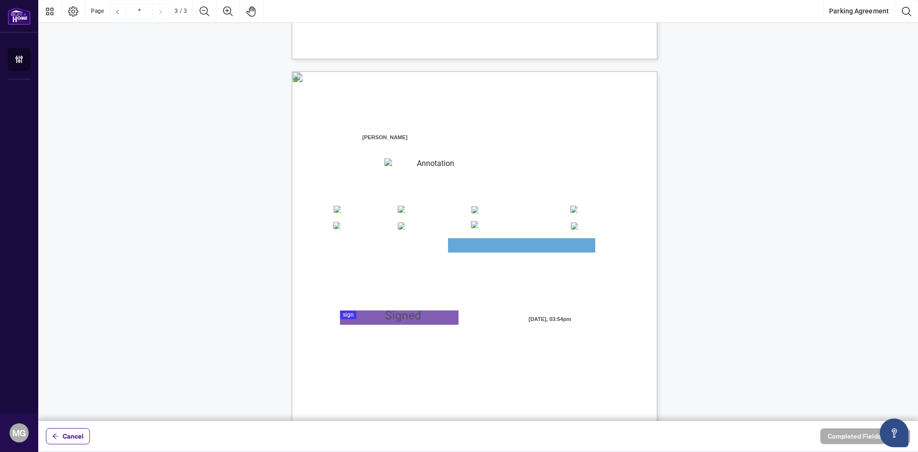
click at [389, 315] on div at bounding box center [478, 210] width 880 height 421
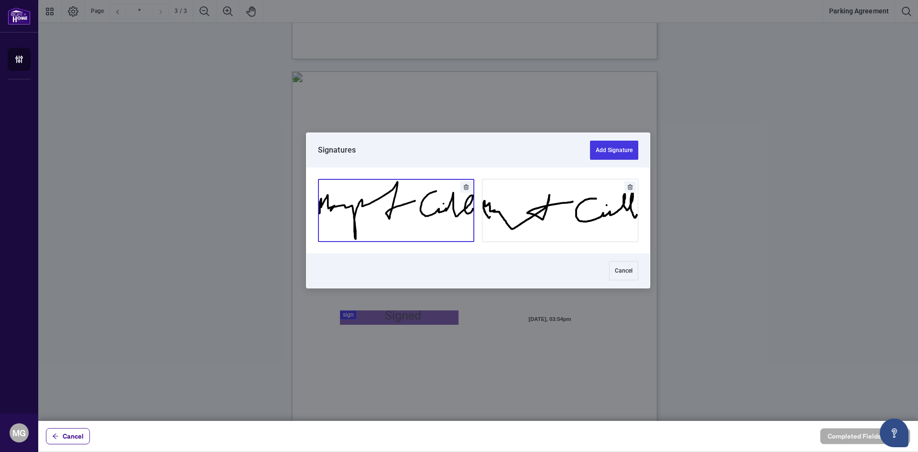
click at [413, 229] on button "Add Signature" at bounding box center [396, 210] width 155 height 62
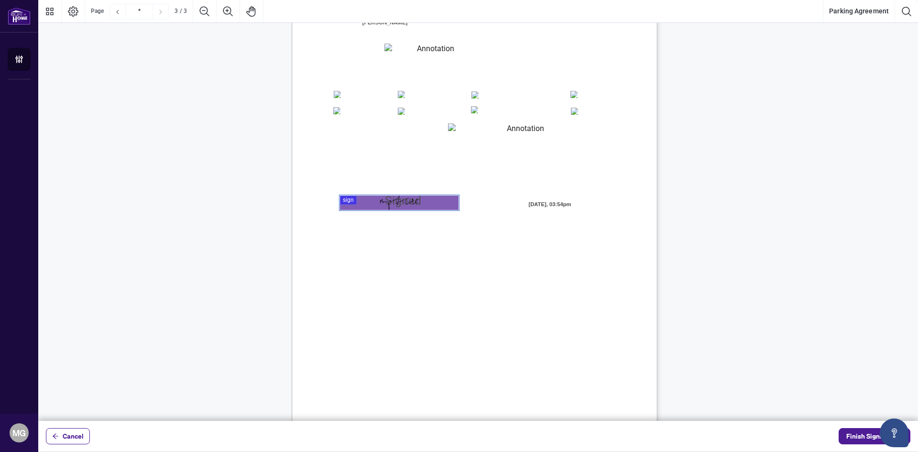
scroll to position [1066, 0]
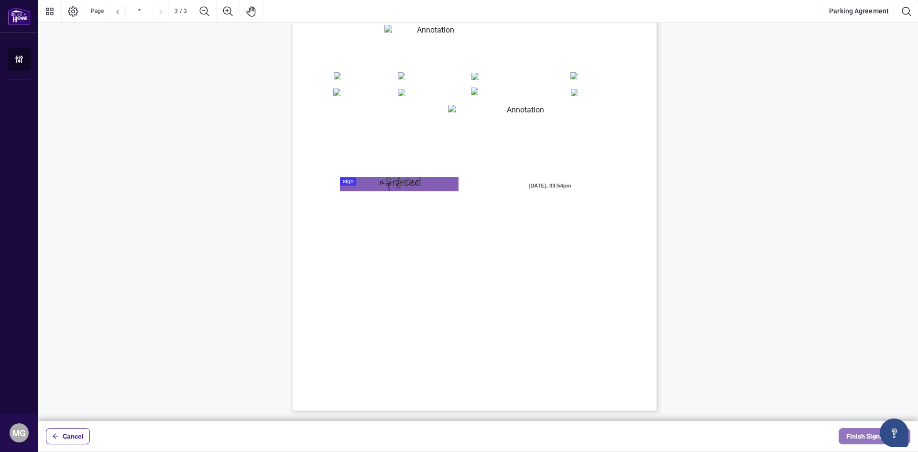
click at [859, 433] on span "Finish Signing" at bounding box center [868, 436] width 43 height 15
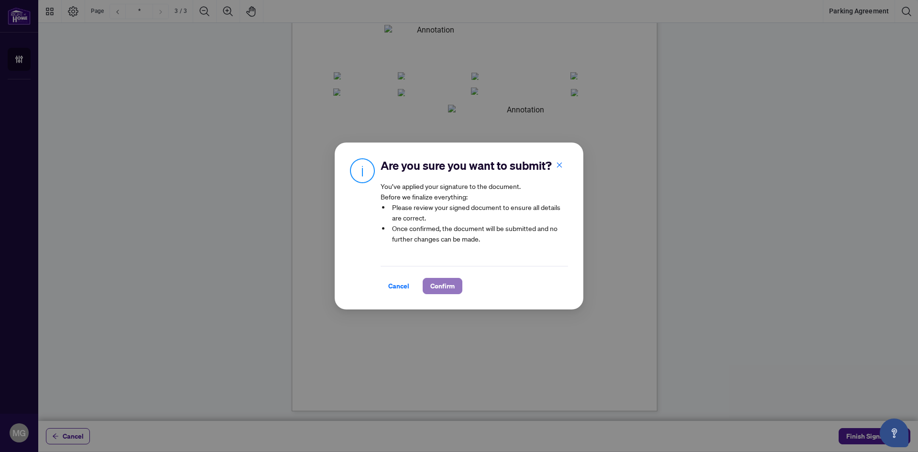
click at [436, 282] on span "Confirm" at bounding box center [442, 285] width 24 height 15
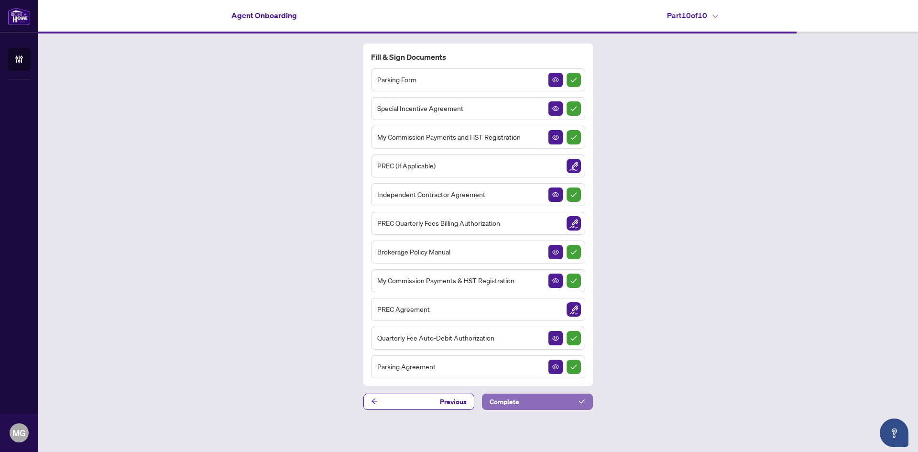
click at [523, 404] on button "Complete" at bounding box center [537, 402] width 111 height 16
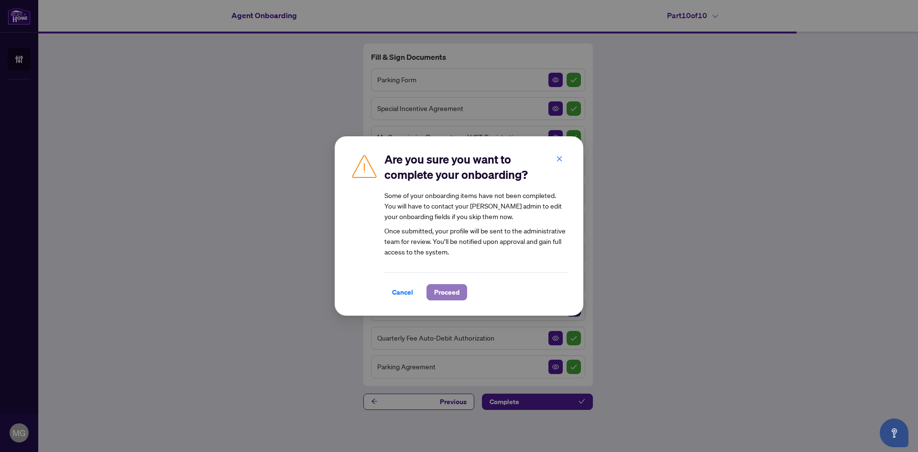
click at [449, 290] on span "Proceed" at bounding box center [446, 292] width 25 height 15
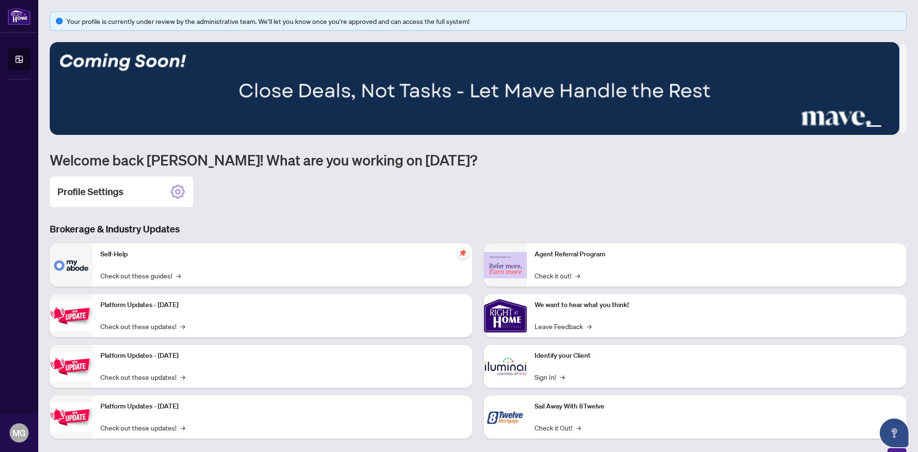
click at [325, 217] on div "Your profile is currently under review by the administrative team. We’ll let yo…" at bounding box center [478, 231] width 857 height 441
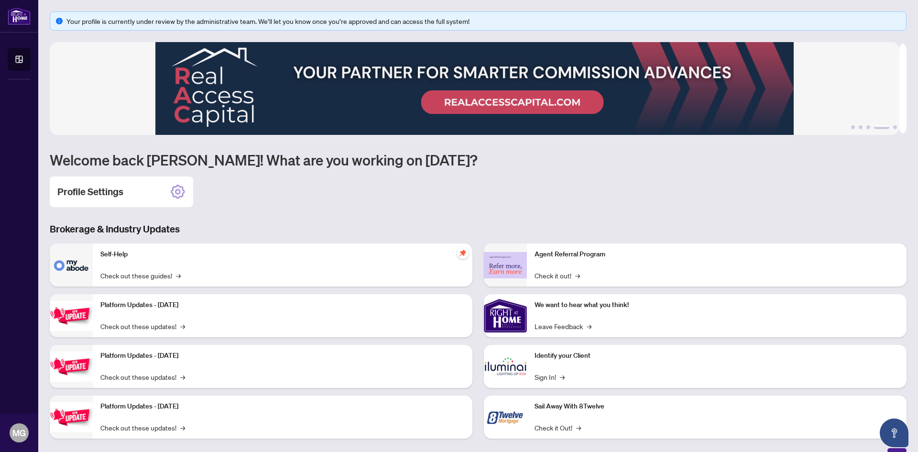
click at [528, 202] on div "Profile Settings" at bounding box center [478, 192] width 857 height 31
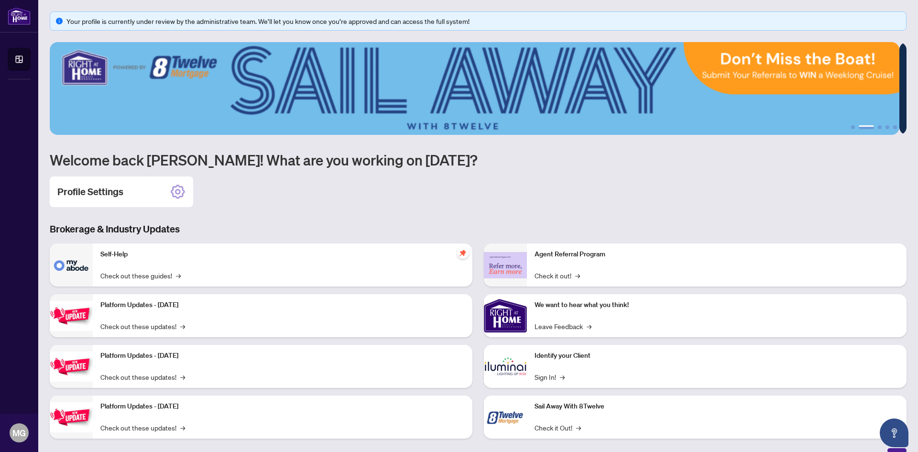
scroll to position [12, 0]
